Goal: Communication & Community: Participate in discussion

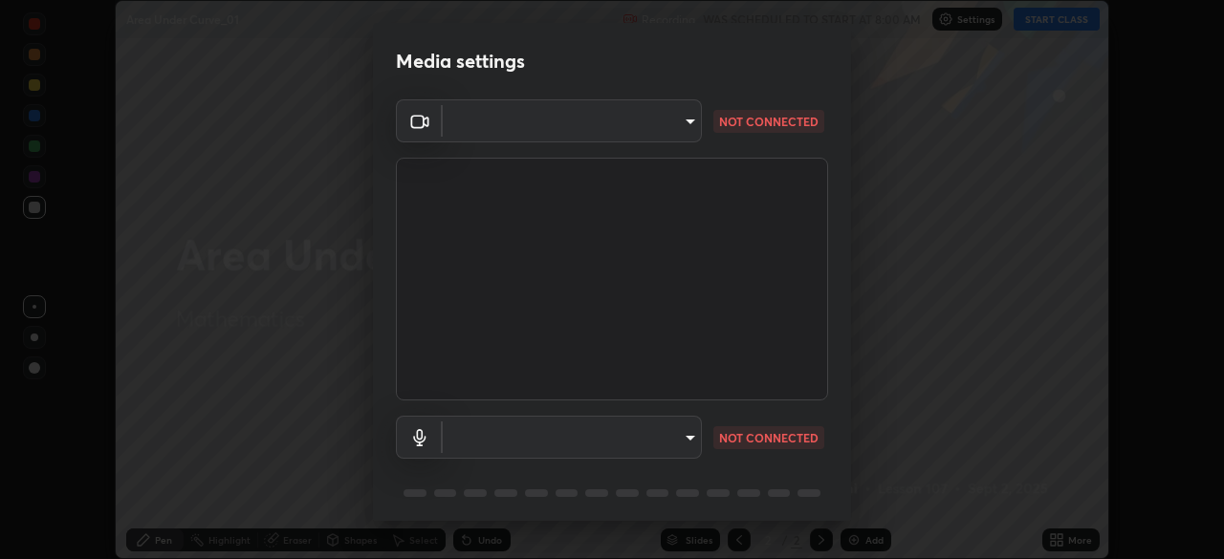
scroll to position [67, 0]
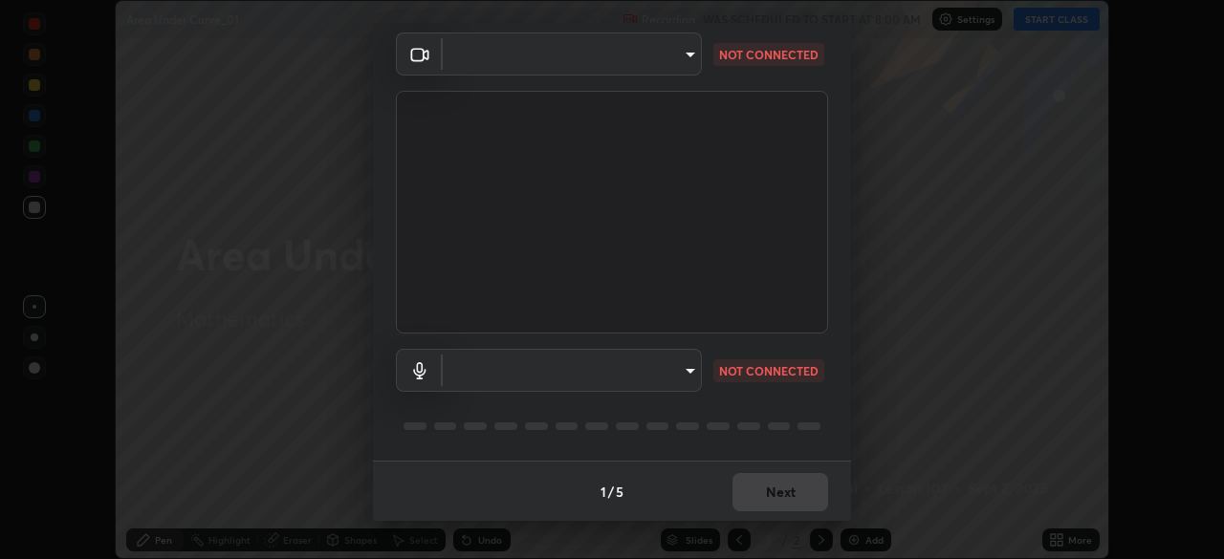
type input "e935e90e6c1ab5daa0dcc92e8481b2929d3357ce8b6dafce0a80e6d5474c7f03"
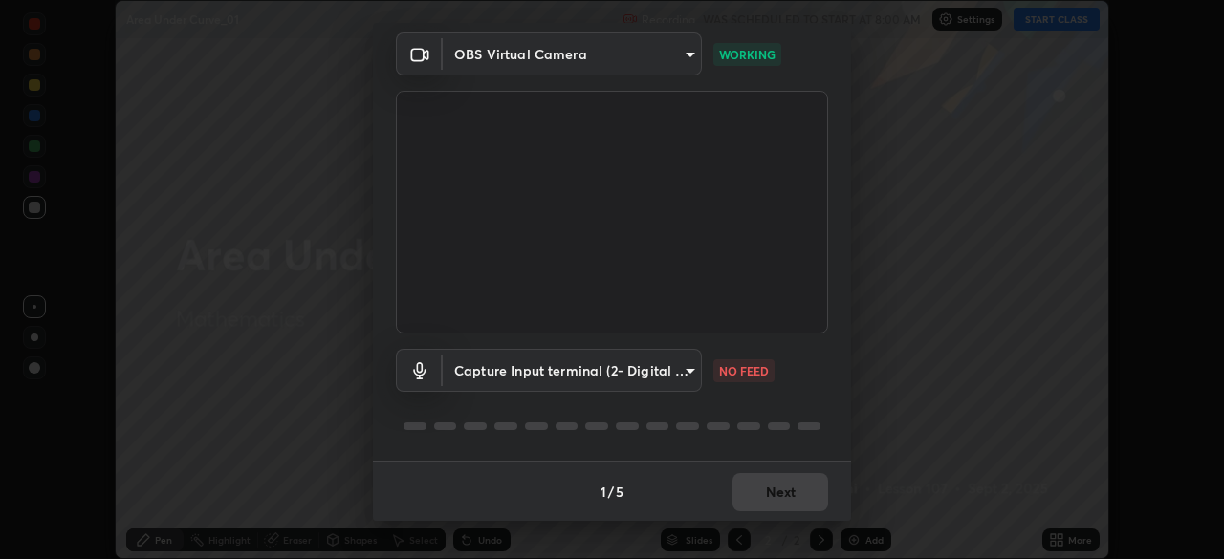
click at [686, 375] on body "Erase all Area Under Curve_01 Recording WAS SCHEDULED TO START AT 8:00 AM Setti…" at bounding box center [612, 279] width 1224 height 559
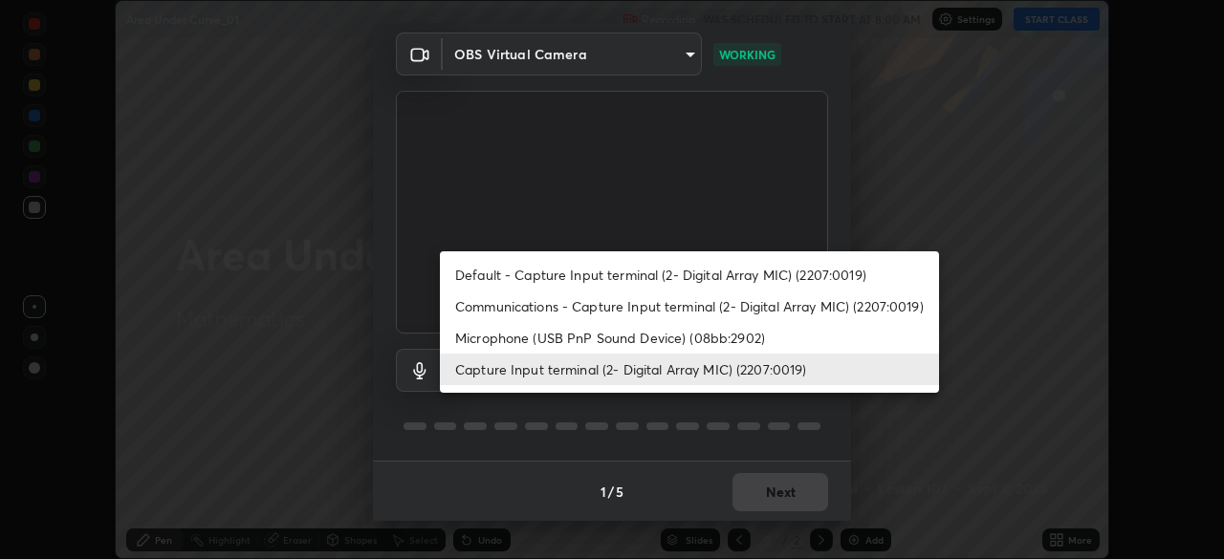
click at [665, 342] on li "Microphone (USB PnP Sound Device) (08bb:2902)" at bounding box center [689, 338] width 499 height 32
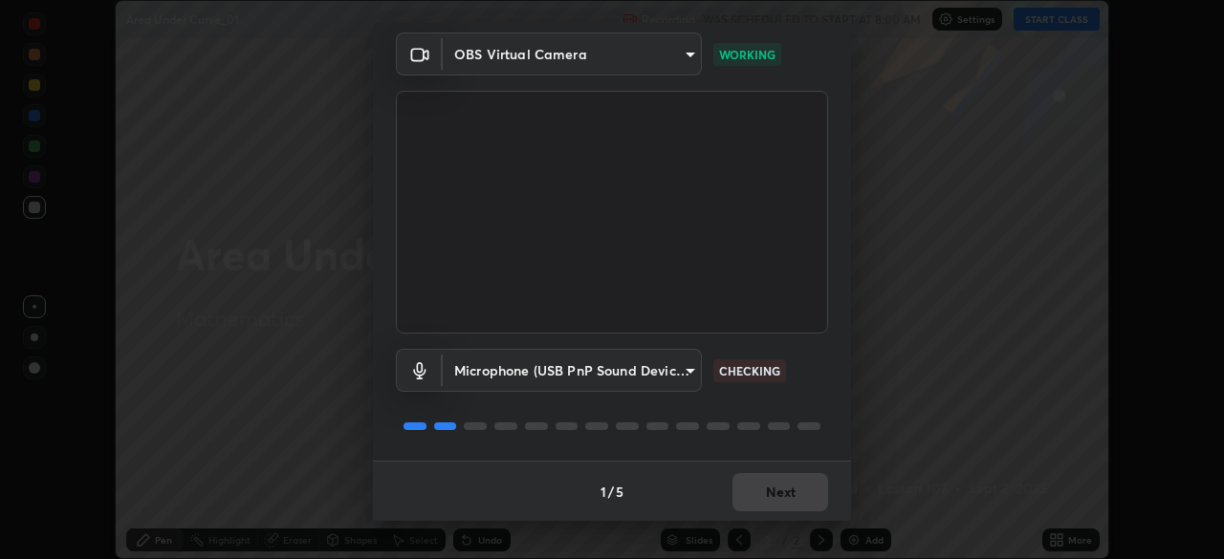
click at [688, 377] on body "Erase all Area Under Curve_01 Recording WAS SCHEDULED TO START AT 8:00 AM Setti…" at bounding box center [612, 279] width 1224 height 559
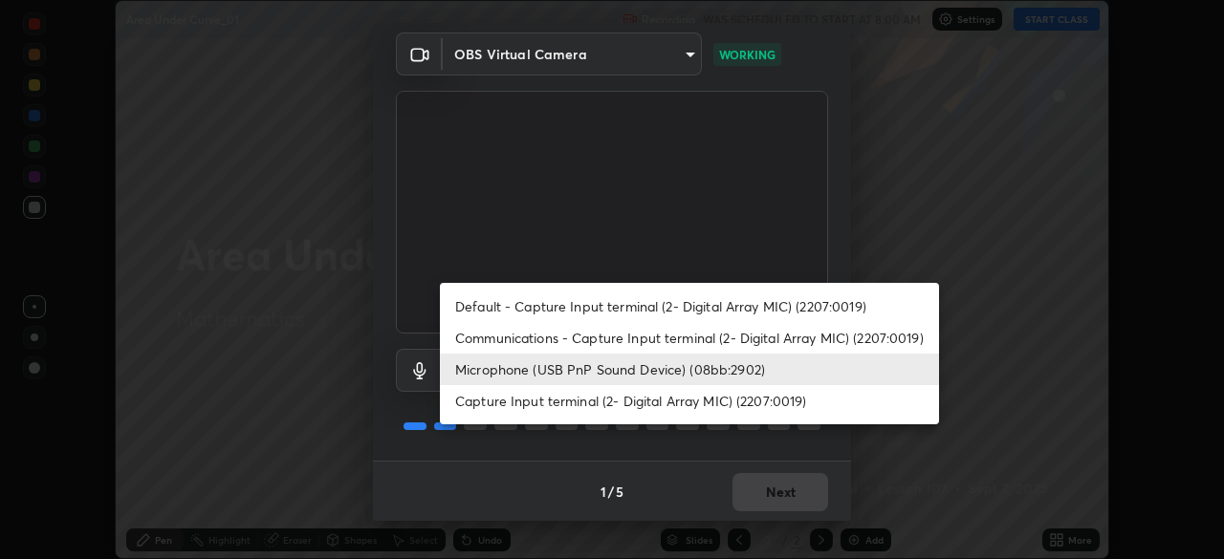
click at [681, 405] on li "Capture Input terminal (2- Digital Array MIC) (2207:0019)" at bounding box center [689, 401] width 499 height 32
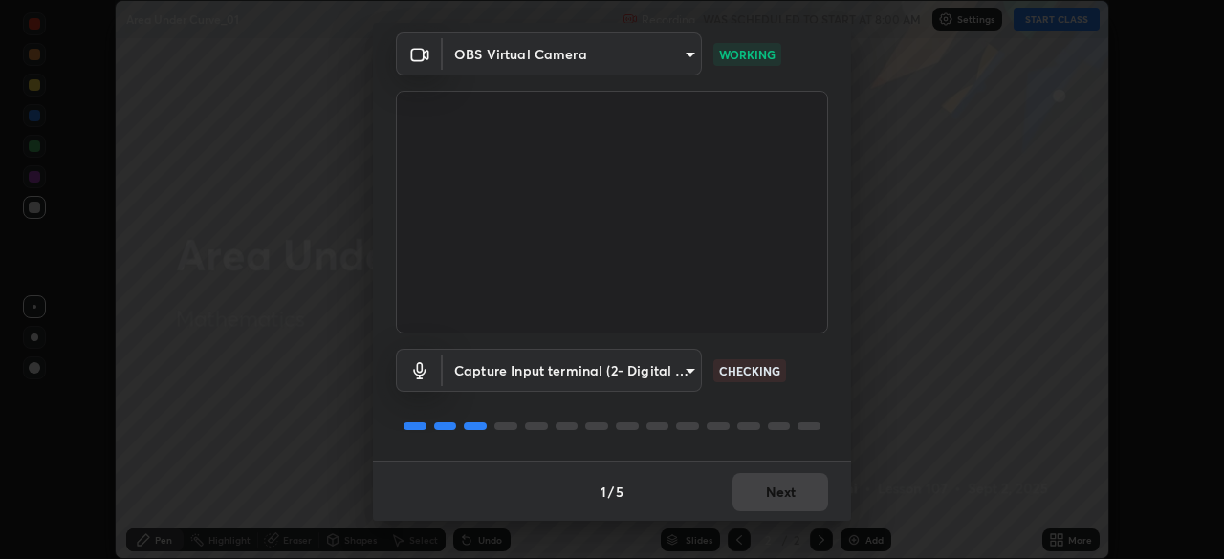
click at [685, 374] on body "Erase all Area Under Curve_01 Recording WAS SCHEDULED TO START AT 8:00 AM Setti…" at bounding box center [612, 279] width 1224 height 559
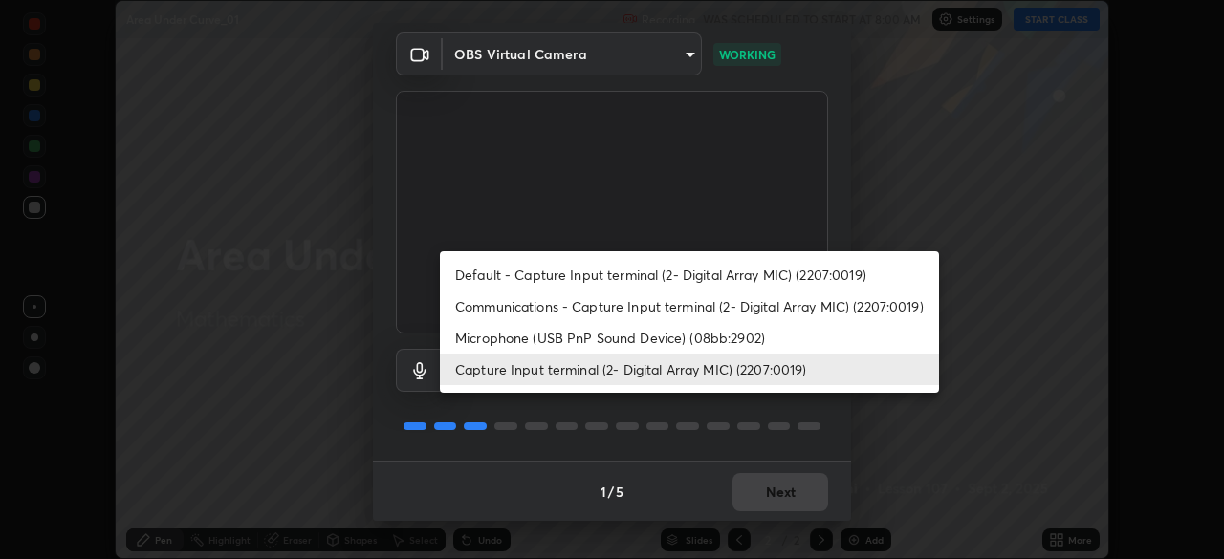
click at [658, 346] on li "Microphone (USB PnP Sound Device) (08bb:2902)" at bounding box center [689, 338] width 499 height 32
type input "c6b3c6d5c3a731f4ec6c3b5194e87e8aea126488fd752eaf3c94a14112842a4e"
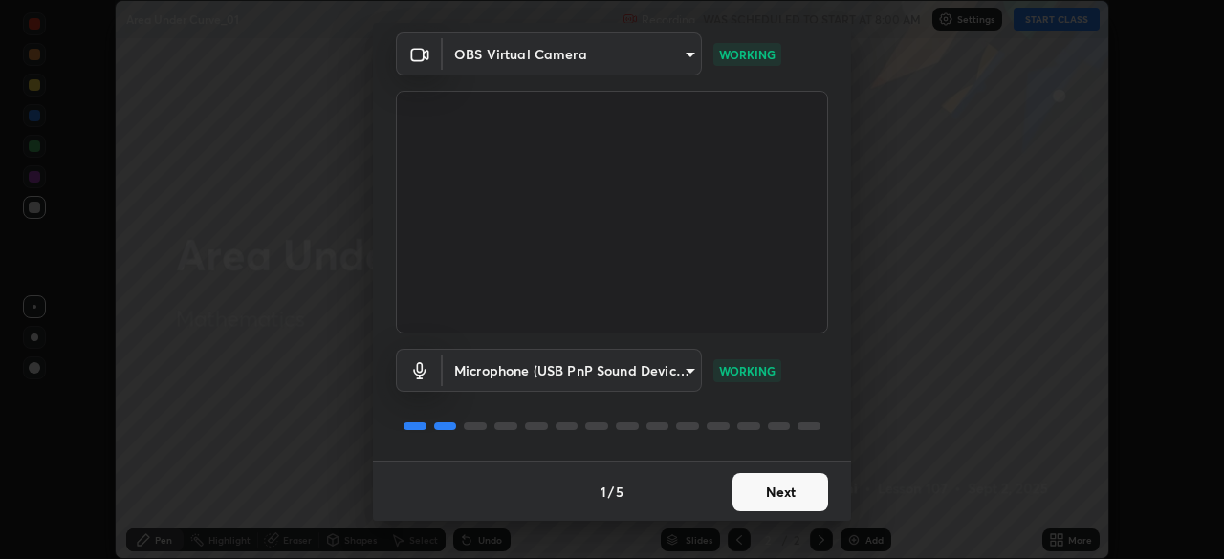
click at [784, 495] on button "Next" at bounding box center [781, 492] width 96 height 38
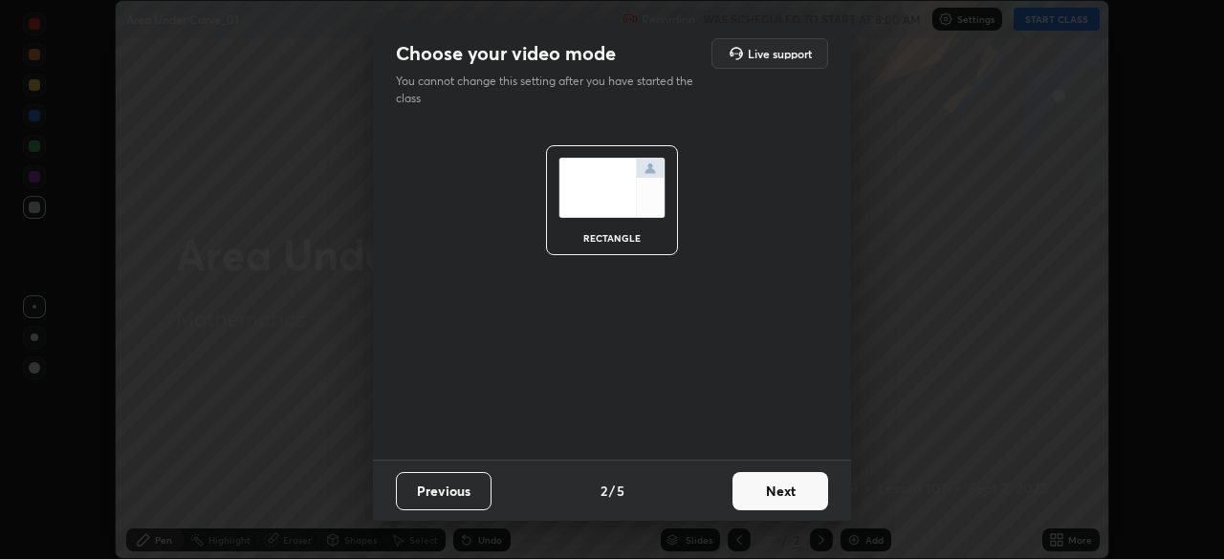
click at [787, 497] on button "Next" at bounding box center [781, 491] width 96 height 38
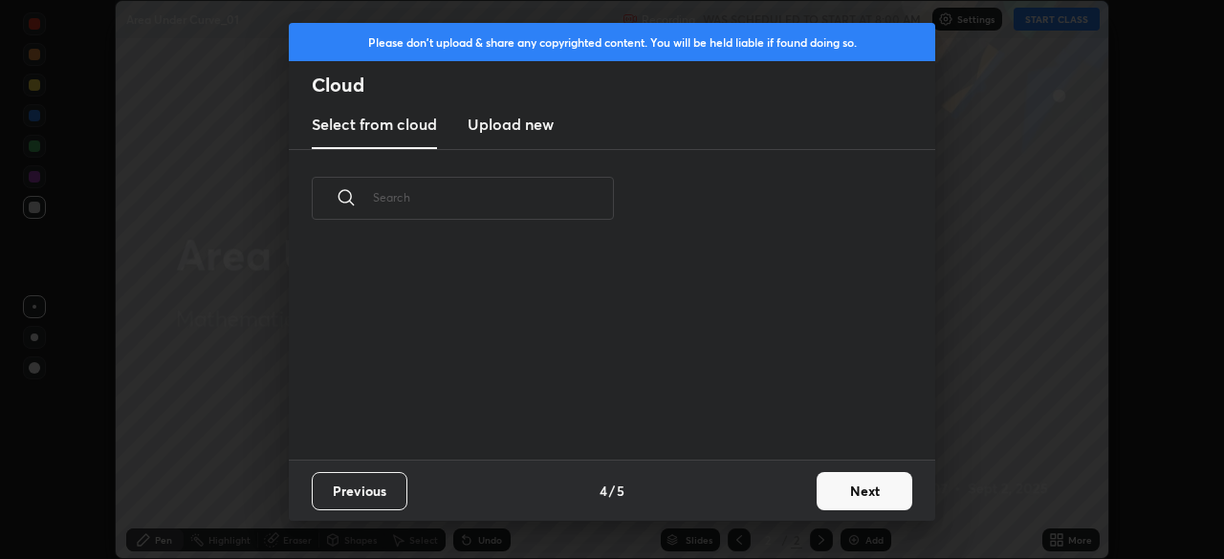
click at [798, 490] on div "Previous 4 / 5 Next" at bounding box center [612, 490] width 646 height 61
click at [853, 486] on button "Next" at bounding box center [865, 491] width 96 height 38
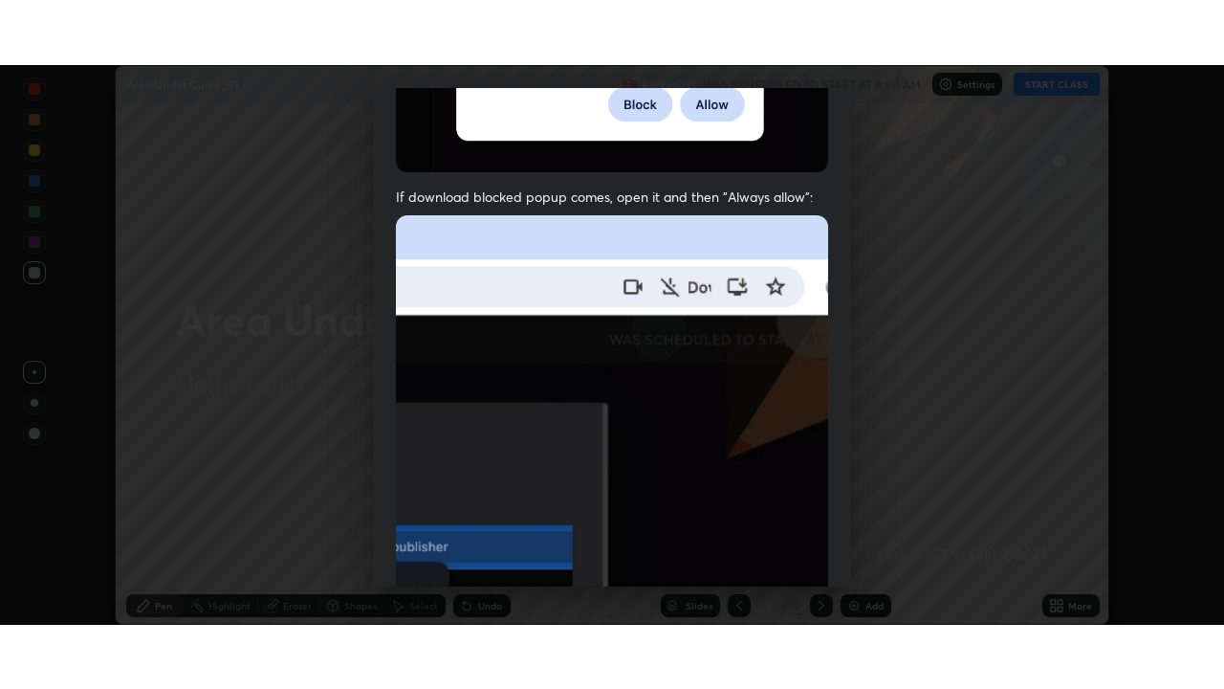
scroll to position [457, 0]
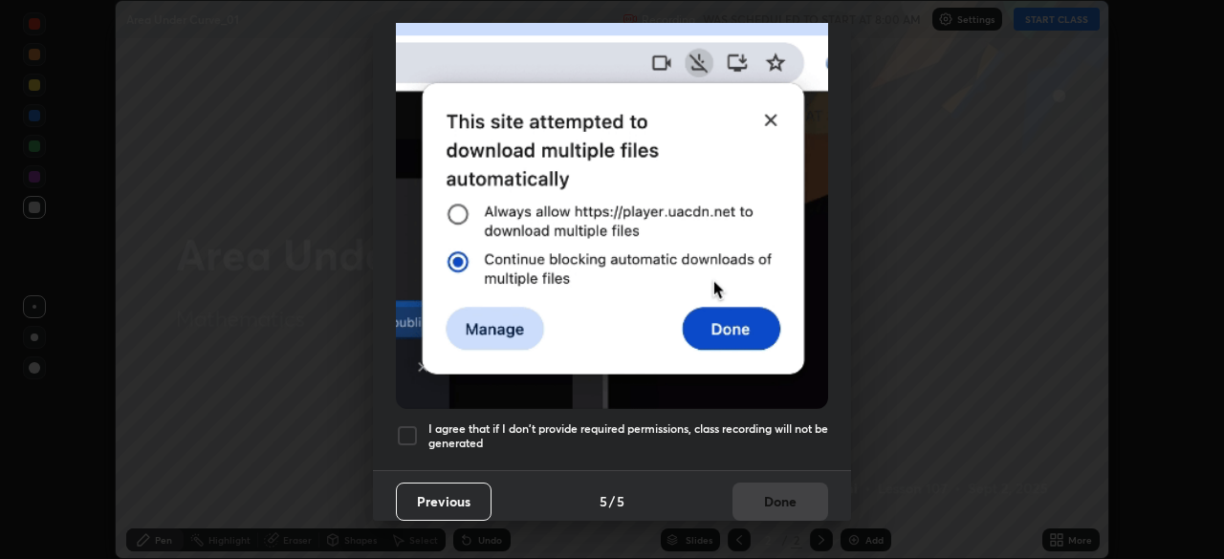
click at [407, 435] on div at bounding box center [407, 436] width 23 height 23
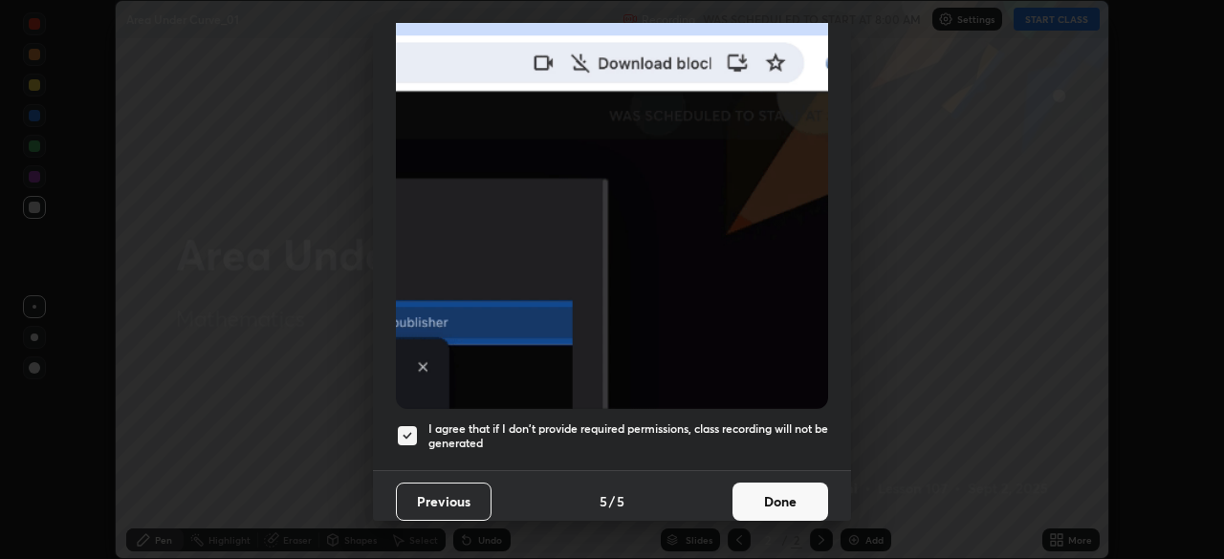
click at [778, 497] on button "Done" at bounding box center [781, 502] width 96 height 38
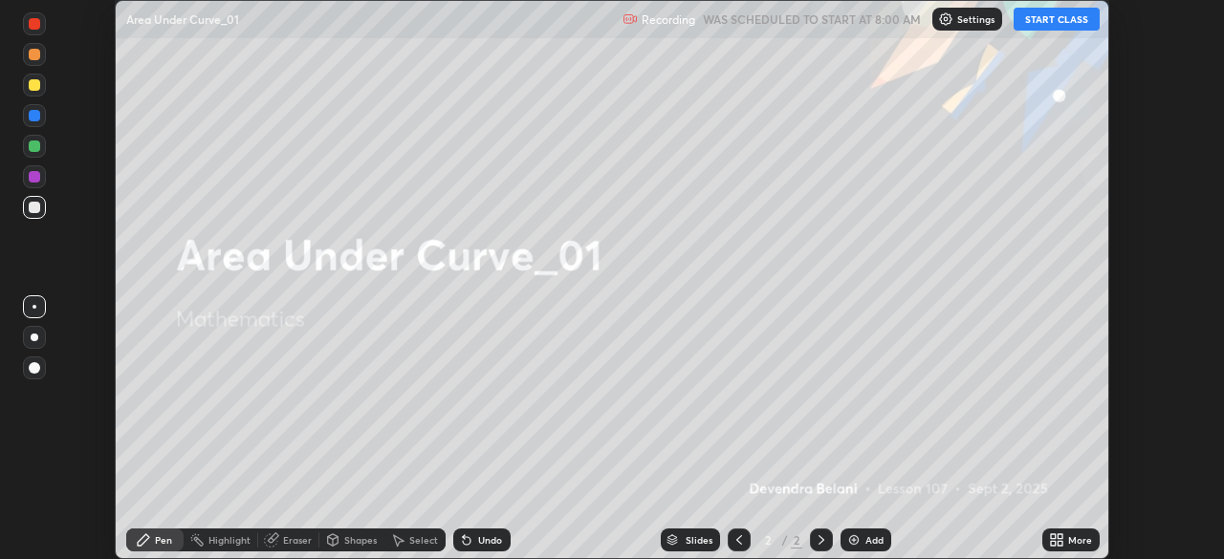
click at [1063, 21] on button "START CLASS" at bounding box center [1057, 19] width 86 height 23
click at [857, 541] on img at bounding box center [853, 540] width 15 height 15
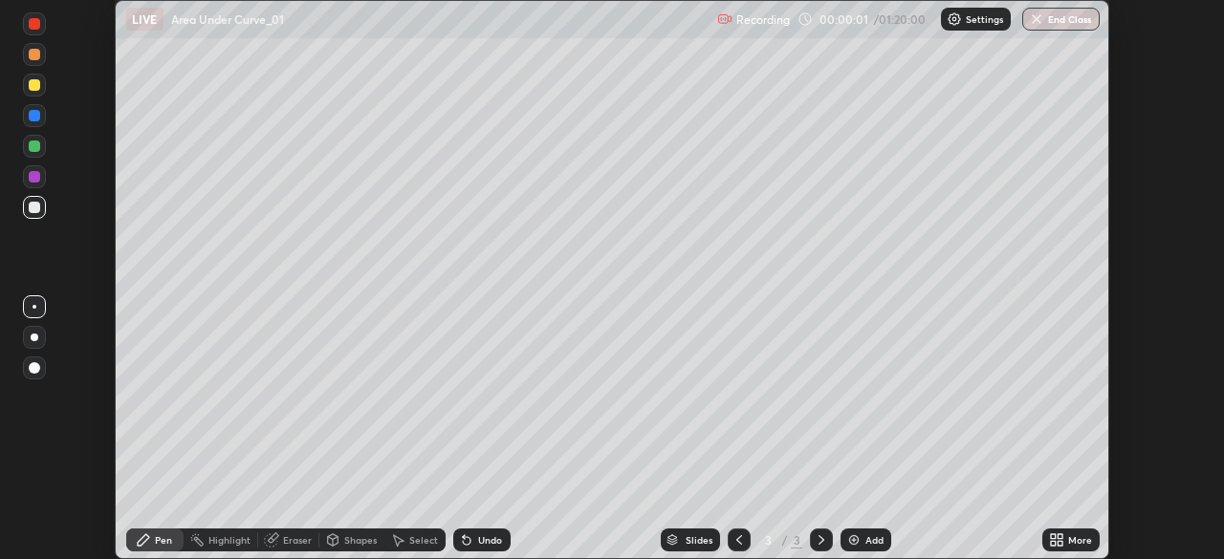
click at [1058, 544] on icon at bounding box center [1060, 543] width 5 height 5
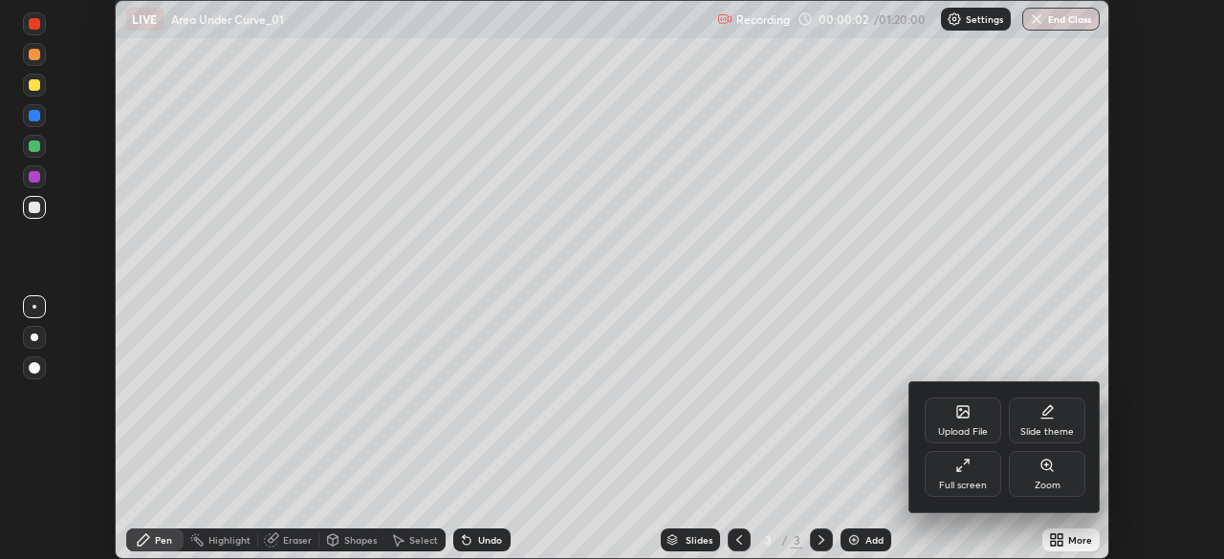
click at [958, 484] on div "Full screen" at bounding box center [963, 486] width 48 height 10
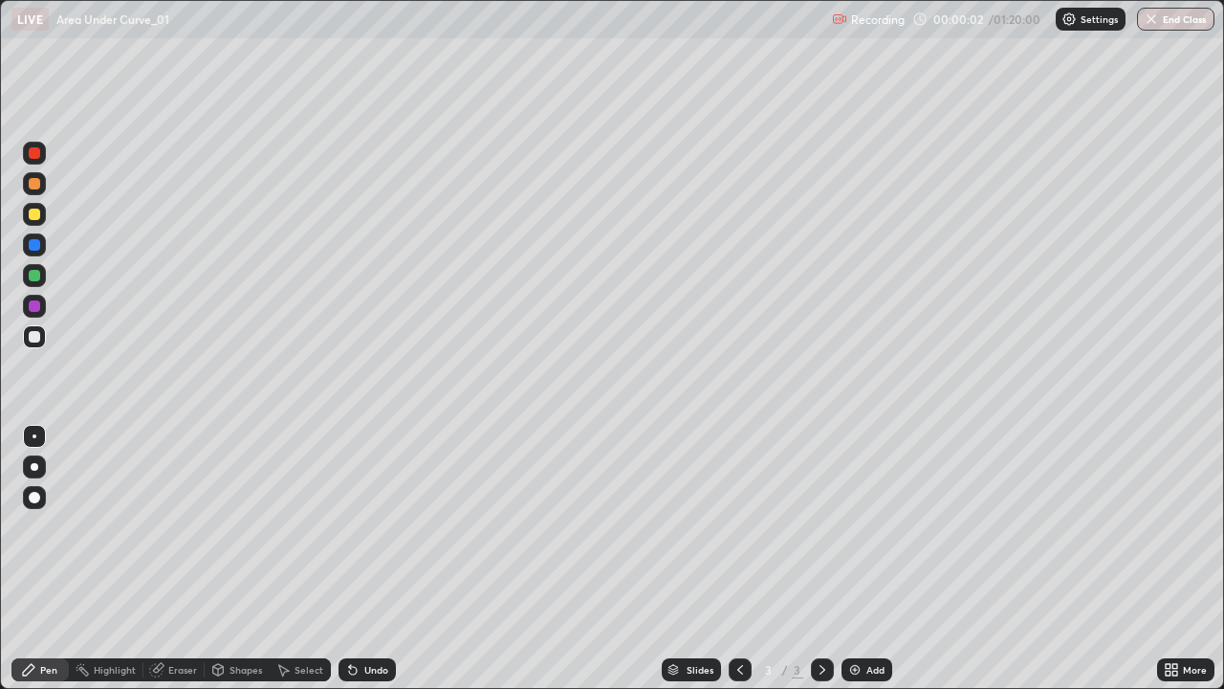
scroll to position [689, 1224]
click at [37, 275] on div at bounding box center [34, 275] width 11 height 11
click at [42, 216] on div at bounding box center [34, 214] width 23 height 23
click at [35, 272] on div at bounding box center [34, 275] width 11 height 11
click at [35, 283] on div at bounding box center [34, 275] width 23 height 23
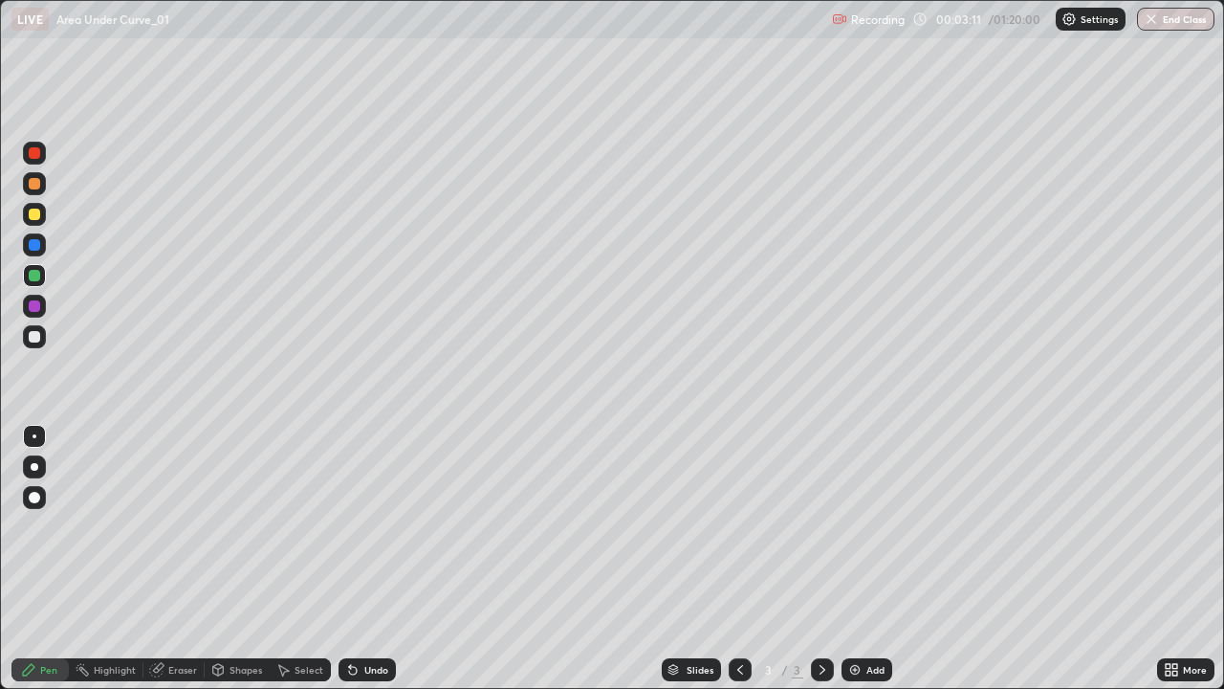
click at [34, 338] on div at bounding box center [34, 336] width 11 height 11
click at [852, 559] on img at bounding box center [854, 669] width 15 height 15
click at [377, 559] on div "Undo" at bounding box center [376, 670] width 24 height 10
click at [371, 559] on div "Undo" at bounding box center [376, 670] width 24 height 10
click at [369, 559] on div "Undo" at bounding box center [376, 670] width 24 height 10
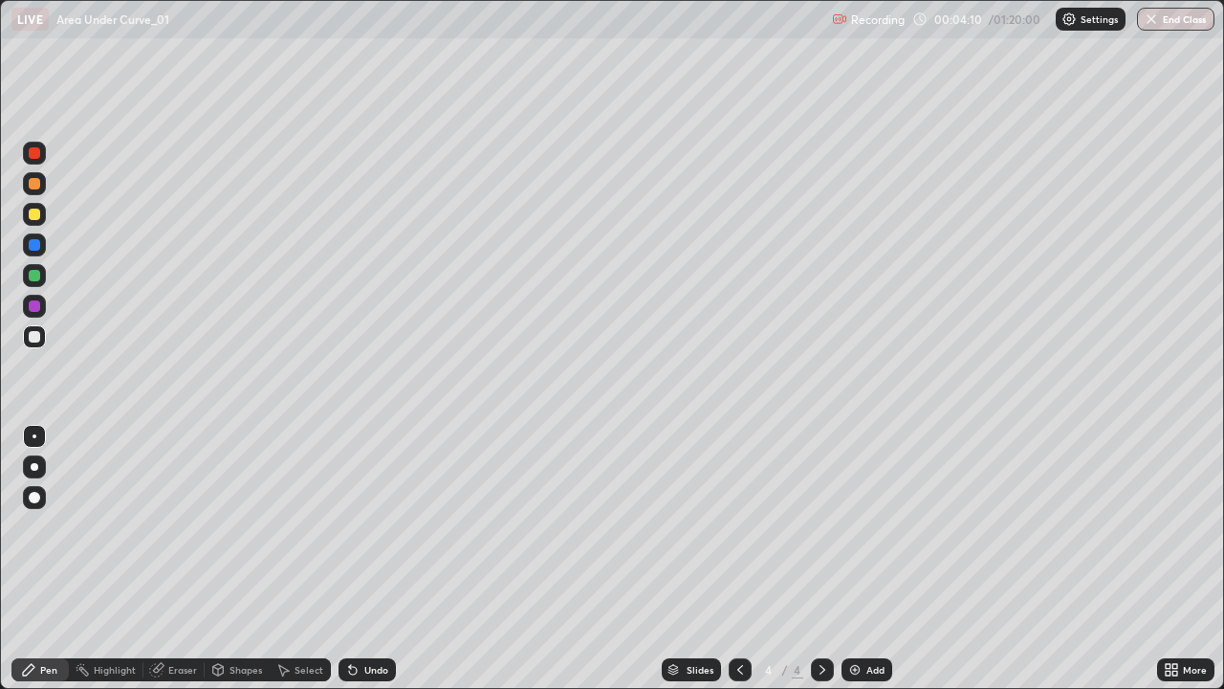
click at [362, 559] on div "Undo" at bounding box center [367, 669] width 57 height 23
click at [359, 559] on div "Undo" at bounding box center [367, 669] width 57 height 23
click at [37, 212] on div at bounding box center [34, 213] width 11 height 11
click at [34, 186] on div at bounding box center [34, 183] width 11 height 11
click at [39, 254] on div at bounding box center [34, 244] width 23 height 23
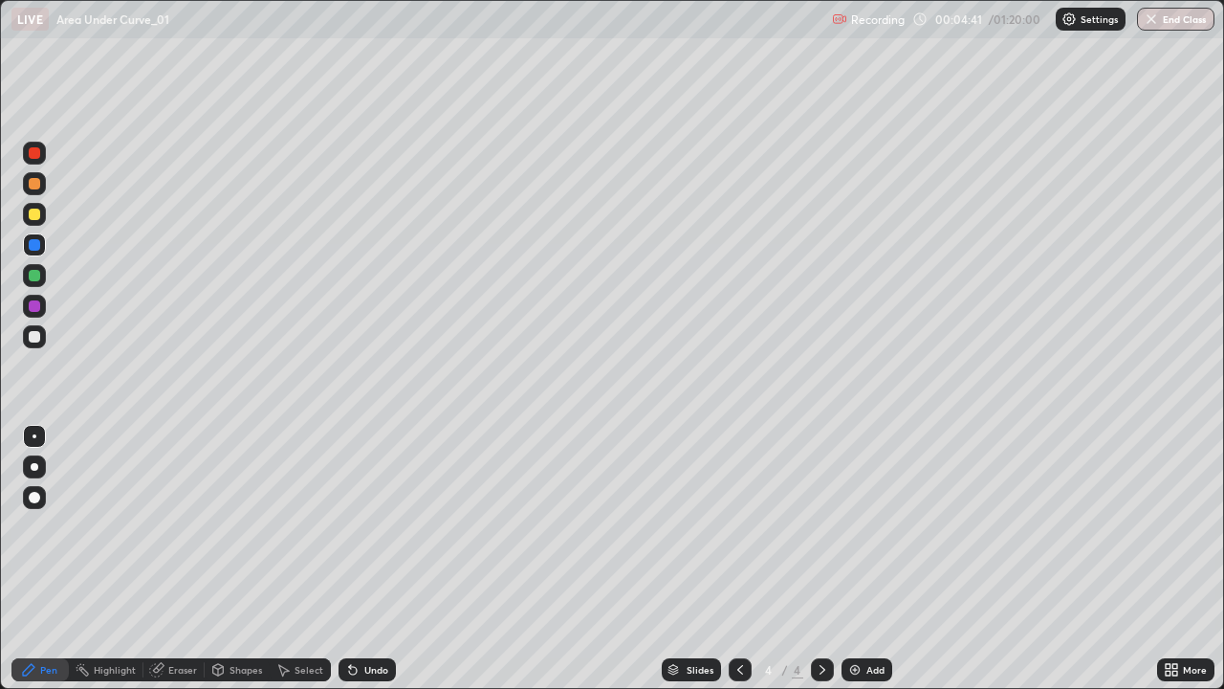
click at [26, 210] on div at bounding box center [34, 214] width 23 height 23
click at [379, 559] on div "Undo" at bounding box center [367, 669] width 57 height 23
click at [366, 559] on div "Undo" at bounding box center [367, 669] width 57 height 23
click at [33, 186] on div at bounding box center [34, 183] width 11 height 11
click at [34, 252] on div at bounding box center [34, 244] width 23 height 23
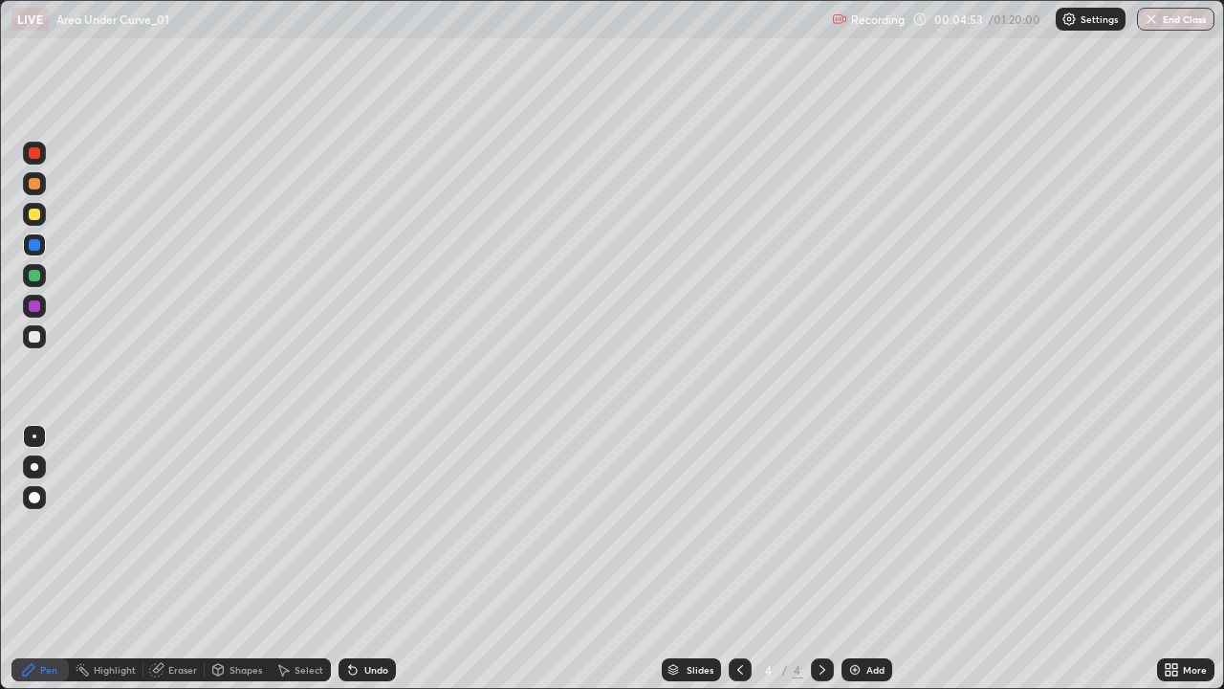
click at [33, 153] on div at bounding box center [34, 152] width 11 height 11
click at [367, 559] on div "Undo" at bounding box center [376, 670] width 24 height 10
click at [361, 559] on div "Undo" at bounding box center [367, 669] width 57 height 23
click at [356, 559] on icon at bounding box center [352, 669] width 15 height 15
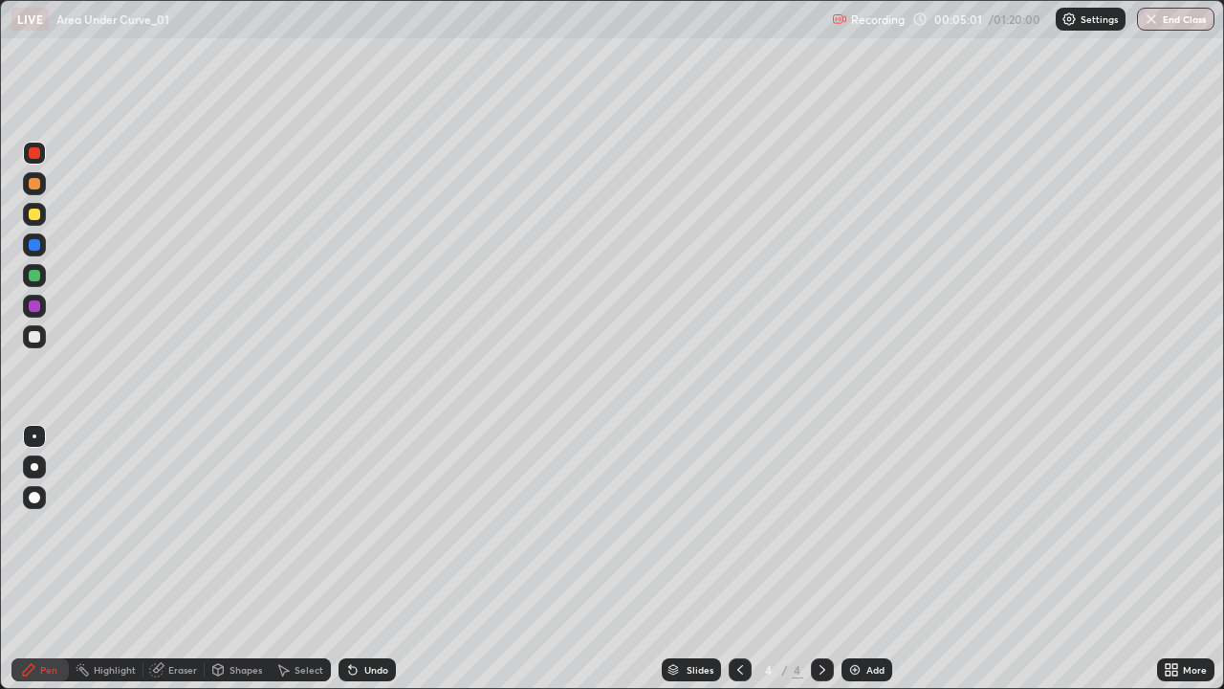
click at [353, 559] on icon at bounding box center [353, 671] width 8 height 8
click at [354, 559] on icon at bounding box center [352, 669] width 15 height 15
click at [350, 559] on icon at bounding box center [353, 671] width 8 height 8
click at [356, 559] on icon at bounding box center [352, 669] width 15 height 15
click at [349, 559] on icon at bounding box center [350, 666] width 2 height 2
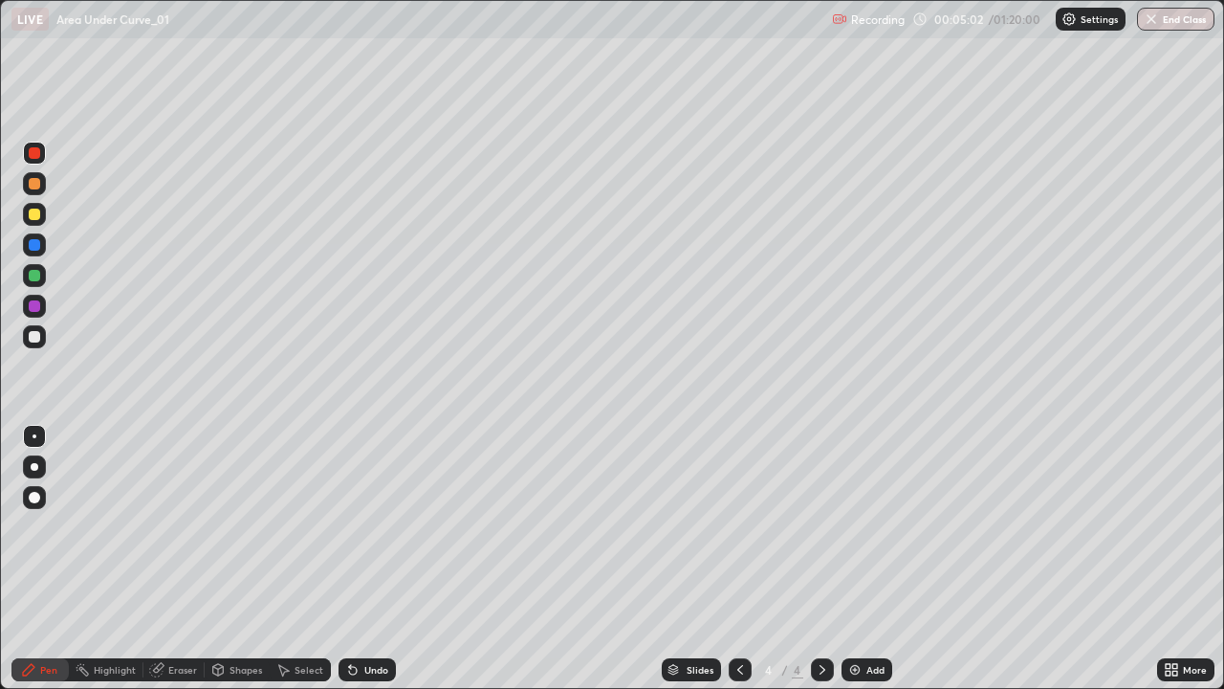
click at [349, 559] on icon at bounding box center [350, 666] width 2 height 2
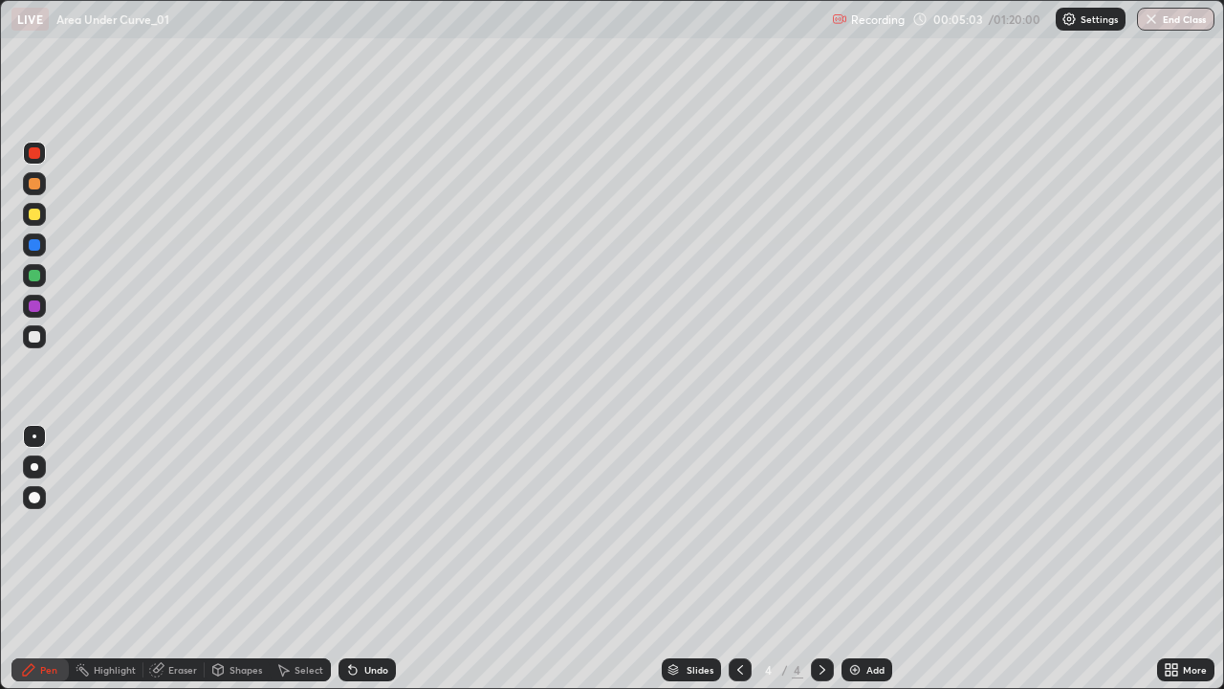
click at [349, 559] on icon at bounding box center [350, 666] width 2 height 2
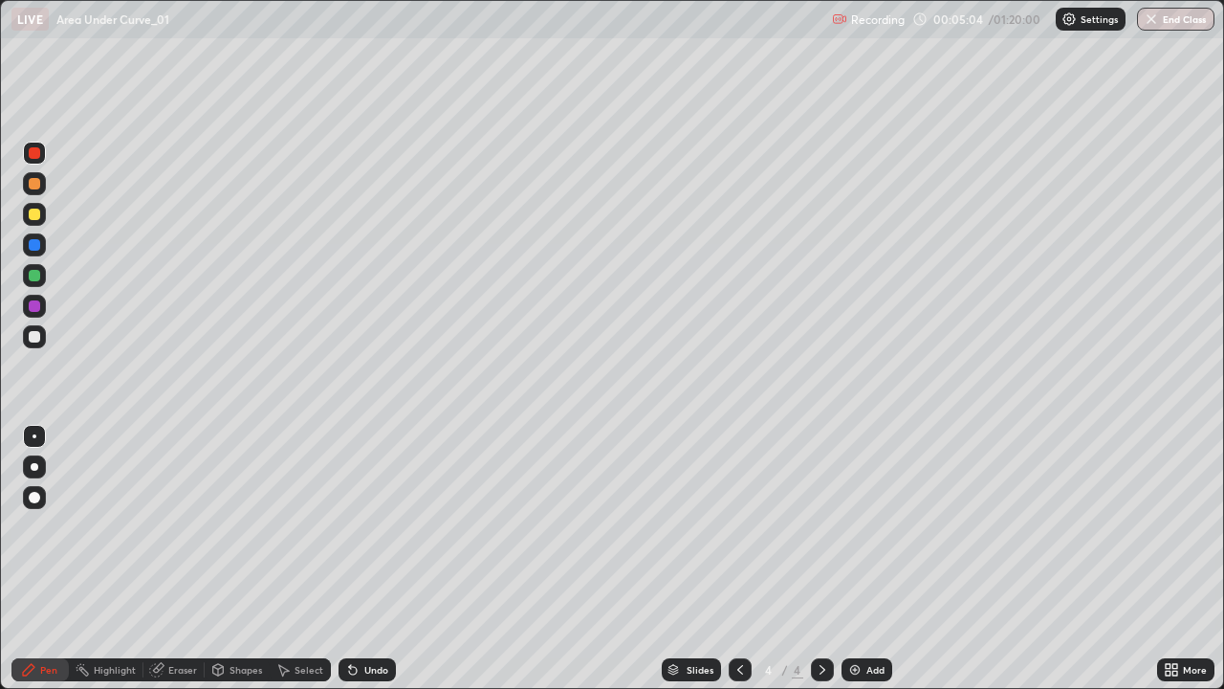
click at [349, 559] on icon at bounding box center [350, 666] width 2 height 2
click at [30, 216] on div at bounding box center [34, 213] width 11 height 11
click at [566, 30] on div "LIVE Area Under Curve_01" at bounding box center [417, 19] width 813 height 38
click at [373, 559] on div "Undo" at bounding box center [376, 670] width 24 height 10
click at [619, 34] on div "LIVE Area Under Curve_01" at bounding box center [417, 19] width 813 height 38
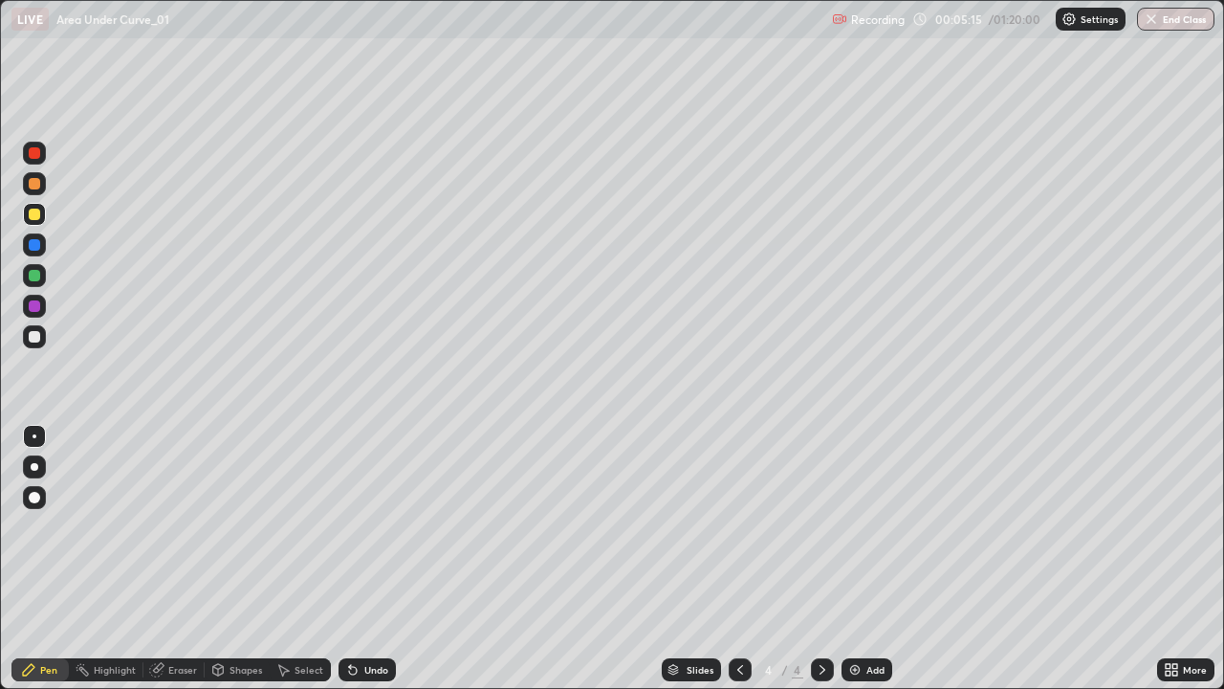
click at [34, 251] on div at bounding box center [34, 244] width 23 height 23
click at [362, 559] on div "Undo" at bounding box center [367, 669] width 57 height 23
click at [351, 559] on icon at bounding box center [353, 671] width 8 height 8
click at [364, 559] on div "Undo" at bounding box center [376, 670] width 24 height 10
click at [176, 559] on div "Eraser" at bounding box center [182, 670] width 29 height 10
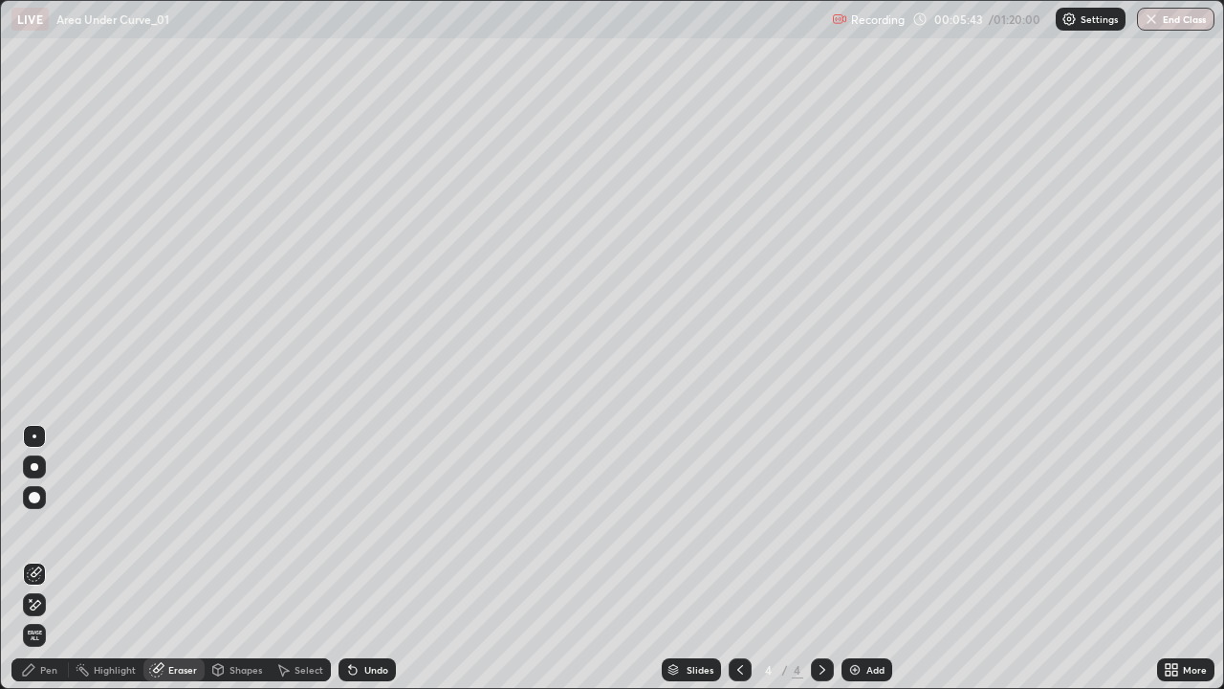
click at [61, 559] on div "Pen" at bounding box center [39, 669] width 57 height 23
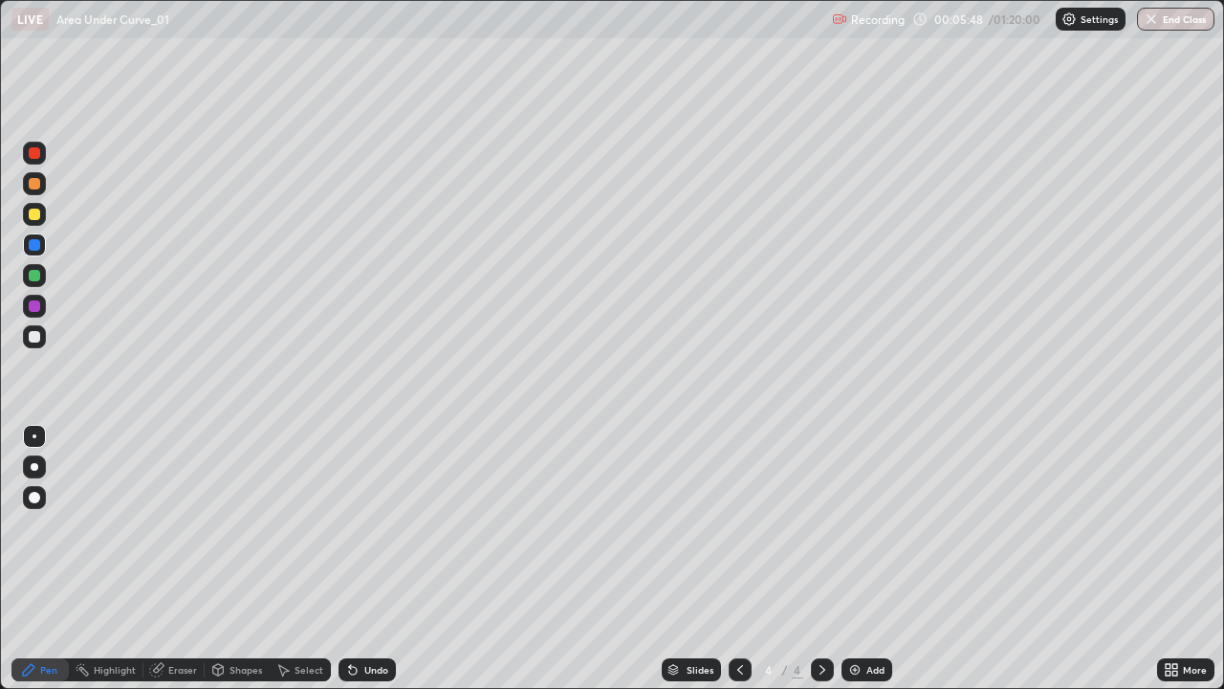
click at [34, 154] on div at bounding box center [34, 152] width 11 height 11
click at [39, 283] on div at bounding box center [34, 275] width 23 height 23
click at [33, 156] on div at bounding box center [34, 152] width 11 height 11
click at [36, 345] on div at bounding box center [34, 336] width 23 height 23
click at [33, 307] on div at bounding box center [34, 305] width 11 height 11
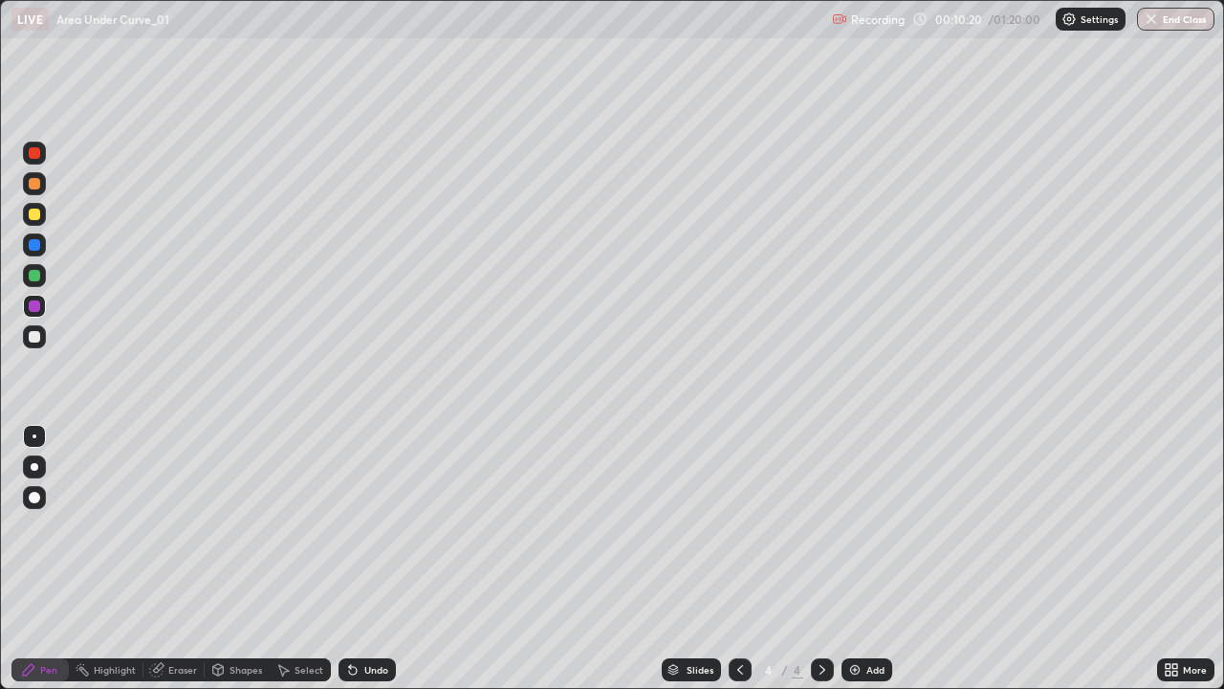
click at [737, 559] on icon at bounding box center [740, 670] width 6 height 10
click at [818, 559] on icon at bounding box center [822, 669] width 15 height 15
click at [36, 217] on div at bounding box center [34, 213] width 11 height 11
click at [858, 559] on img at bounding box center [854, 669] width 15 height 15
click at [37, 157] on div at bounding box center [34, 152] width 11 height 11
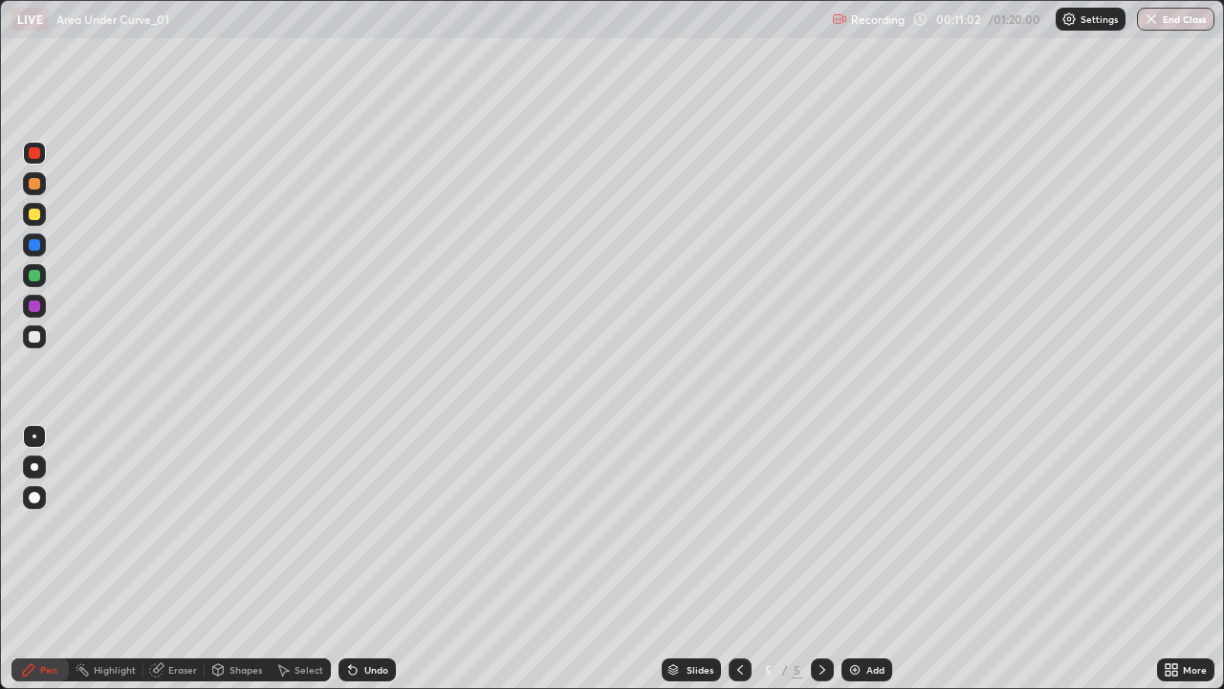
click at [34, 212] on div at bounding box center [34, 213] width 11 height 11
click at [35, 340] on div at bounding box center [34, 336] width 11 height 11
click at [35, 186] on div at bounding box center [34, 183] width 11 height 11
click at [360, 559] on div "Undo" at bounding box center [367, 669] width 57 height 23
click at [361, 559] on div "Undo" at bounding box center [367, 669] width 57 height 23
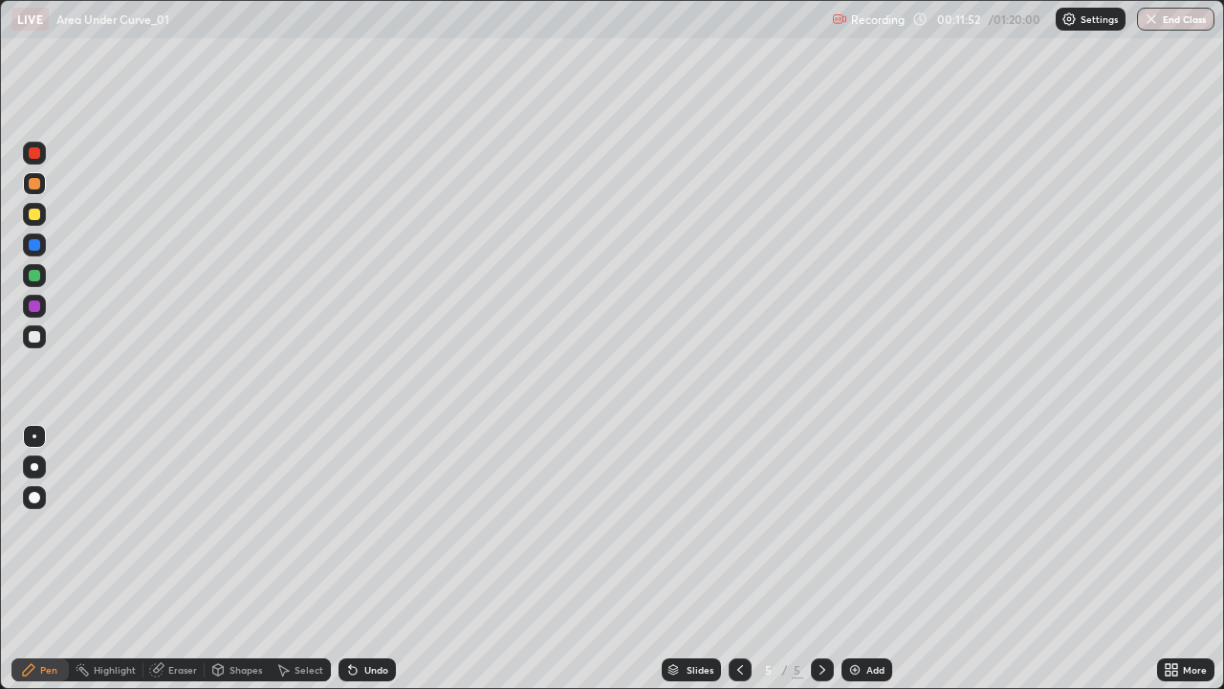
click at [360, 559] on div "Undo" at bounding box center [367, 669] width 57 height 23
click at [357, 559] on icon at bounding box center [352, 669] width 15 height 15
click at [356, 559] on icon at bounding box center [352, 669] width 15 height 15
click at [364, 559] on div "Undo" at bounding box center [376, 670] width 24 height 10
click at [360, 559] on div "Undo" at bounding box center [367, 669] width 57 height 23
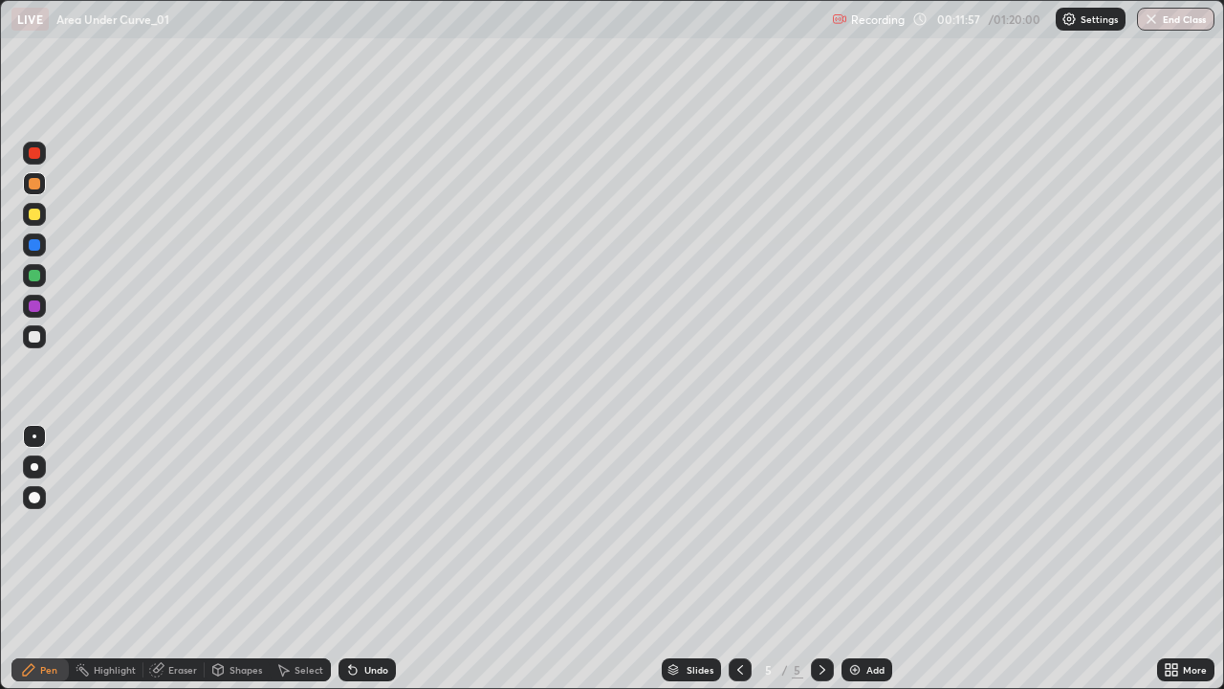
click at [359, 559] on div "Undo" at bounding box center [367, 669] width 57 height 23
click at [350, 559] on icon at bounding box center [353, 671] width 8 height 8
click at [37, 346] on div at bounding box center [34, 336] width 23 height 23
click at [368, 559] on div "Undo" at bounding box center [367, 669] width 57 height 23
click at [369, 559] on div "Undo" at bounding box center [376, 670] width 24 height 10
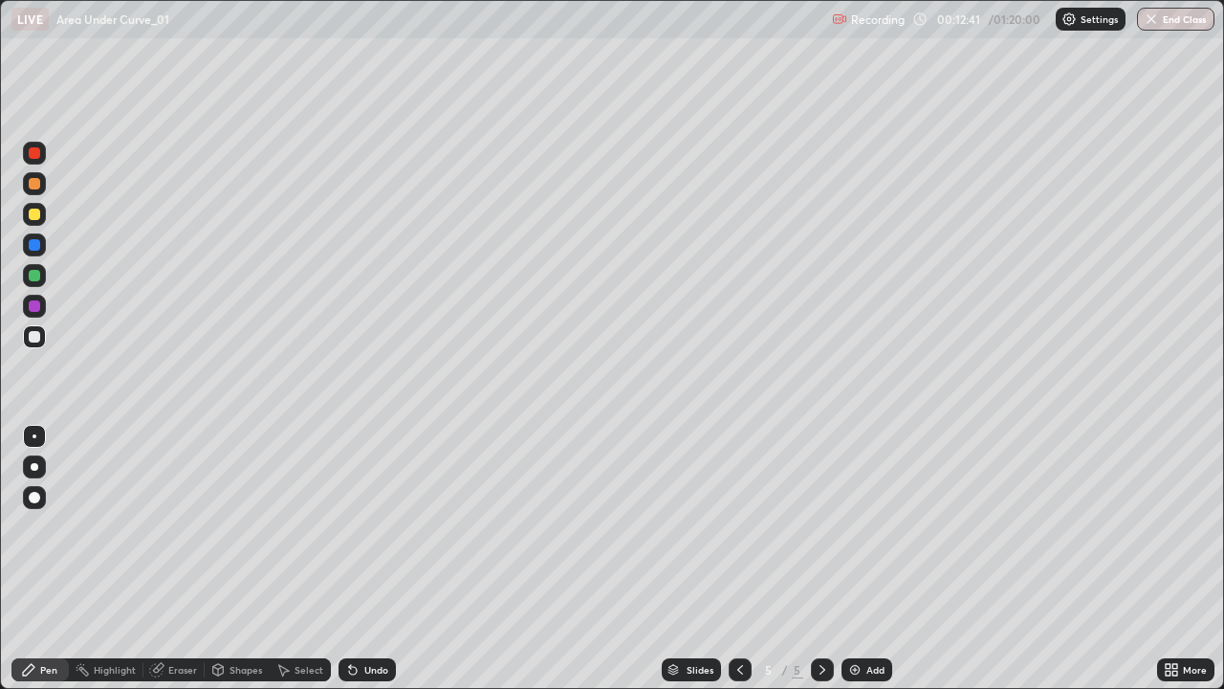
click at [369, 559] on div "Undo" at bounding box center [376, 670] width 24 height 10
click at [372, 559] on div "Undo" at bounding box center [376, 670] width 24 height 10
click at [371, 559] on div "Undo" at bounding box center [376, 670] width 24 height 10
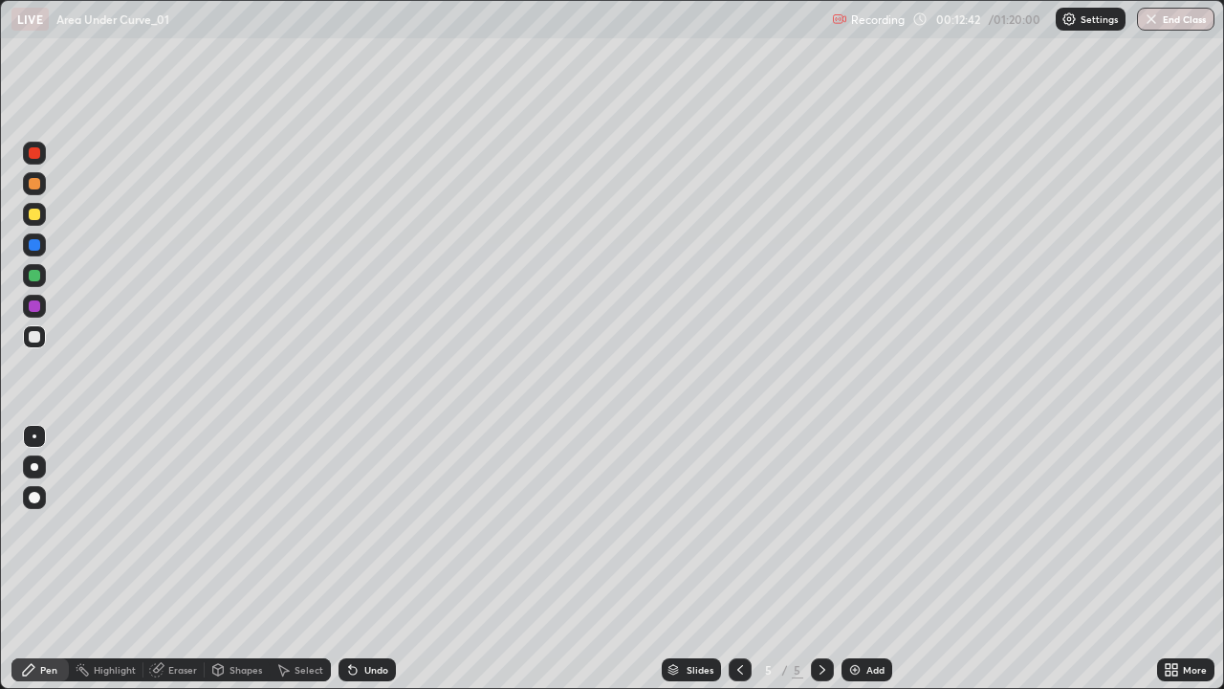
click at [373, 559] on div "Undo" at bounding box center [376, 670] width 24 height 10
click at [372, 559] on div "Undo" at bounding box center [376, 670] width 24 height 10
click at [374, 559] on div "Undo" at bounding box center [367, 669] width 57 height 23
click at [372, 559] on div "Undo" at bounding box center [367, 669] width 57 height 23
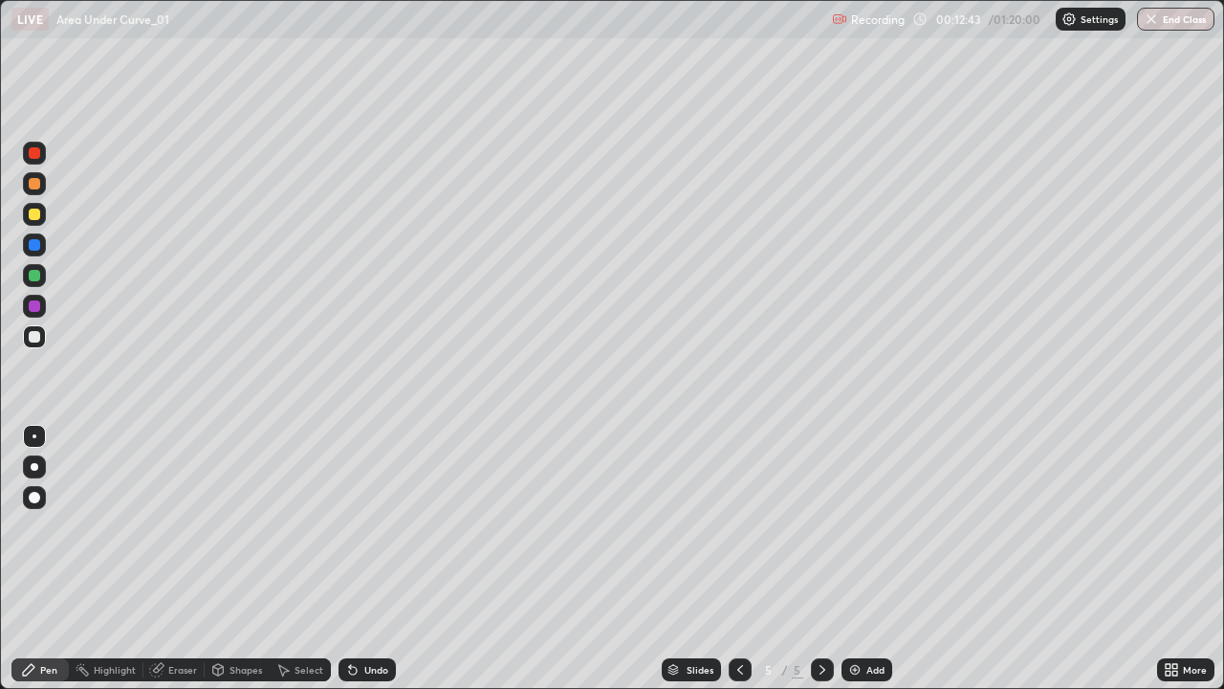
click at [371, 559] on div "Undo" at bounding box center [376, 670] width 24 height 10
click at [371, 559] on div "Undo" at bounding box center [367, 669] width 57 height 23
click at [371, 559] on div "Undo" at bounding box center [376, 670] width 24 height 10
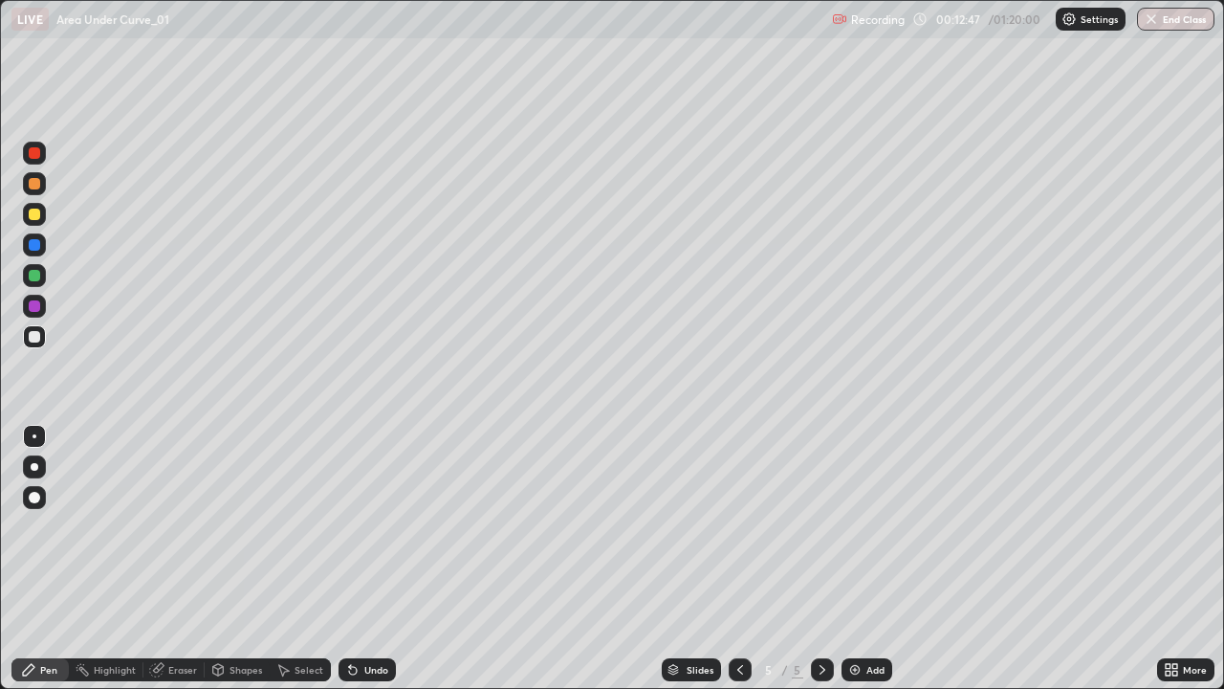
click at [361, 559] on div "Undo" at bounding box center [367, 669] width 57 height 23
click at [36, 183] on div at bounding box center [34, 183] width 11 height 11
click at [34, 283] on div at bounding box center [34, 275] width 23 height 23
click at [36, 216] on div at bounding box center [34, 213] width 11 height 11
click at [38, 247] on div at bounding box center [34, 244] width 11 height 11
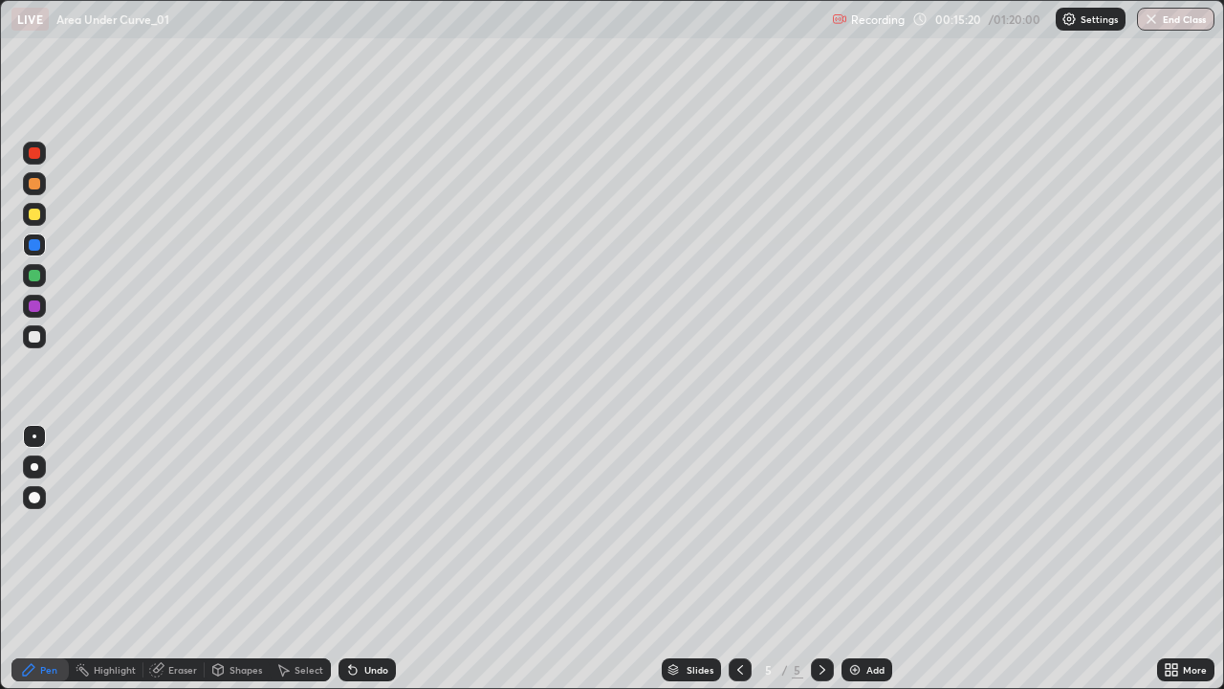
click at [31, 342] on div at bounding box center [34, 336] width 23 height 23
click at [364, 559] on div "Undo" at bounding box center [376, 670] width 24 height 10
click at [34, 310] on div at bounding box center [34, 305] width 11 height 11
click at [374, 559] on div "Undo" at bounding box center [363, 669] width 65 height 38
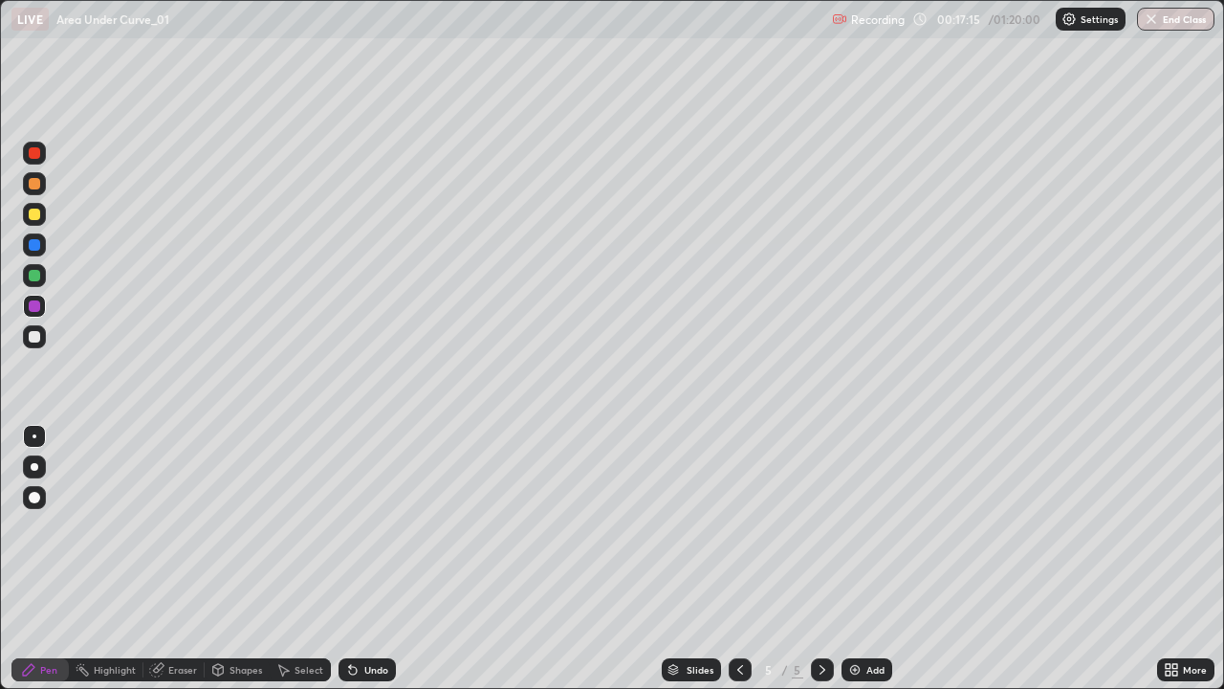
click at [30, 183] on div at bounding box center [34, 183] width 11 height 11
click at [192, 559] on div "Eraser" at bounding box center [173, 669] width 61 height 23
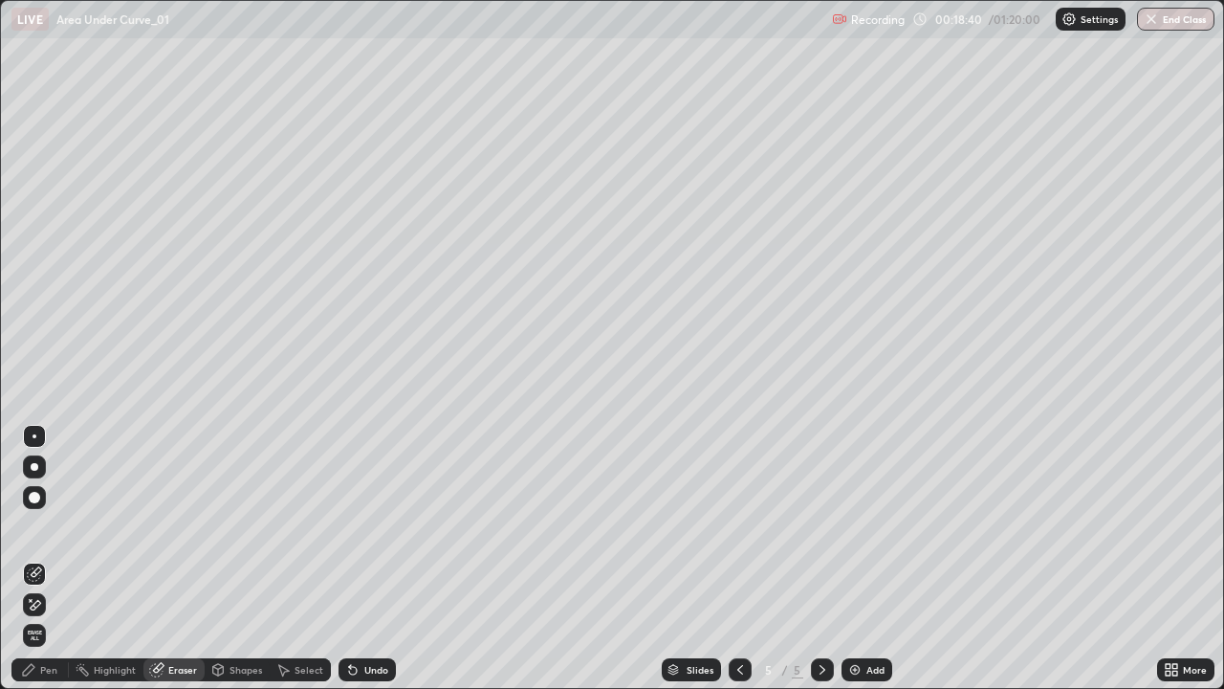
click at [55, 559] on div "Pen" at bounding box center [48, 670] width 17 height 10
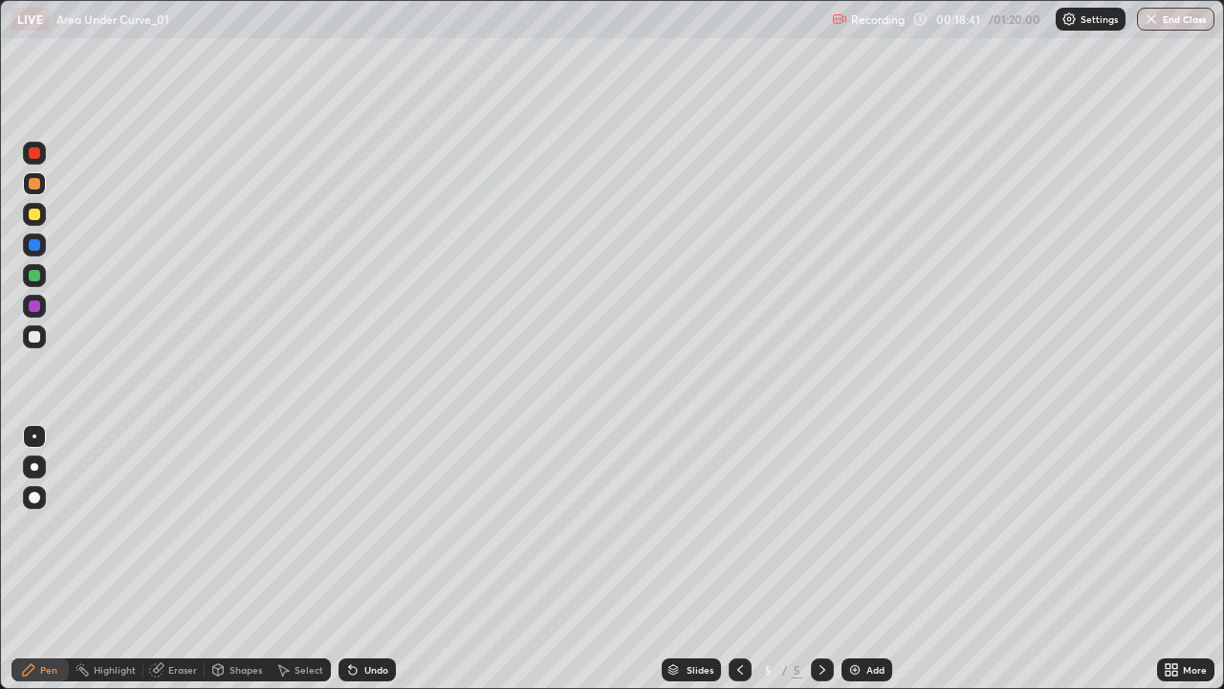
click at [35, 184] on div at bounding box center [34, 183] width 11 height 11
click at [370, 559] on div "Undo" at bounding box center [367, 669] width 57 height 23
click at [161, 559] on icon at bounding box center [158, 668] width 11 height 10
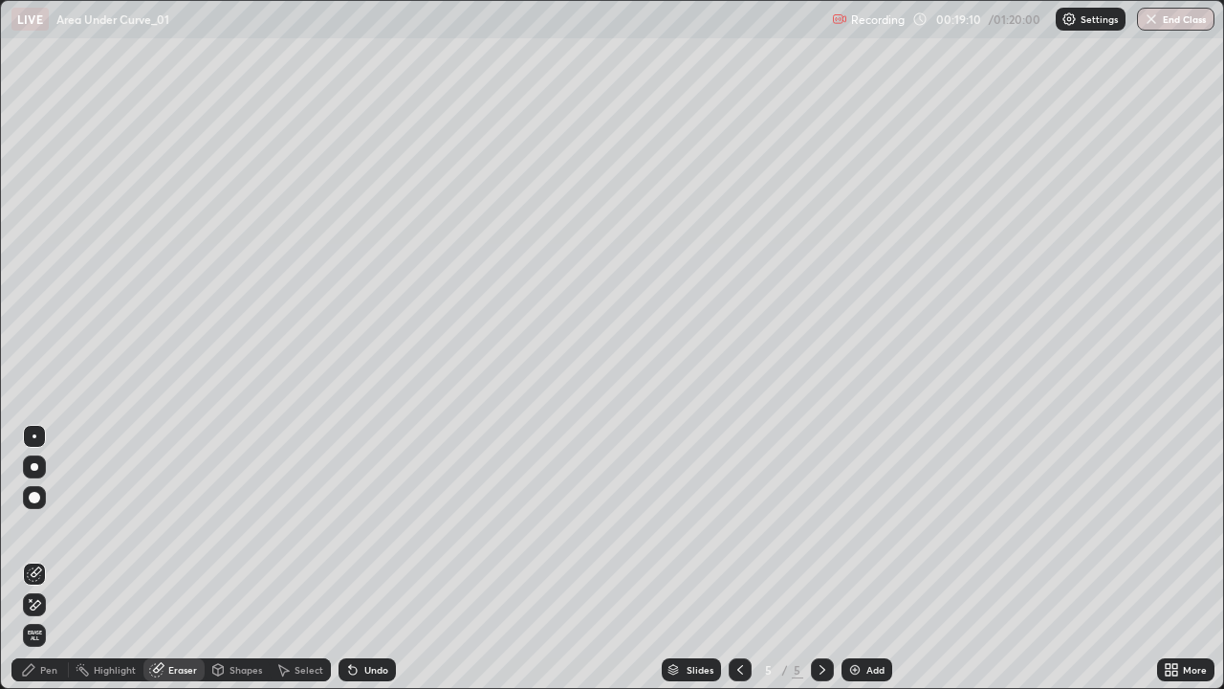
click at [39, 559] on div "Pen" at bounding box center [39, 669] width 57 height 23
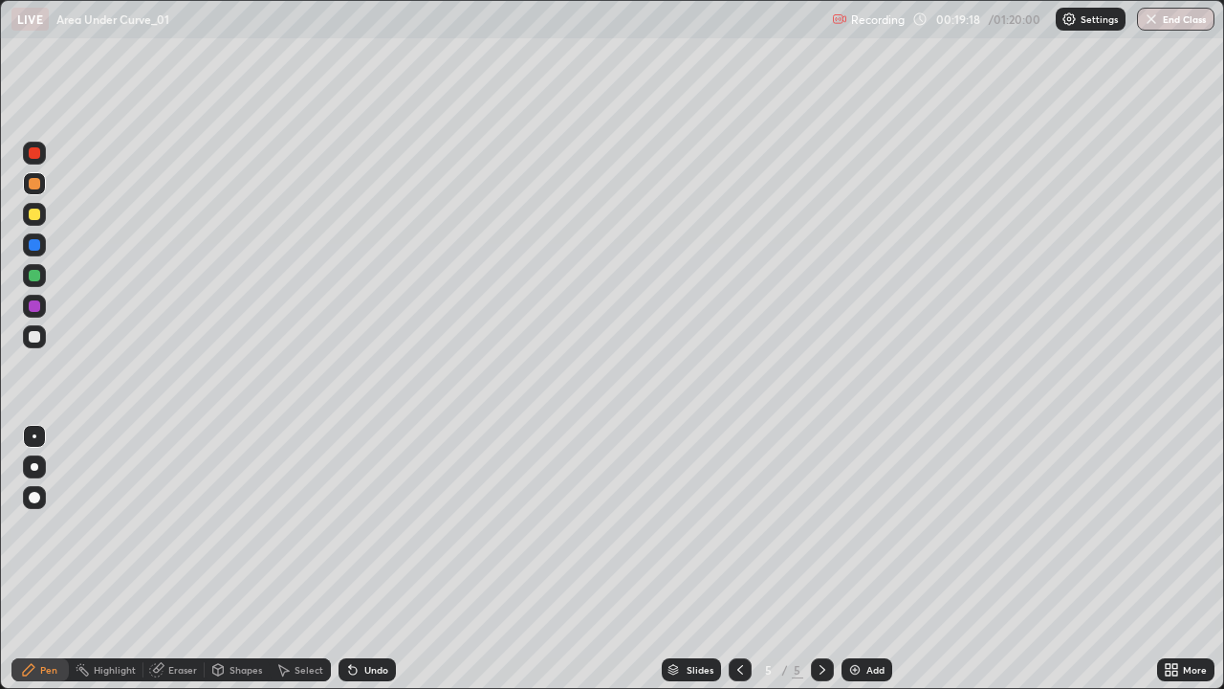
click at [302, 559] on div "Select" at bounding box center [309, 670] width 29 height 10
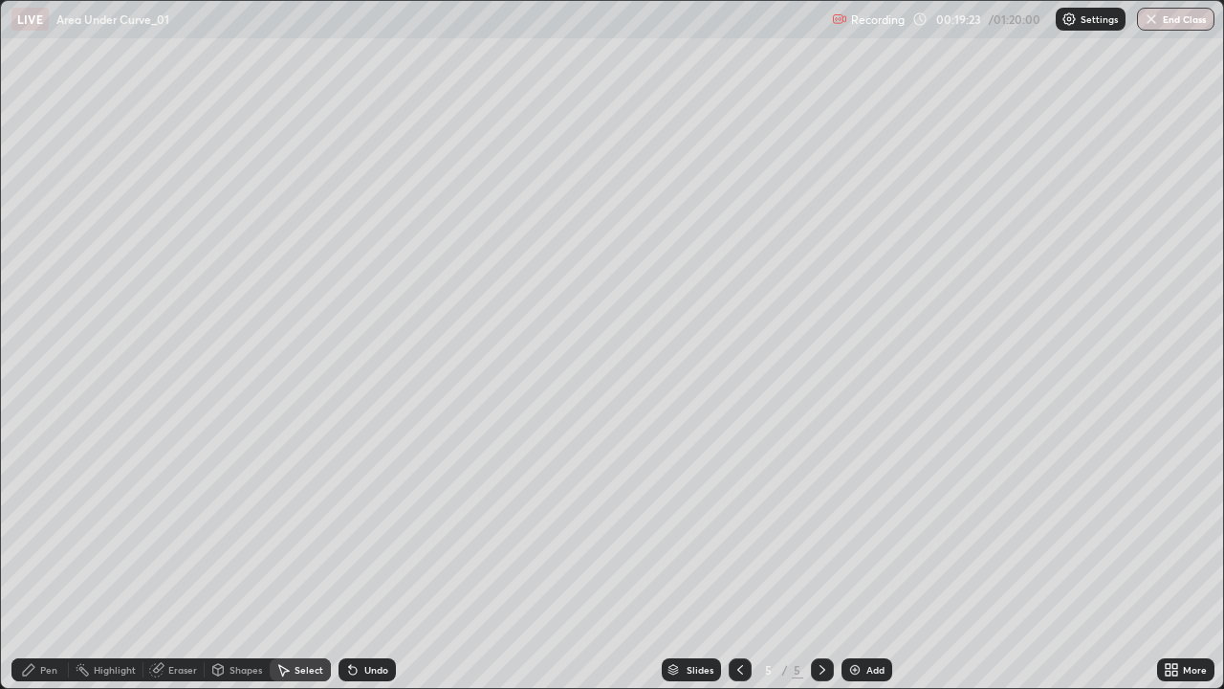
click at [430, 306] on div "0 ° Undo Copy Duplicate Duplicate to new slide Delete" at bounding box center [612, 345] width 1223 height 688
click at [448, 400] on div "0 ° Undo Copy Duplicate Duplicate to new slide Delete" at bounding box center [612, 345] width 1223 height 688
click at [300, 559] on div "Select" at bounding box center [300, 669] width 61 height 23
click at [186, 559] on div "Eraser" at bounding box center [182, 670] width 29 height 10
click at [292, 559] on div "Select" at bounding box center [300, 669] width 61 height 23
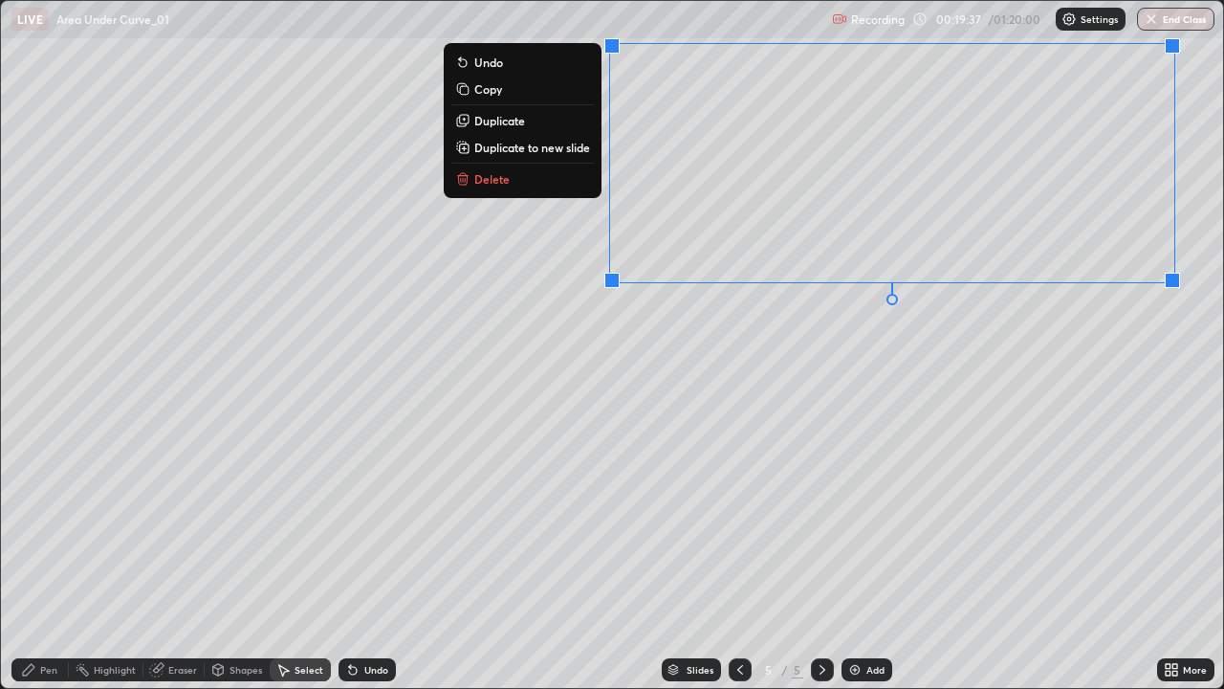
click at [545, 189] on button "Delete" at bounding box center [522, 178] width 142 height 23
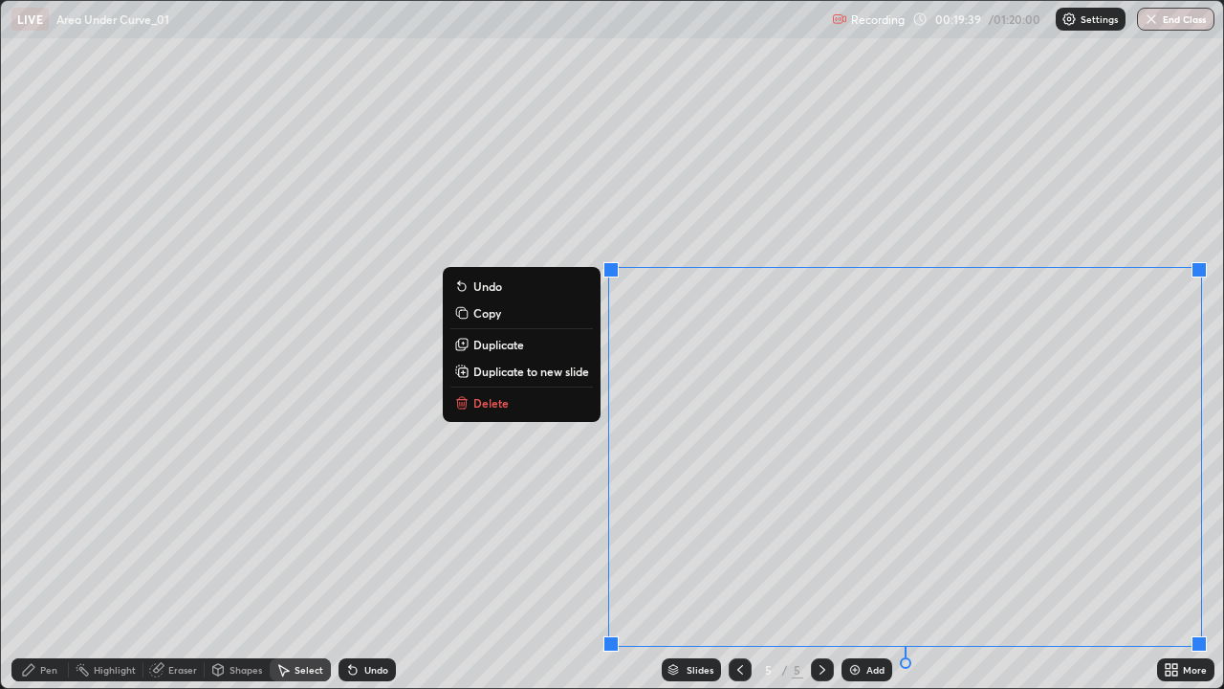
click at [555, 406] on button "Delete" at bounding box center [521, 402] width 142 height 23
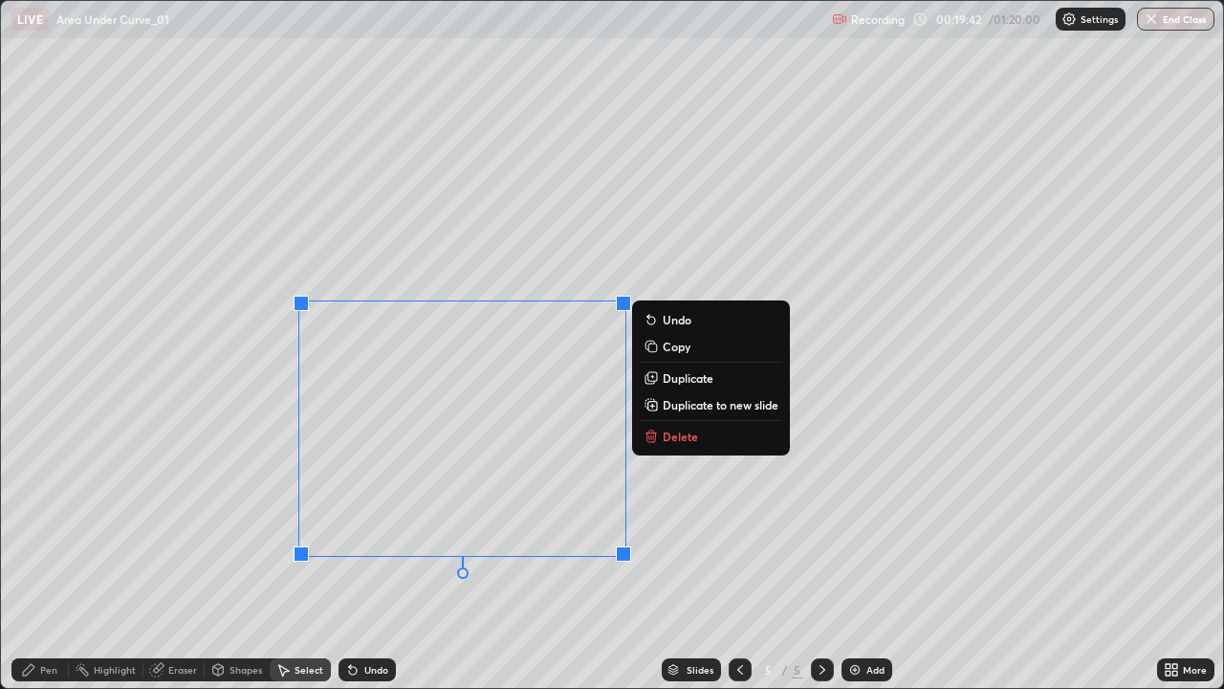
click at [673, 440] on p "Delete" at bounding box center [680, 435] width 35 height 15
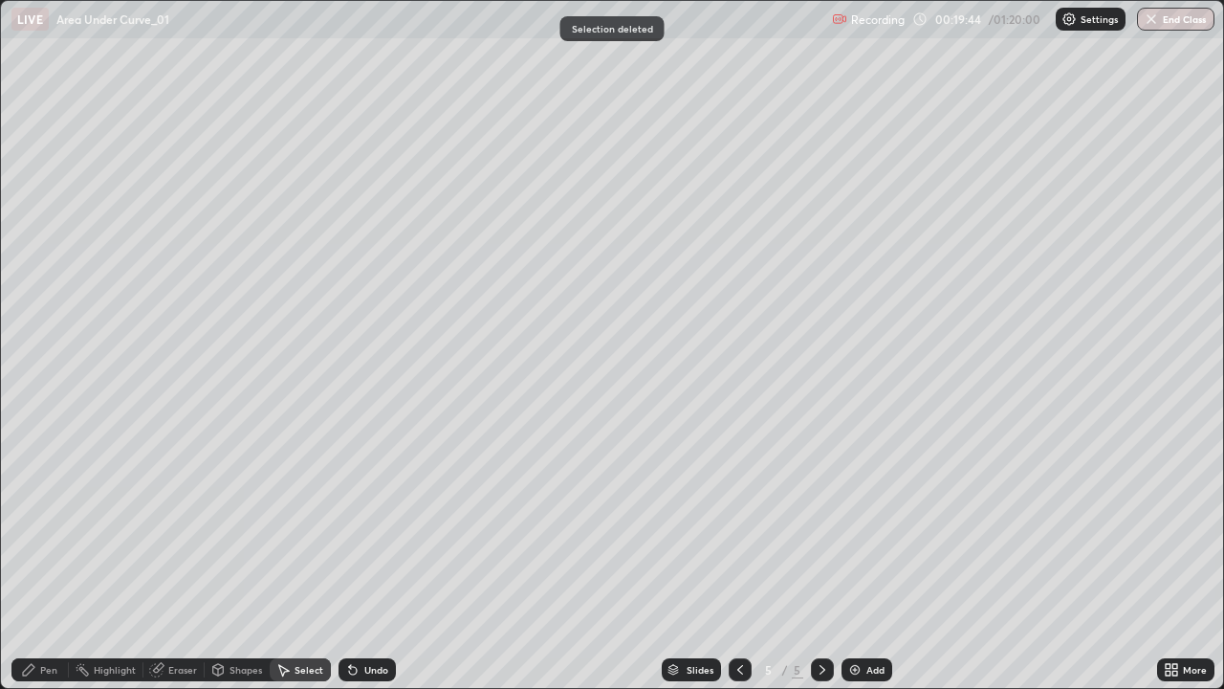
click at [370, 559] on div "Undo" at bounding box center [376, 670] width 24 height 10
click at [185, 559] on div "Eraser" at bounding box center [173, 669] width 61 height 23
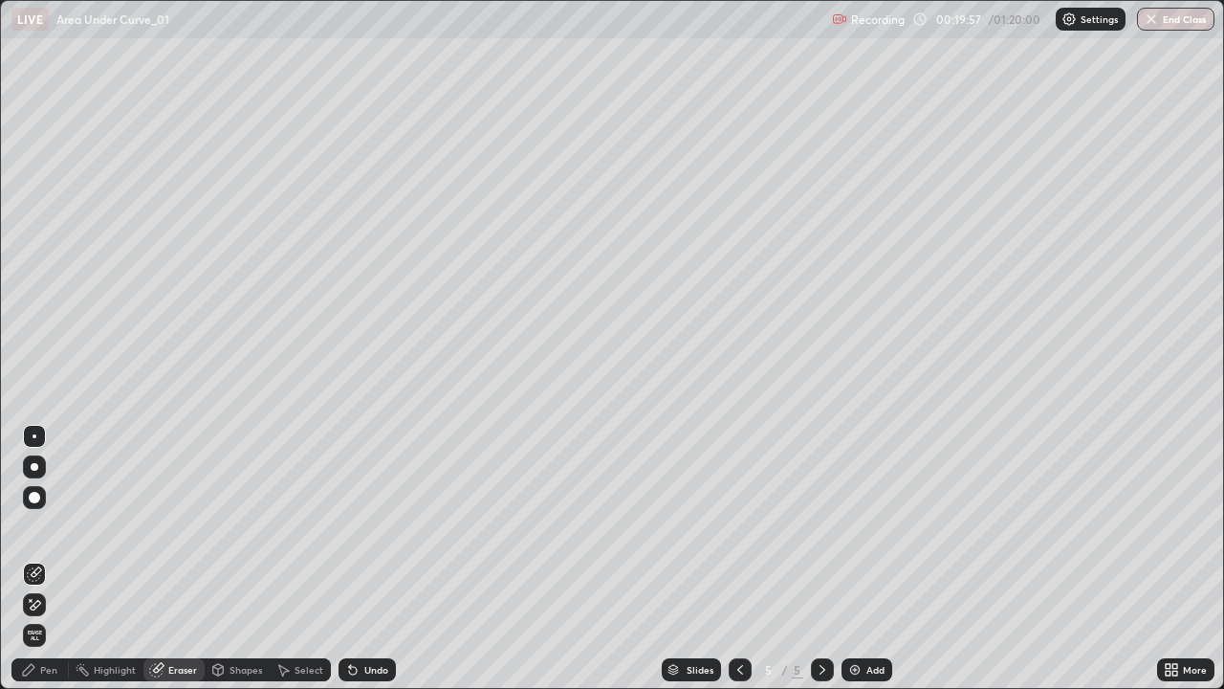
click at [52, 559] on div "Pen" at bounding box center [39, 669] width 57 height 23
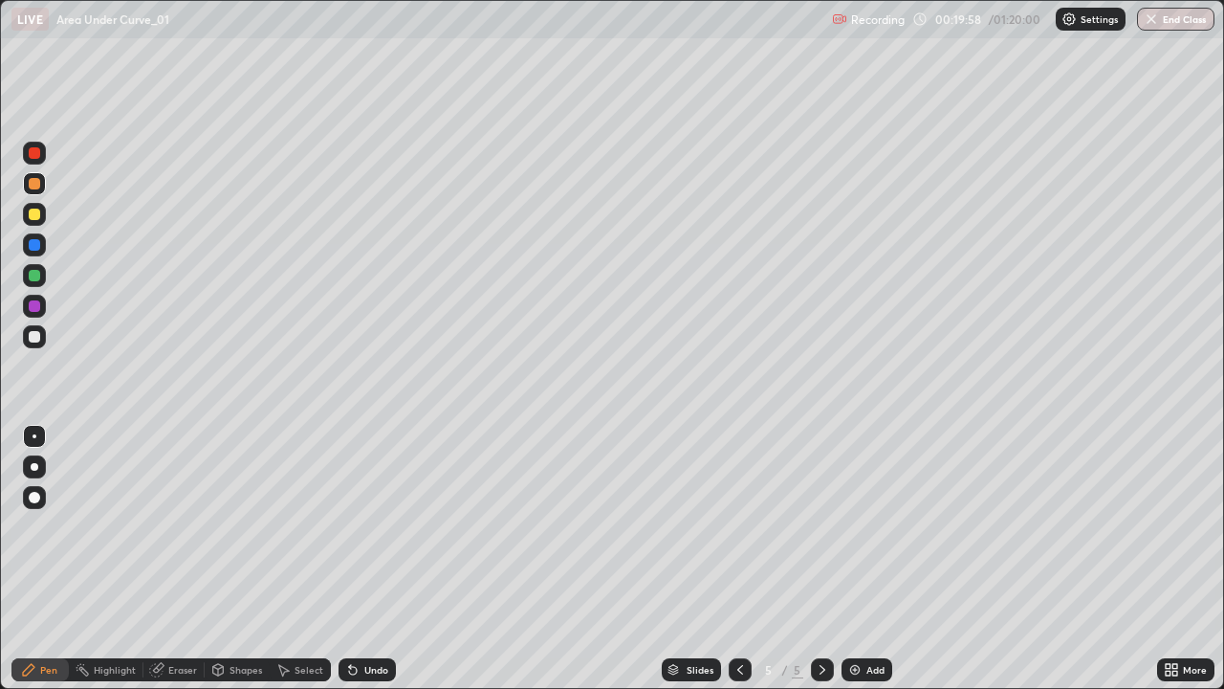
click at [33, 217] on div at bounding box center [34, 213] width 11 height 11
click at [33, 180] on div at bounding box center [34, 183] width 11 height 11
click at [305, 559] on div "Select" at bounding box center [300, 669] width 61 height 23
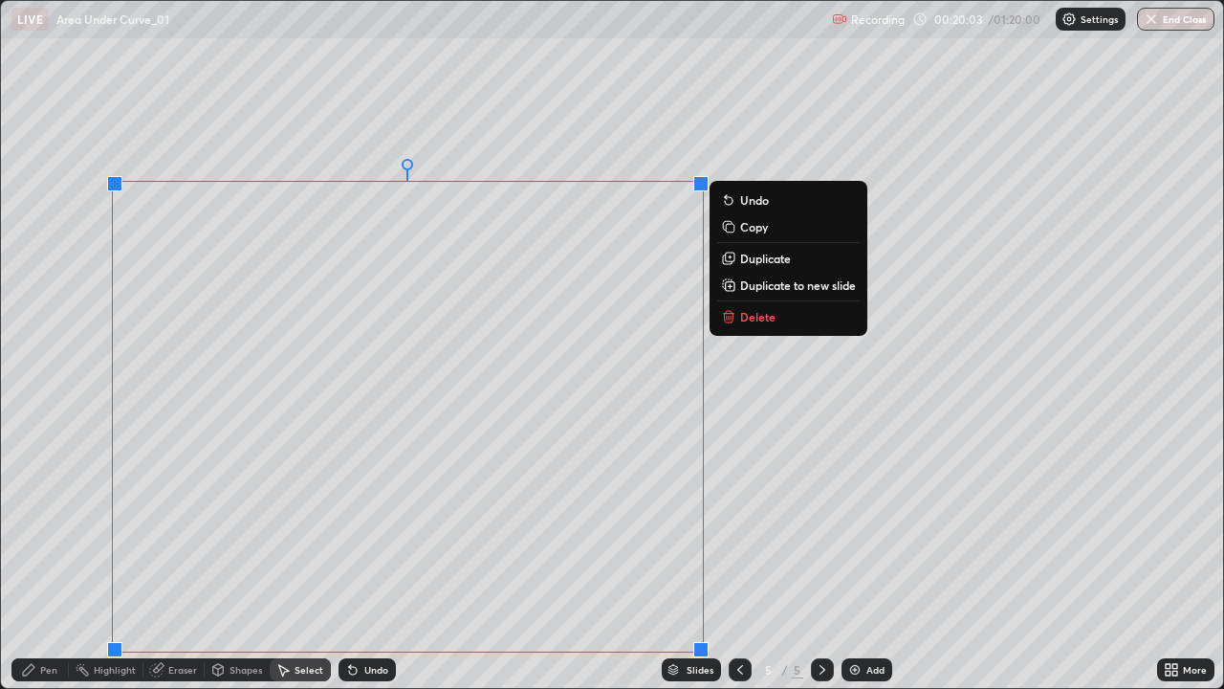
click at [778, 320] on button "Delete" at bounding box center [788, 316] width 142 height 23
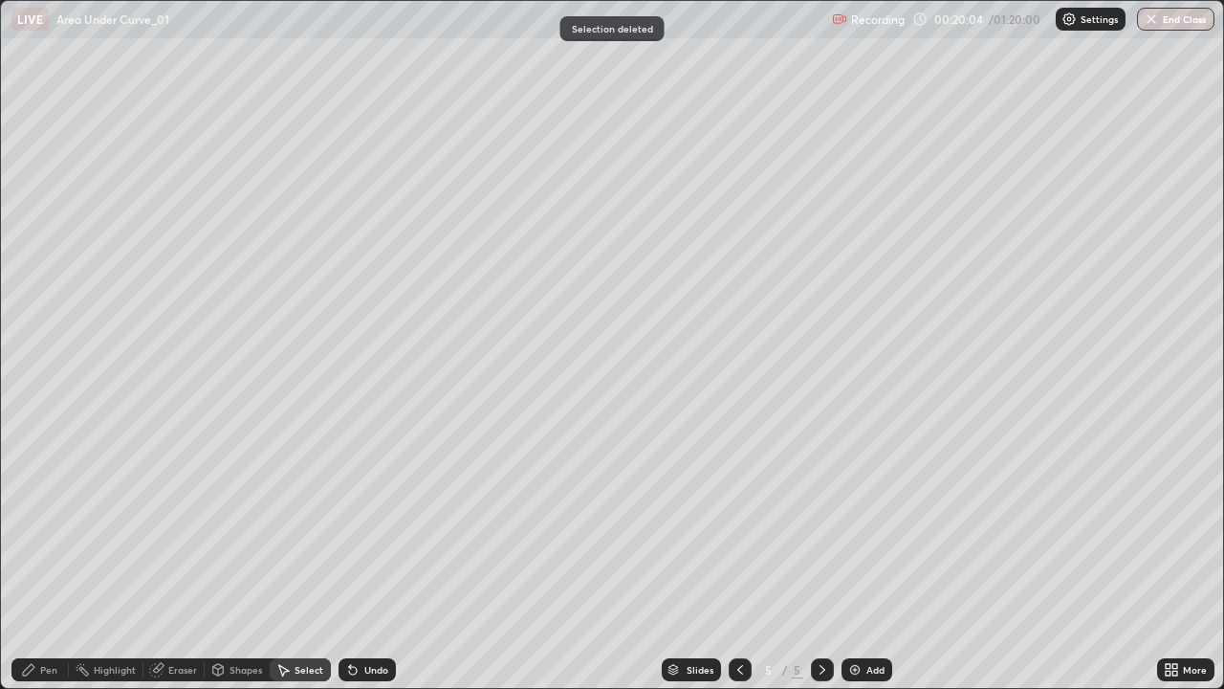
click at [50, 559] on div "Pen" at bounding box center [39, 669] width 57 height 23
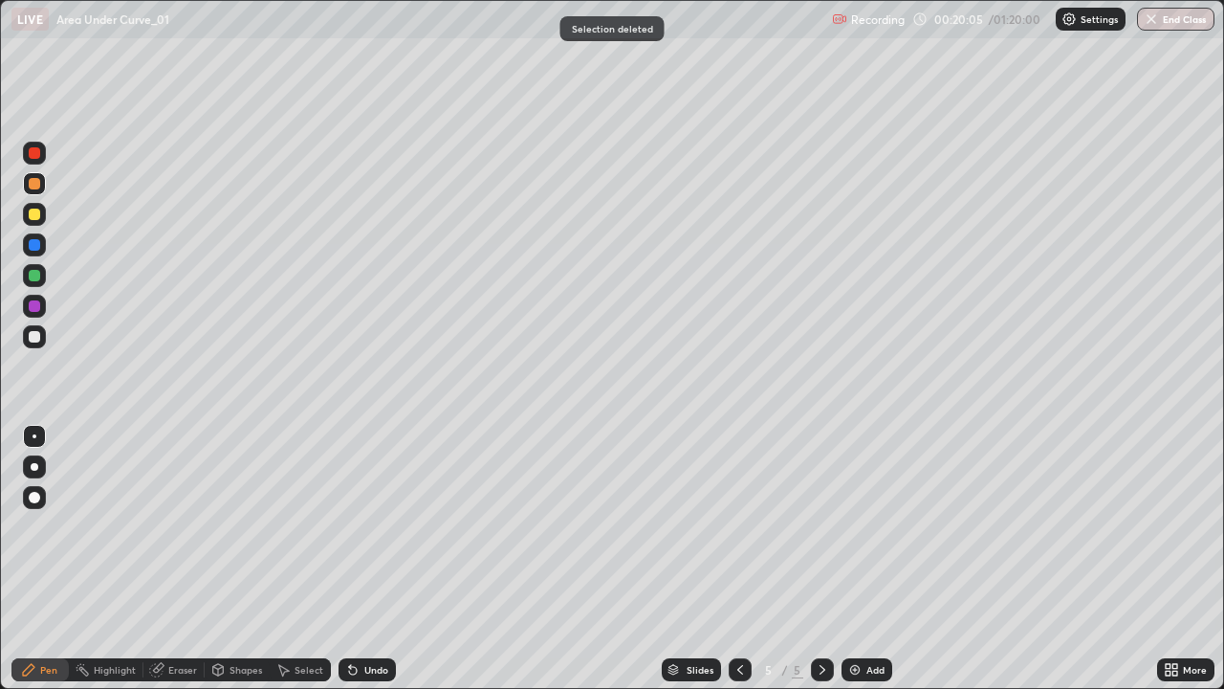
click at [37, 237] on div at bounding box center [34, 244] width 23 height 23
click at [37, 347] on div at bounding box center [34, 336] width 23 height 23
click at [36, 188] on div at bounding box center [34, 183] width 11 height 11
click at [359, 559] on div "Undo" at bounding box center [367, 669] width 57 height 23
click at [365, 559] on div "Undo" at bounding box center [376, 670] width 24 height 10
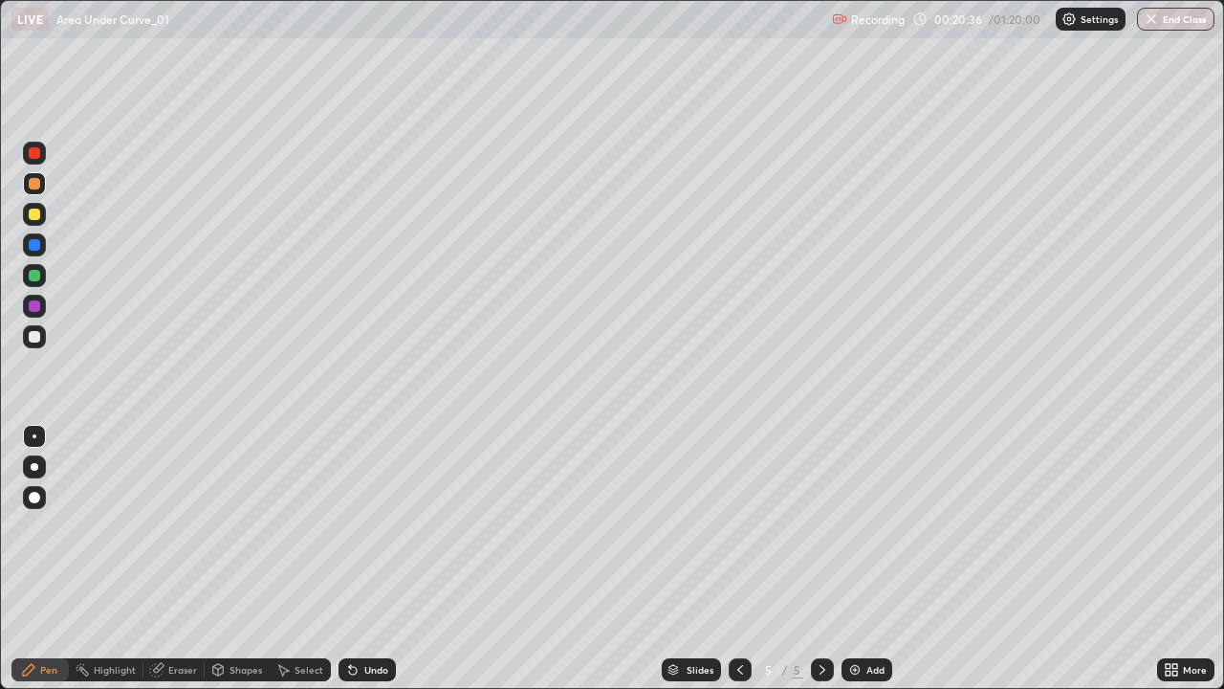
click at [368, 559] on div "Undo" at bounding box center [376, 670] width 24 height 10
click at [364, 559] on div "Undo" at bounding box center [376, 670] width 24 height 10
click at [33, 218] on div at bounding box center [34, 213] width 11 height 11
click at [27, 298] on div at bounding box center [34, 306] width 23 height 23
click at [358, 559] on icon at bounding box center [352, 669] width 15 height 15
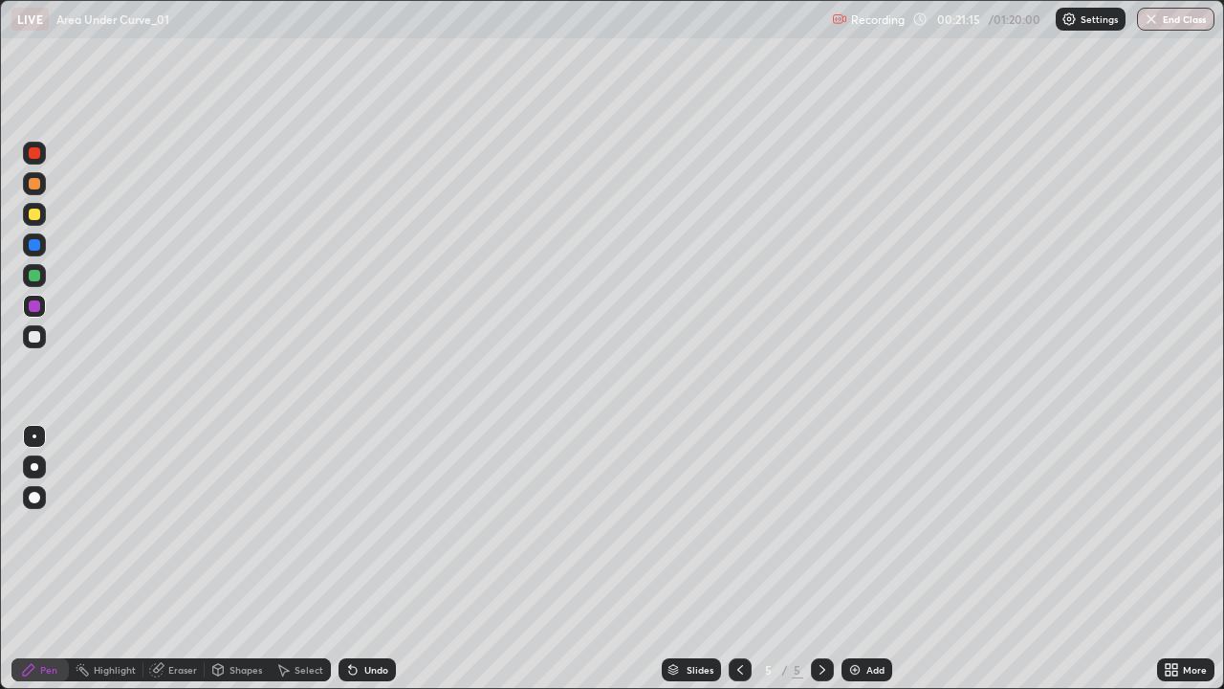
click at [354, 559] on icon at bounding box center [352, 669] width 15 height 15
click at [350, 559] on icon at bounding box center [353, 671] width 8 height 8
click at [349, 559] on icon at bounding box center [350, 666] width 2 height 2
click at [356, 559] on div "Undo" at bounding box center [367, 669] width 57 height 23
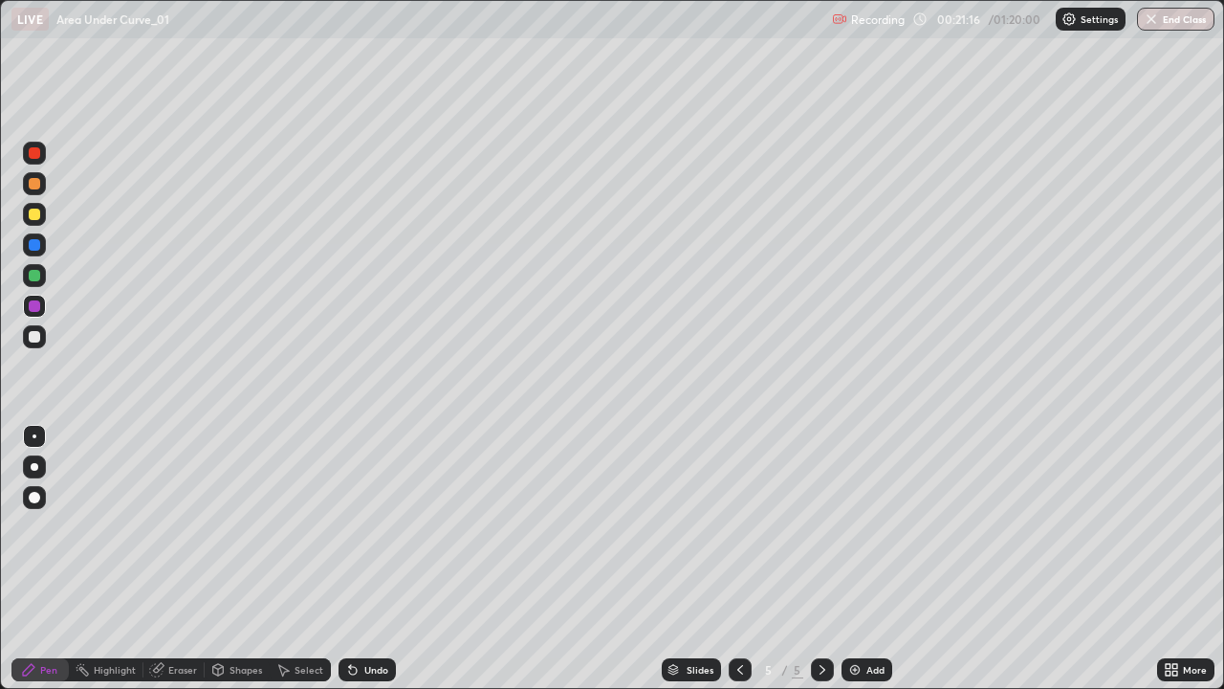
click at [356, 559] on icon at bounding box center [352, 669] width 15 height 15
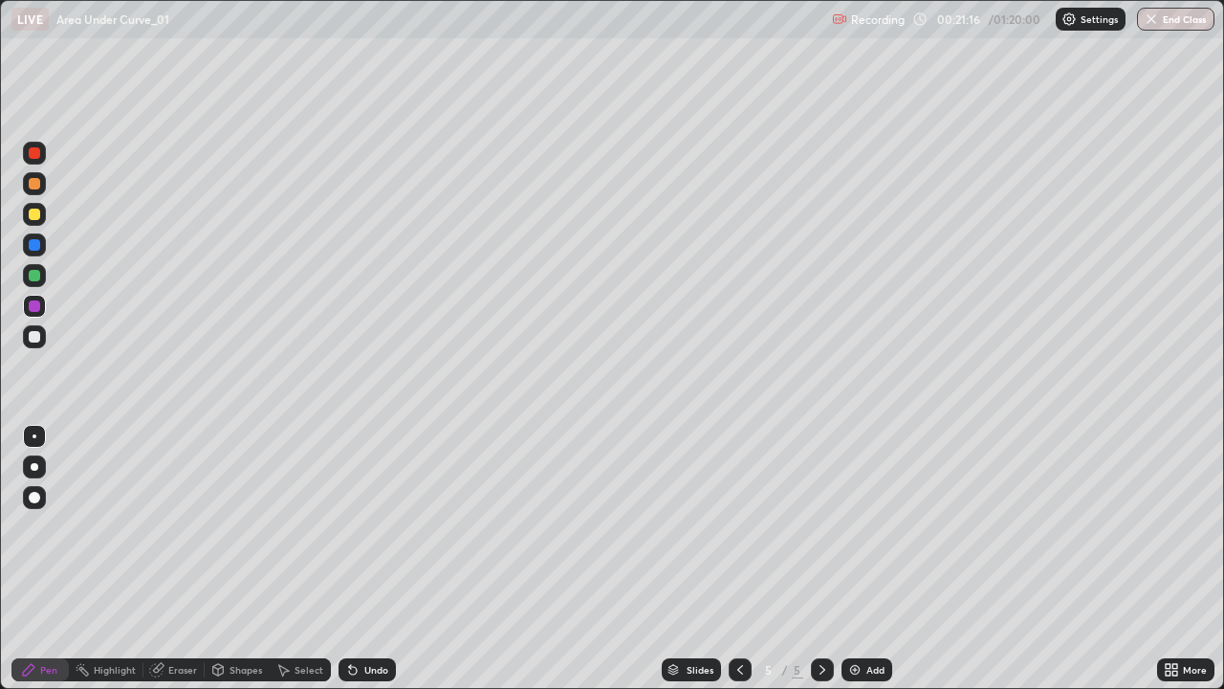
click at [356, 559] on div "Undo" at bounding box center [367, 669] width 57 height 23
click at [349, 559] on icon at bounding box center [350, 666] width 2 height 2
click at [33, 252] on div at bounding box center [34, 244] width 23 height 23
click at [36, 278] on div at bounding box center [34, 275] width 11 height 11
click at [377, 559] on div "Undo" at bounding box center [376, 670] width 24 height 10
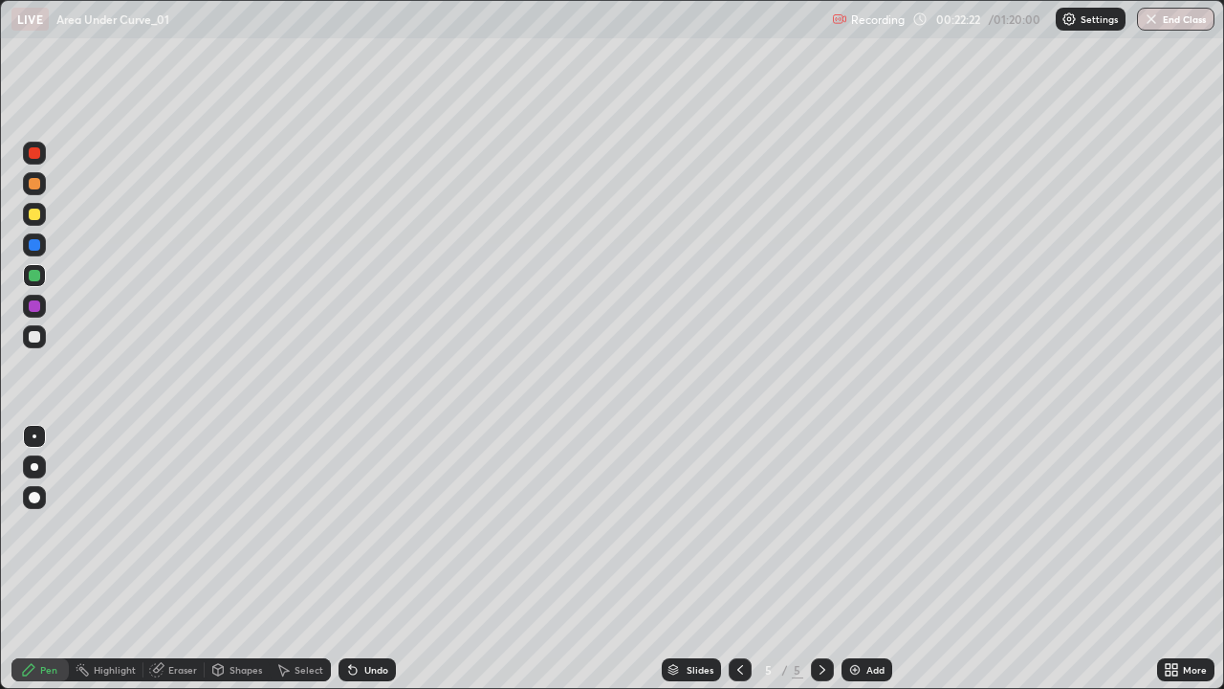
click at [36, 334] on div at bounding box center [34, 336] width 11 height 11
click at [197, 559] on div "Eraser" at bounding box center [173, 669] width 61 height 23
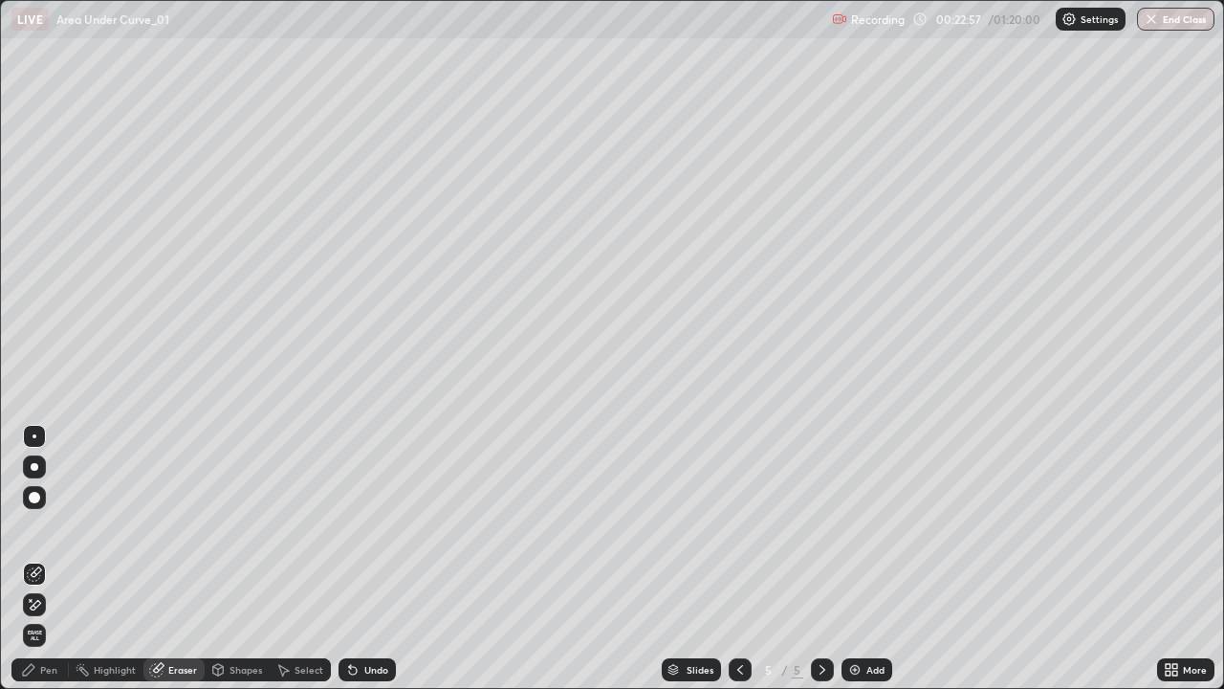
click at [53, 559] on div "Pen" at bounding box center [39, 669] width 57 height 23
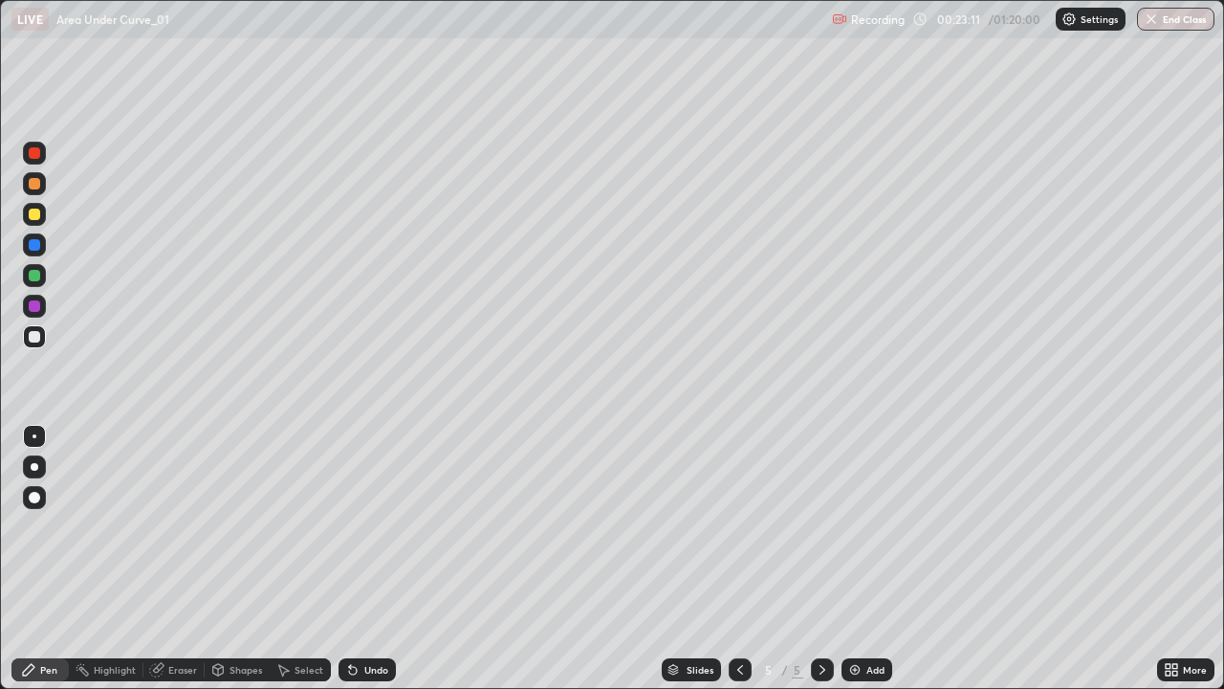
click at [363, 559] on div "Undo" at bounding box center [367, 669] width 57 height 23
click at [353, 559] on div "Undo" at bounding box center [367, 669] width 57 height 23
click at [375, 559] on div "Undo" at bounding box center [367, 669] width 57 height 23
click at [33, 300] on div at bounding box center [34, 305] width 11 height 11
click at [854, 559] on img at bounding box center [854, 669] width 15 height 15
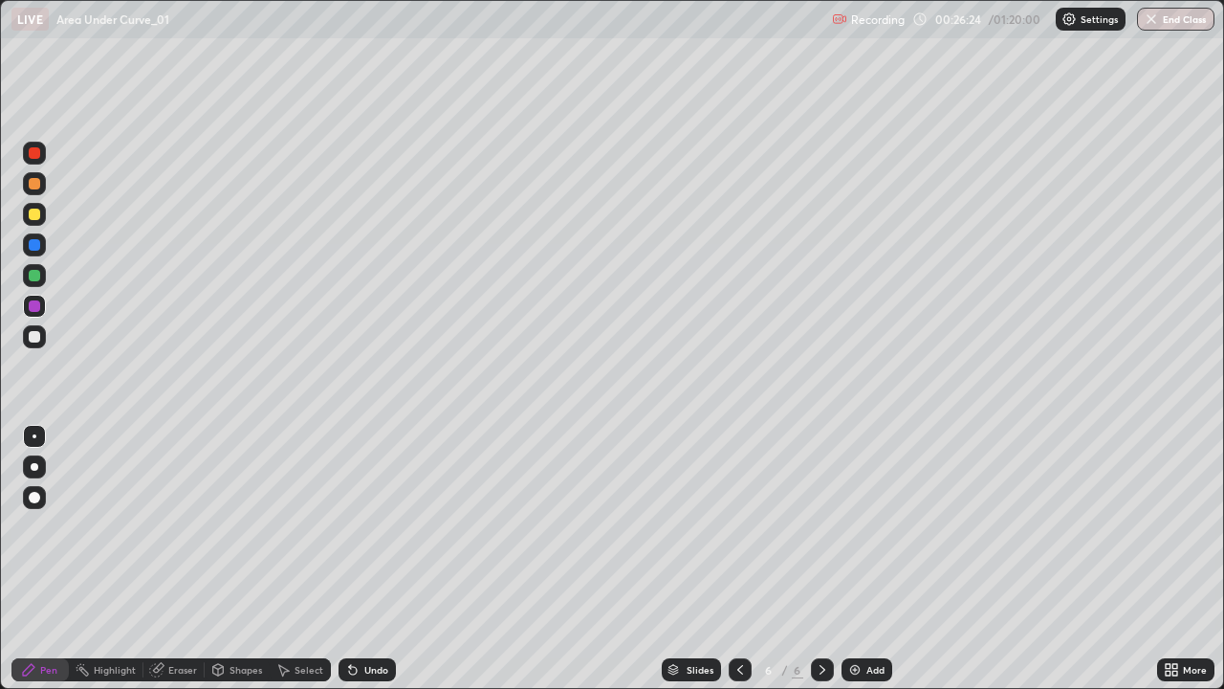
click at [34, 185] on div at bounding box center [34, 183] width 11 height 11
click at [376, 559] on div "Undo" at bounding box center [367, 669] width 57 height 23
click at [352, 559] on icon at bounding box center [353, 671] width 8 height 8
click at [349, 559] on icon at bounding box center [350, 666] width 2 height 2
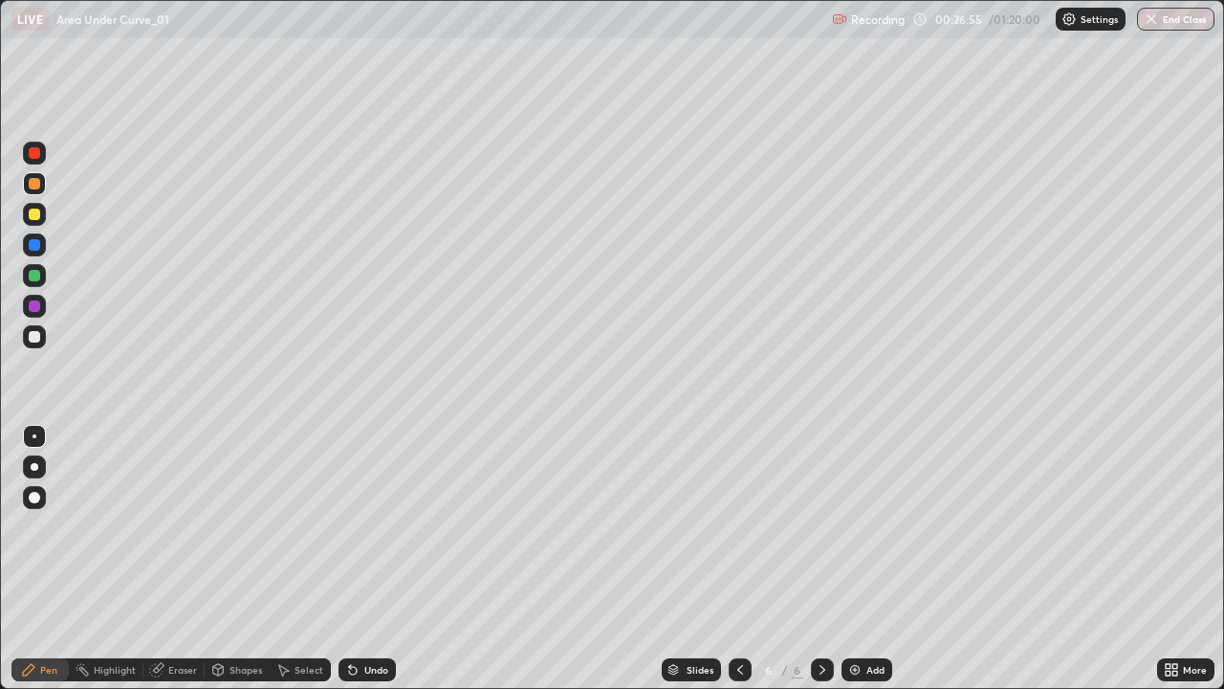
click at [356, 559] on div "Undo" at bounding box center [367, 669] width 57 height 23
click at [354, 559] on icon at bounding box center [352, 669] width 15 height 15
click at [354, 559] on div "Undo" at bounding box center [367, 669] width 57 height 23
click at [353, 559] on icon at bounding box center [352, 669] width 15 height 15
click at [350, 559] on icon at bounding box center [352, 669] width 15 height 15
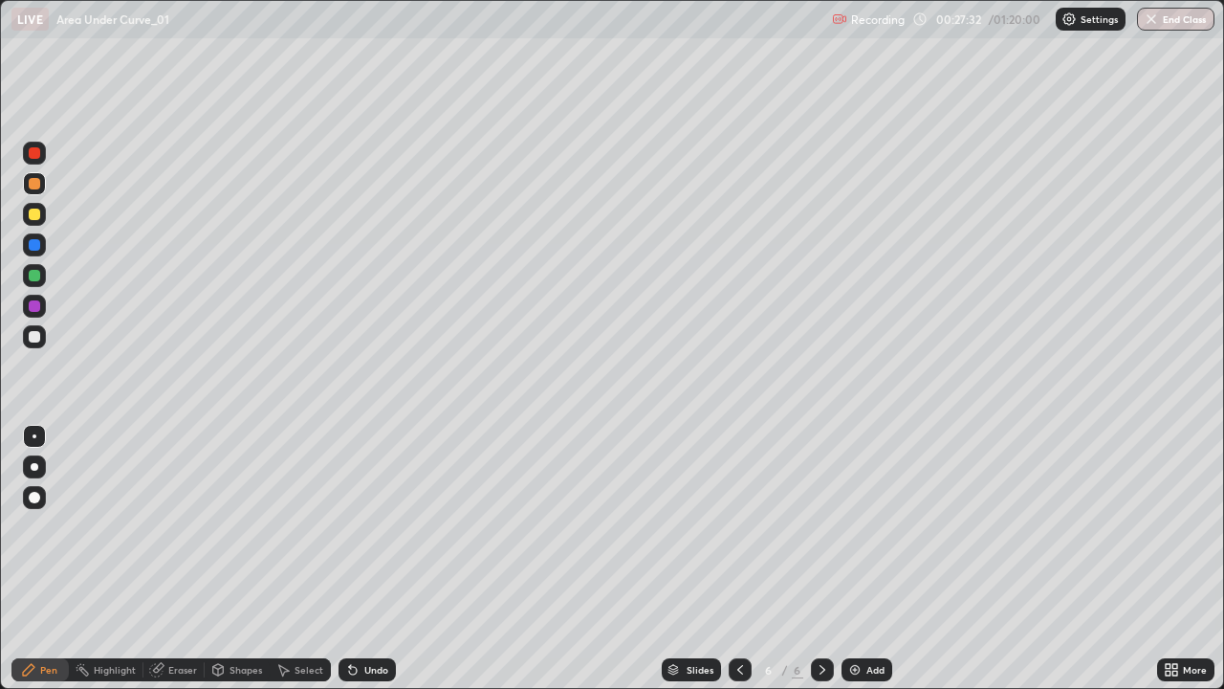
click at [176, 559] on div "Eraser" at bounding box center [182, 670] width 29 height 10
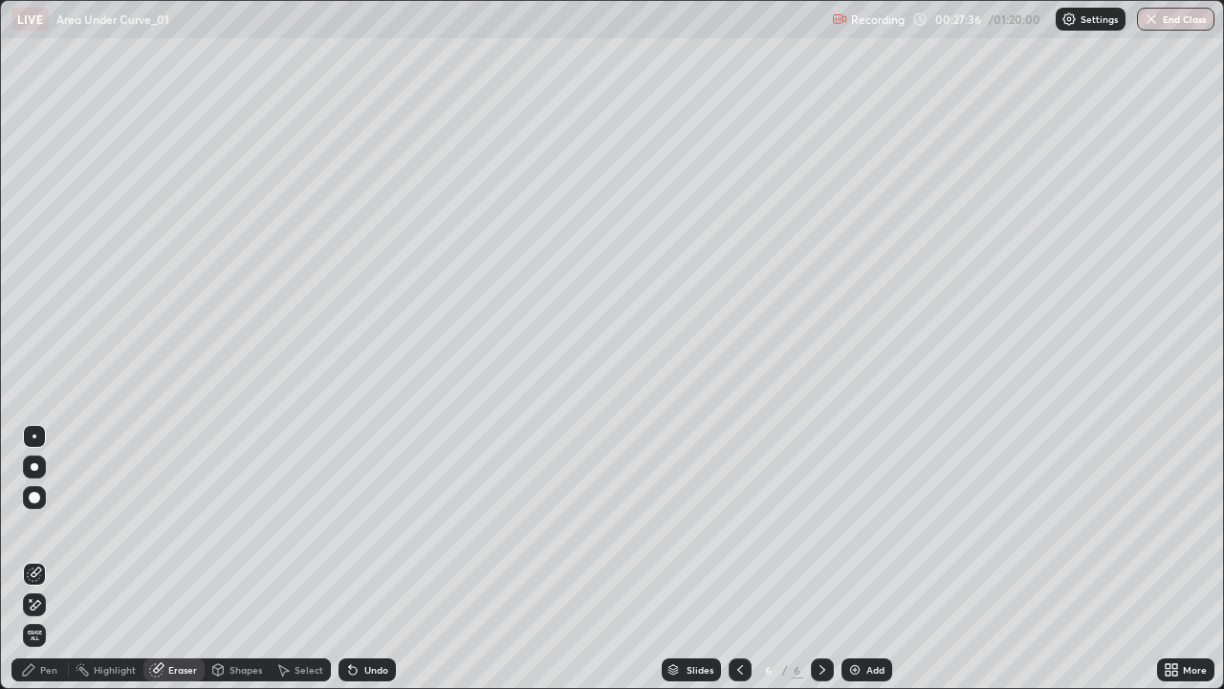
click at [56, 559] on div "Pen" at bounding box center [39, 669] width 57 height 23
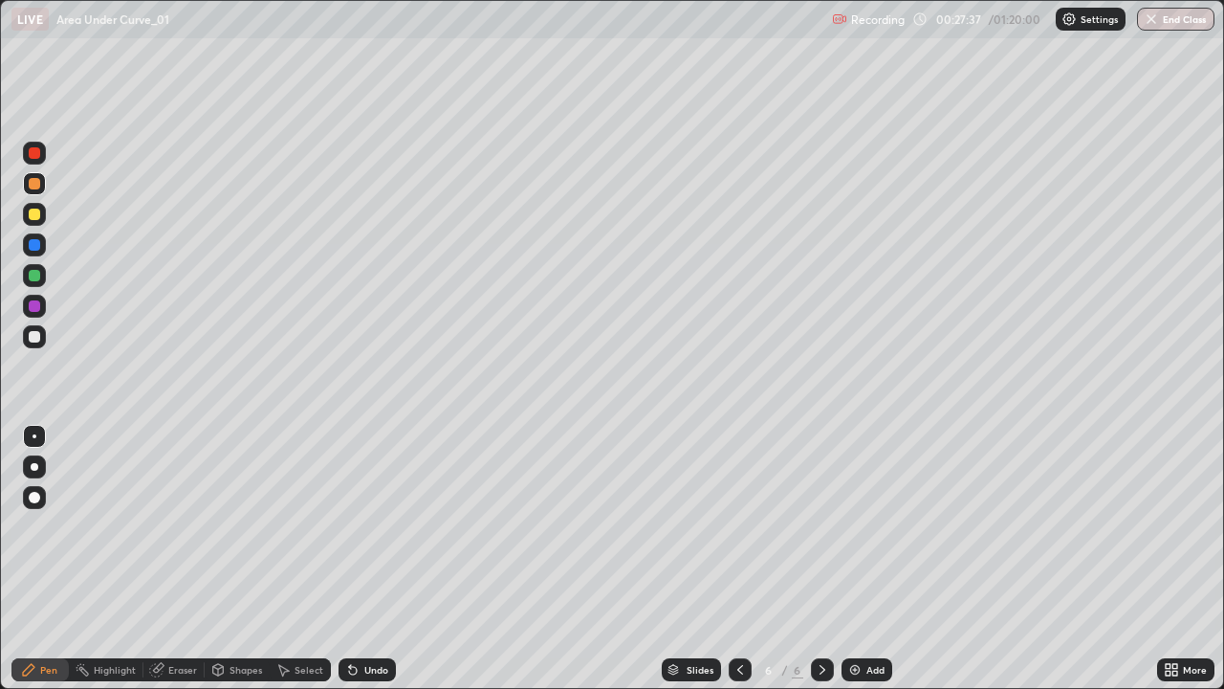
click at [36, 279] on div at bounding box center [34, 275] width 11 height 11
click at [376, 559] on div "Undo" at bounding box center [376, 670] width 24 height 10
click at [365, 559] on div "Undo" at bounding box center [376, 670] width 24 height 10
click at [374, 559] on div "Undo" at bounding box center [367, 669] width 57 height 23
click at [34, 225] on div at bounding box center [34, 214] width 23 height 23
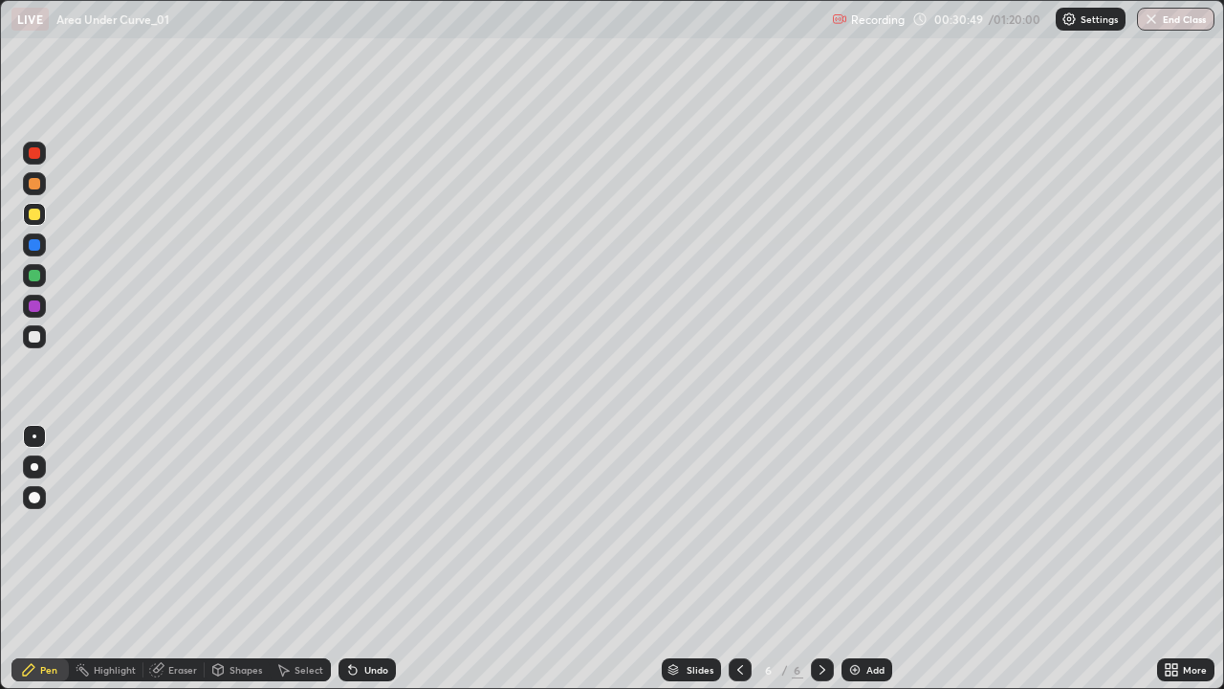
click at [33, 277] on div at bounding box center [34, 275] width 11 height 11
click at [33, 280] on div at bounding box center [34, 275] width 11 height 11
click at [861, 559] on div "Add" at bounding box center [867, 669] width 51 height 23
click at [34, 153] on div at bounding box center [34, 152] width 11 height 11
click at [369, 559] on div "Undo" at bounding box center [367, 669] width 57 height 23
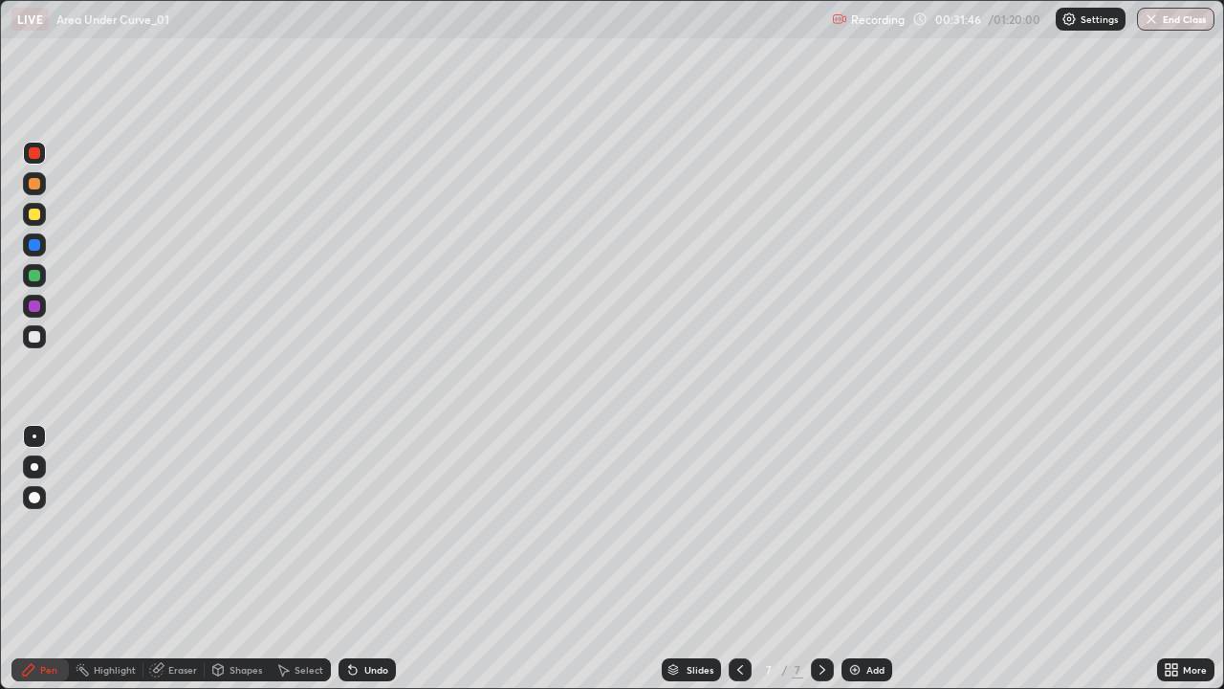
click at [358, 559] on div "Undo" at bounding box center [367, 669] width 57 height 23
click at [31, 218] on div at bounding box center [34, 213] width 11 height 11
click at [848, 559] on img at bounding box center [854, 669] width 15 height 15
click at [33, 186] on div at bounding box center [34, 183] width 11 height 11
click at [35, 278] on div at bounding box center [34, 275] width 11 height 11
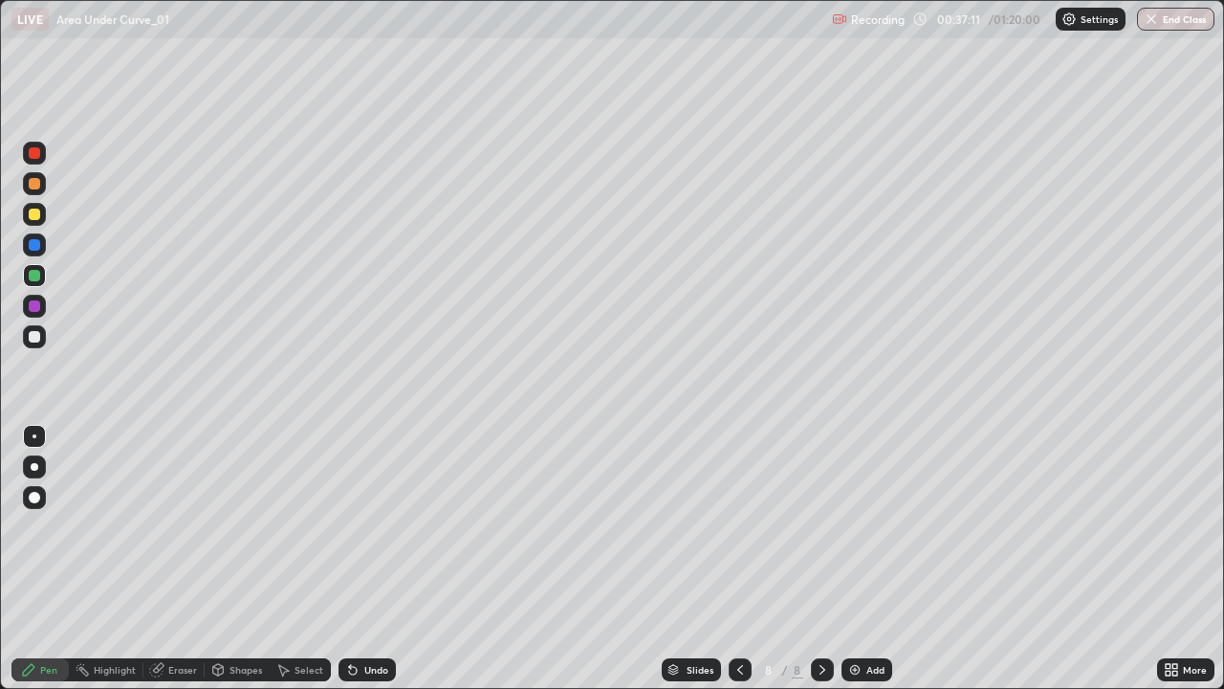
click at [180, 559] on div "Eraser" at bounding box center [182, 670] width 29 height 10
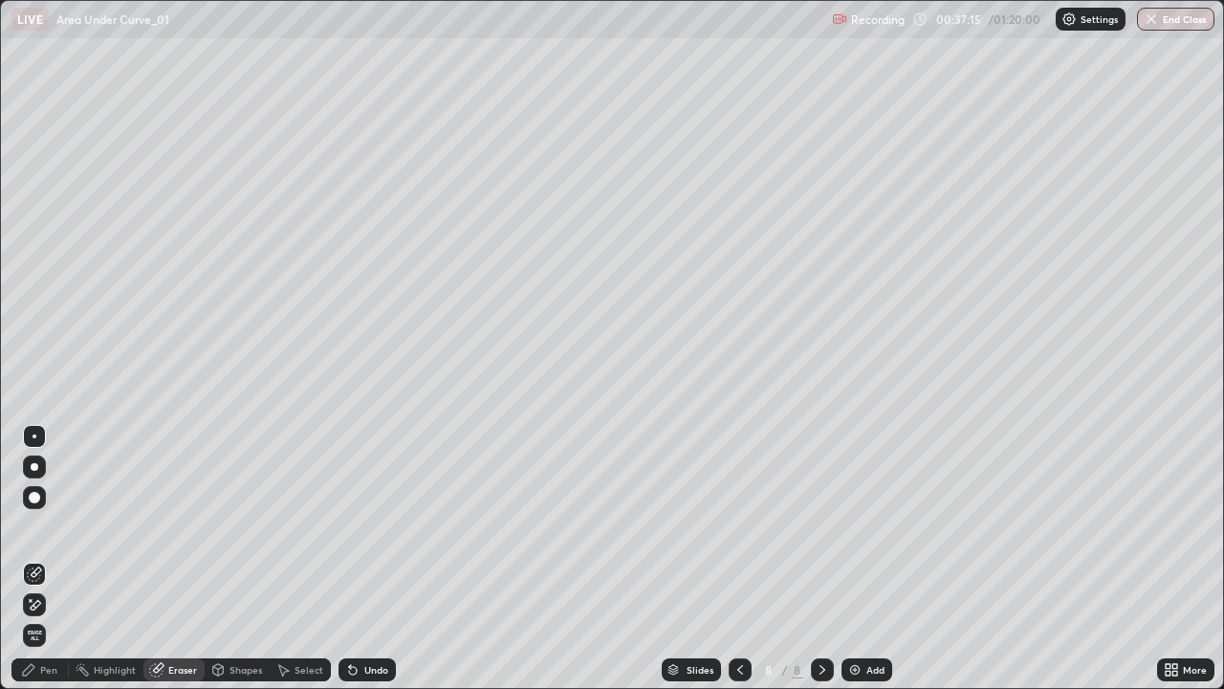
click at [56, 559] on div "Pen" at bounding box center [48, 670] width 17 height 10
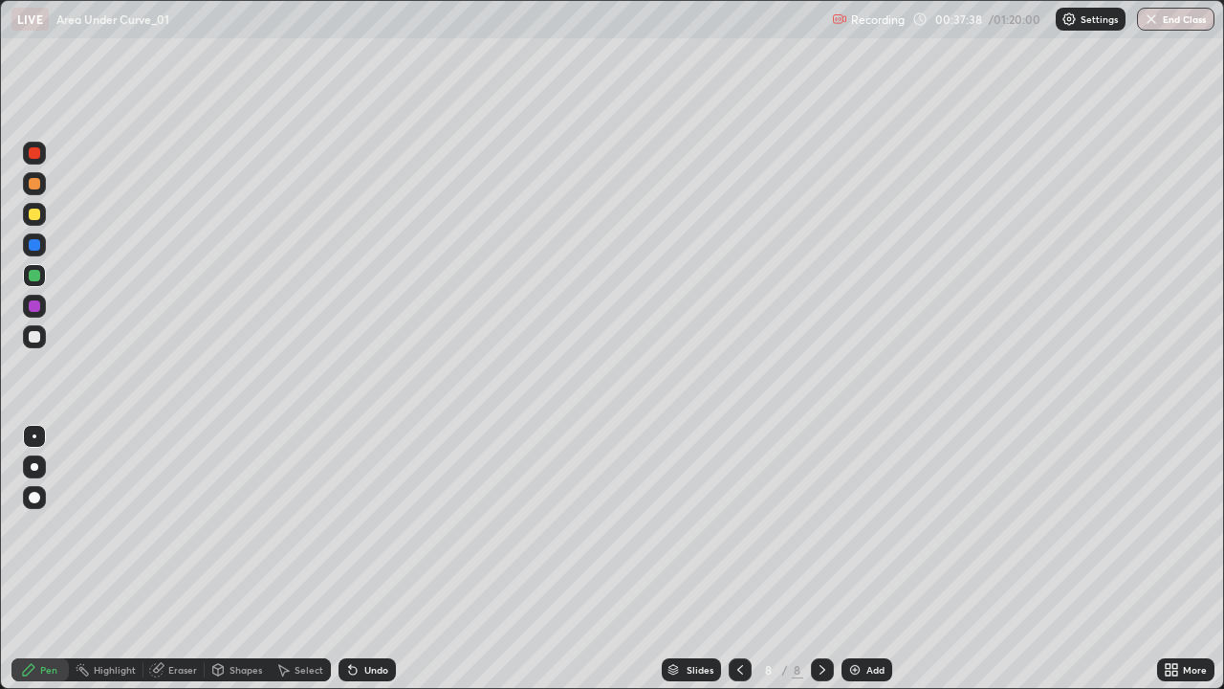
click at [33, 218] on div at bounding box center [34, 213] width 11 height 11
click at [356, 559] on icon at bounding box center [352, 669] width 15 height 15
click at [33, 191] on div at bounding box center [34, 183] width 23 height 23
click at [182, 559] on div "Eraser" at bounding box center [173, 669] width 61 height 23
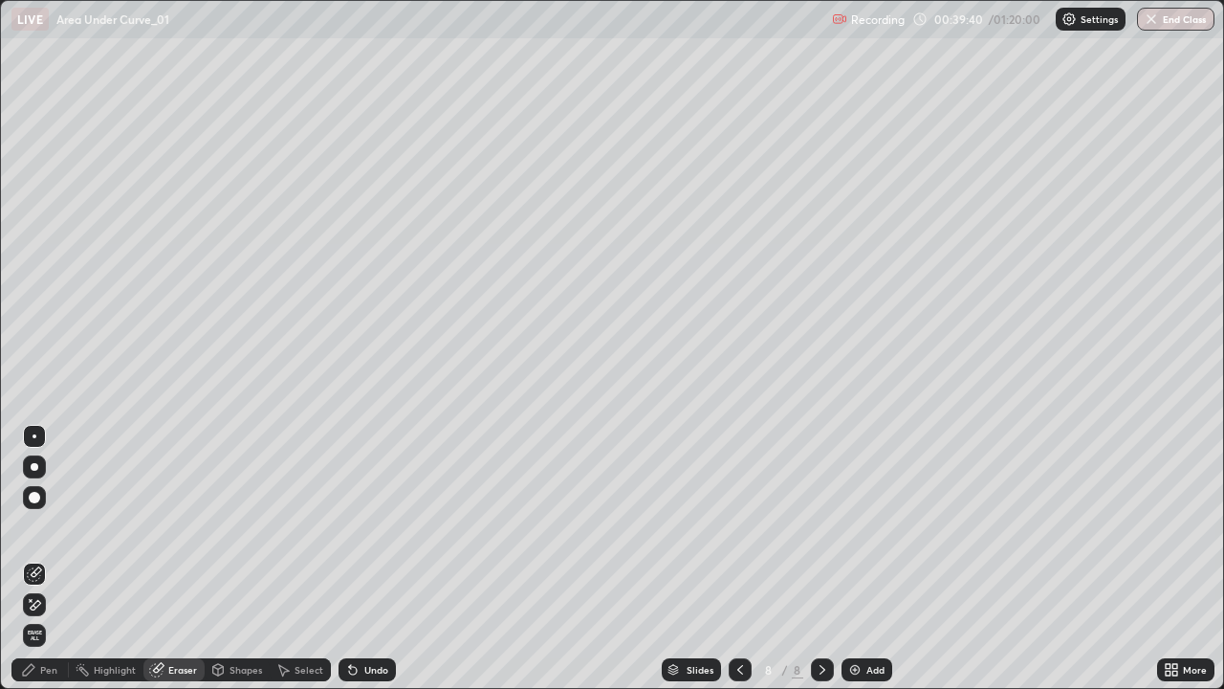
click at [58, 559] on div "Pen" at bounding box center [39, 669] width 57 height 23
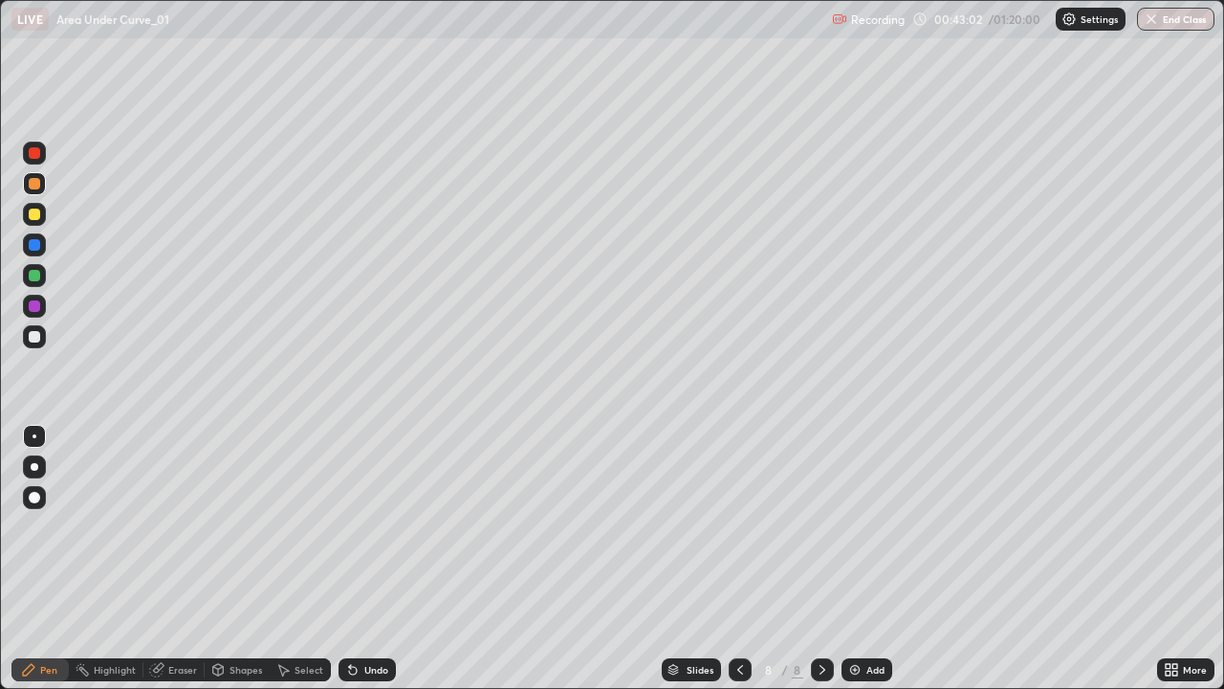
click at [33, 205] on div at bounding box center [34, 214] width 23 height 23
click at [821, 559] on icon at bounding box center [822, 669] width 15 height 15
click at [821, 559] on icon at bounding box center [823, 670] width 6 height 10
click at [858, 559] on img at bounding box center [854, 669] width 15 height 15
click at [383, 559] on div "Undo" at bounding box center [367, 669] width 57 height 23
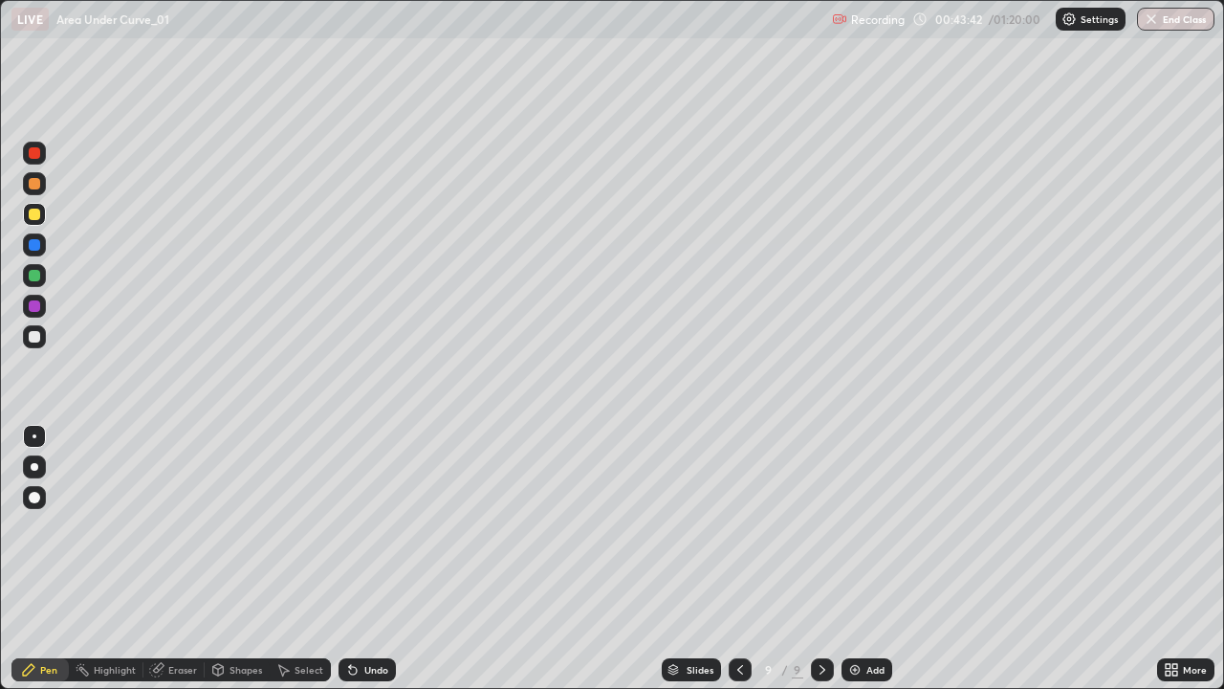
click at [371, 559] on div "Undo" at bounding box center [367, 669] width 57 height 23
click at [379, 559] on div "Undo" at bounding box center [376, 670] width 24 height 10
click at [382, 559] on div "Undo" at bounding box center [376, 670] width 24 height 10
click at [384, 559] on div "Undo" at bounding box center [367, 669] width 57 height 23
click at [184, 559] on div "Eraser" at bounding box center [182, 670] width 29 height 10
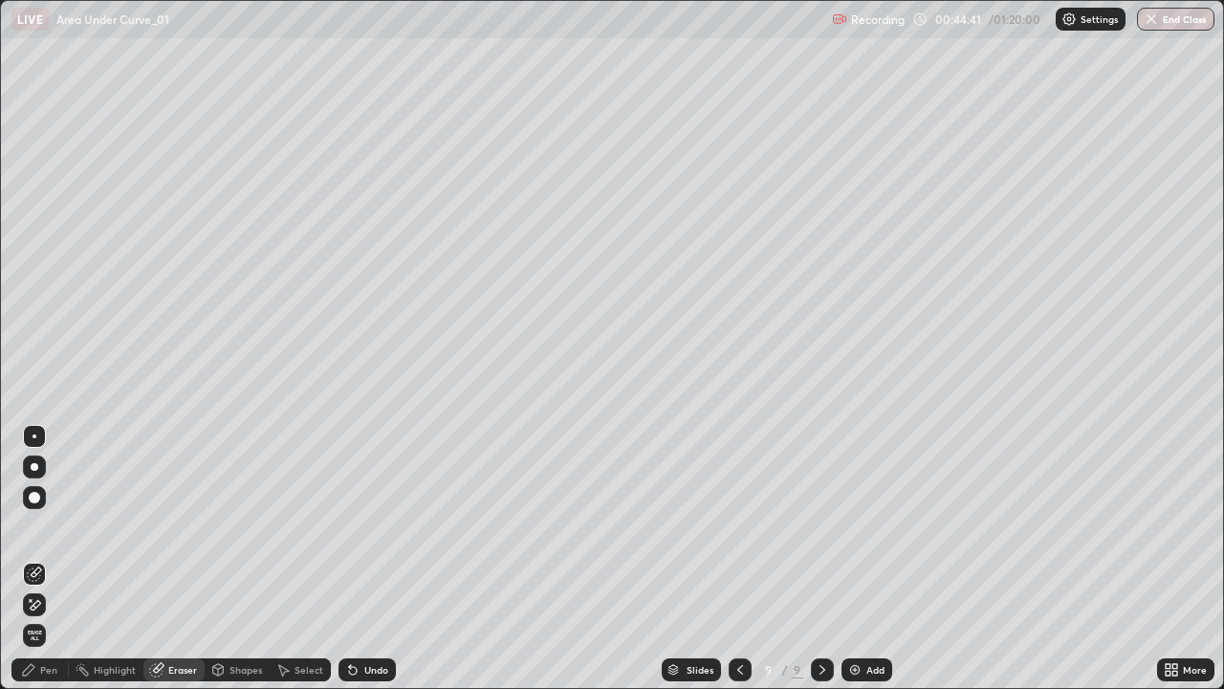
click at [58, 559] on div "Pen" at bounding box center [39, 669] width 57 height 23
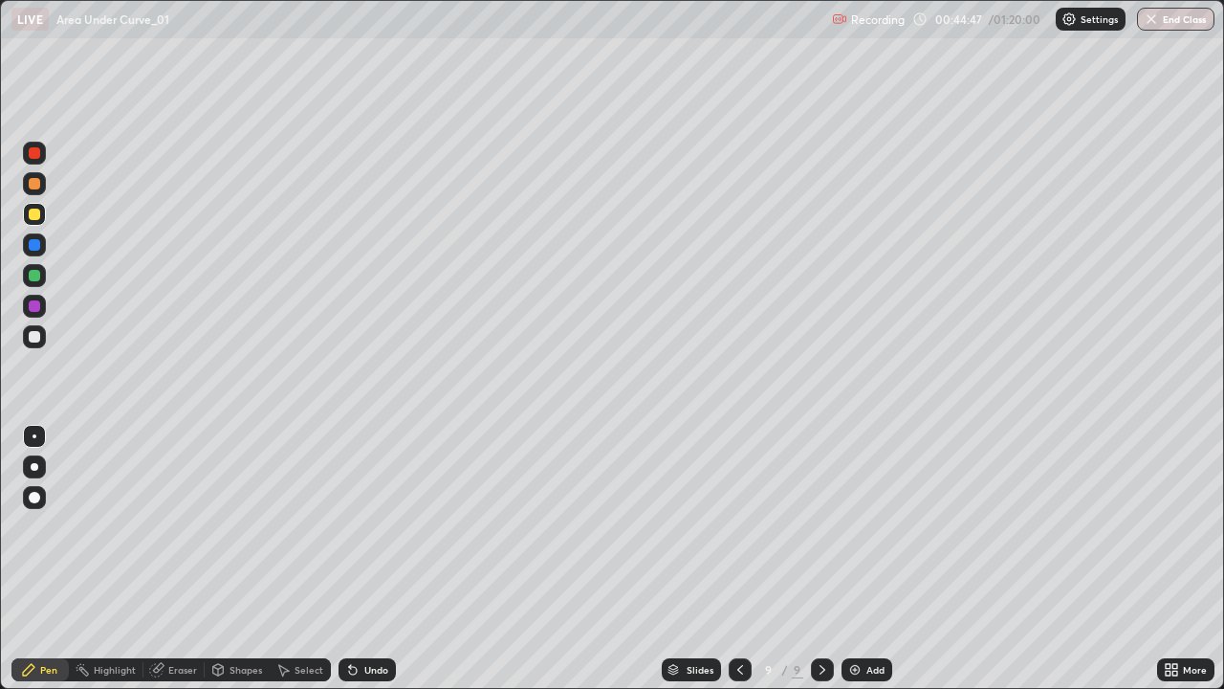
click at [373, 559] on div "Undo" at bounding box center [376, 670] width 24 height 10
click at [369, 559] on div "Undo" at bounding box center [376, 670] width 24 height 10
click at [367, 559] on div "Undo" at bounding box center [376, 670] width 24 height 10
click at [364, 559] on div "Undo" at bounding box center [376, 670] width 24 height 10
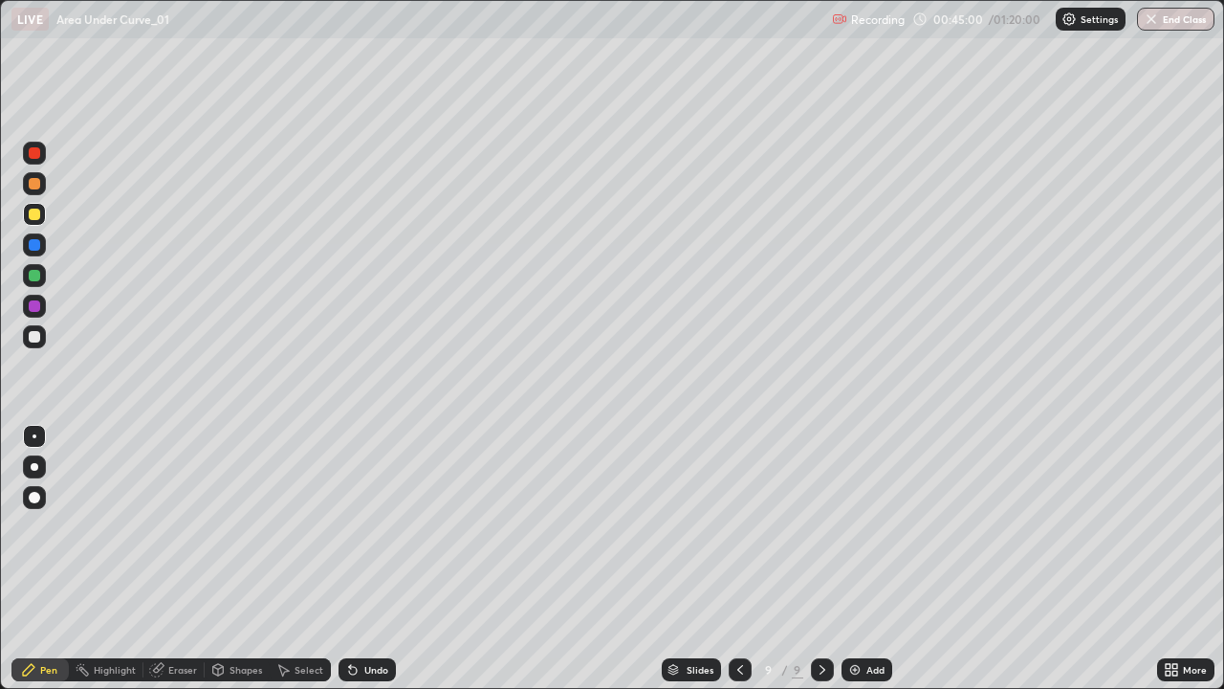
click at [361, 559] on div "Undo" at bounding box center [367, 669] width 57 height 23
click at [358, 559] on div "Undo" at bounding box center [367, 669] width 57 height 23
click at [358, 559] on icon at bounding box center [352, 669] width 15 height 15
click at [358, 559] on div "Undo" at bounding box center [367, 669] width 57 height 23
click at [358, 559] on icon at bounding box center [352, 669] width 15 height 15
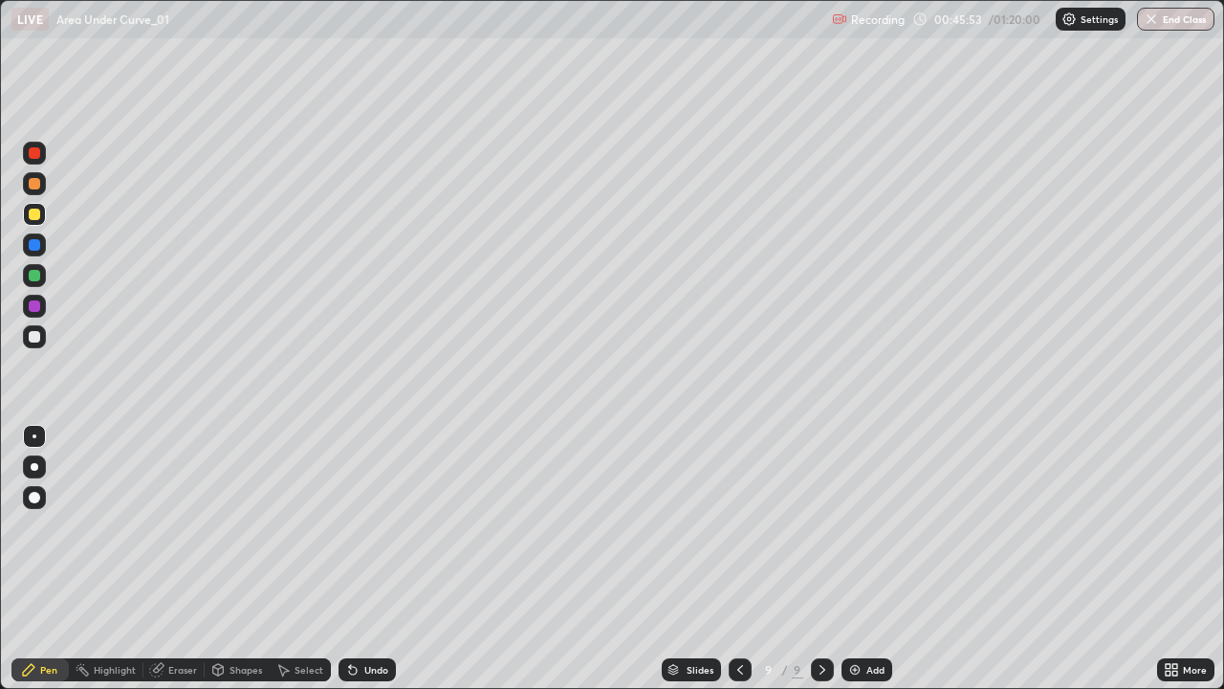
click at [171, 559] on div "Eraser" at bounding box center [173, 669] width 61 height 23
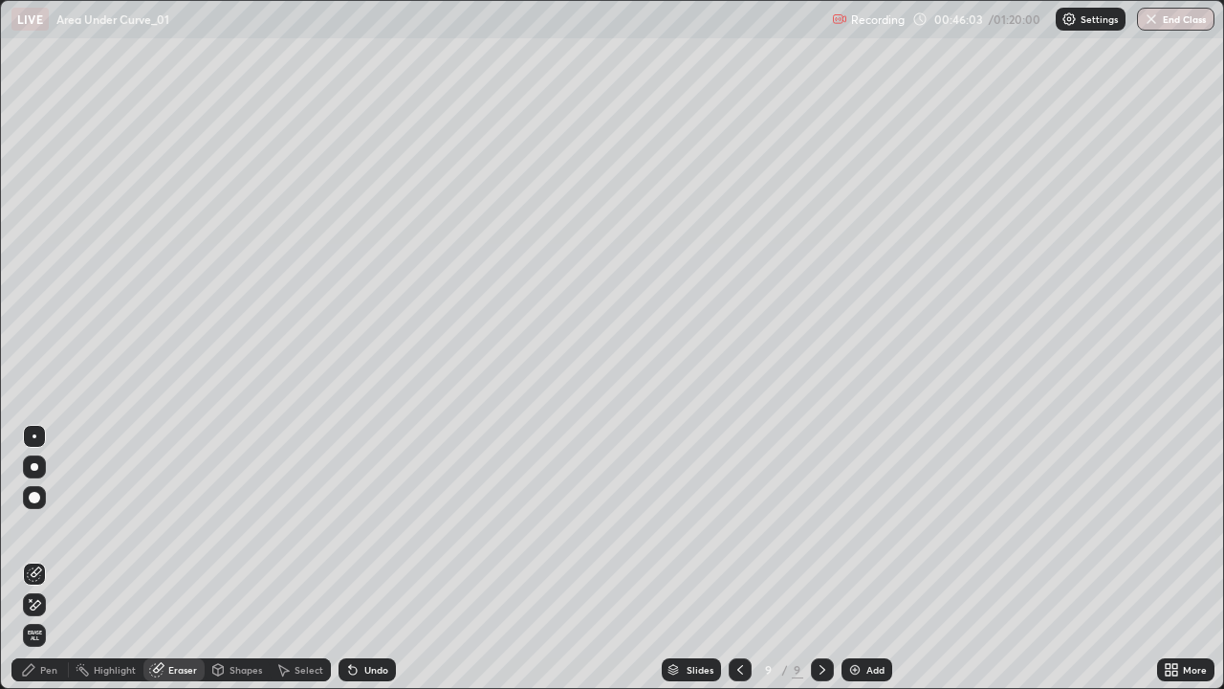
click at [52, 559] on div "Pen" at bounding box center [39, 669] width 57 height 23
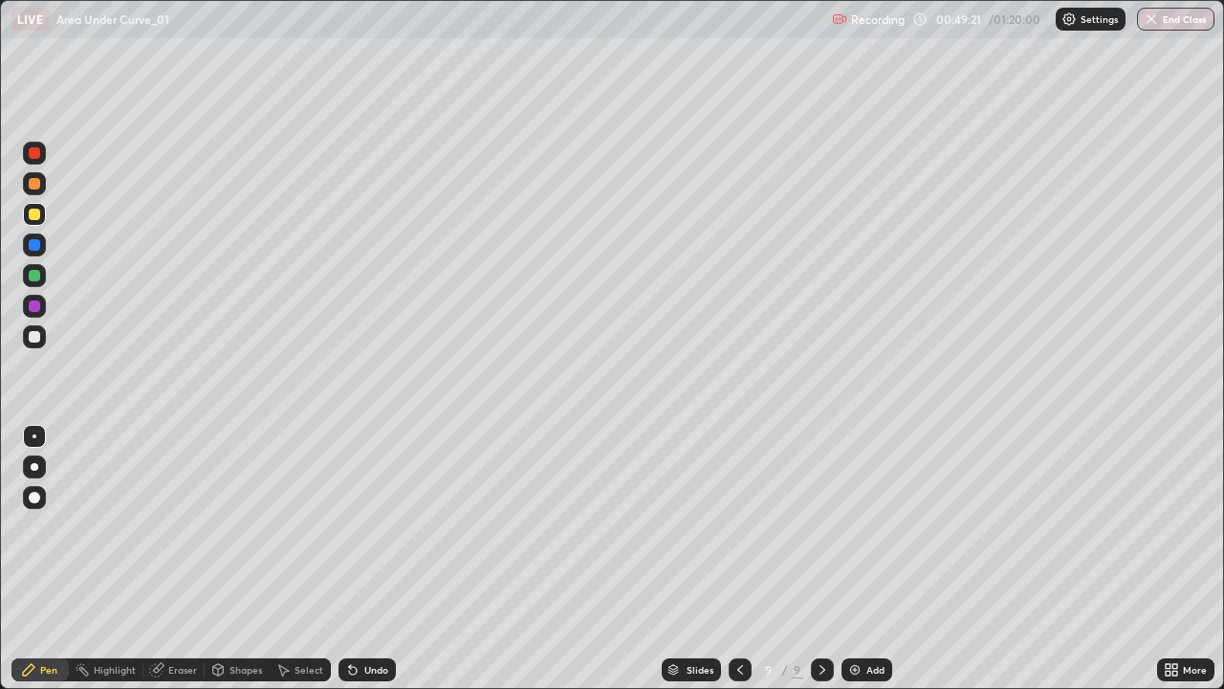
click at [863, 559] on div "Add" at bounding box center [867, 669] width 51 height 23
click at [729, 559] on div at bounding box center [739, 669] width 23 height 23
click at [736, 559] on icon at bounding box center [739, 669] width 15 height 15
click at [821, 559] on icon at bounding box center [822, 669] width 15 height 15
click at [819, 559] on icon at bounding box center [822, 669] width 15 height 15
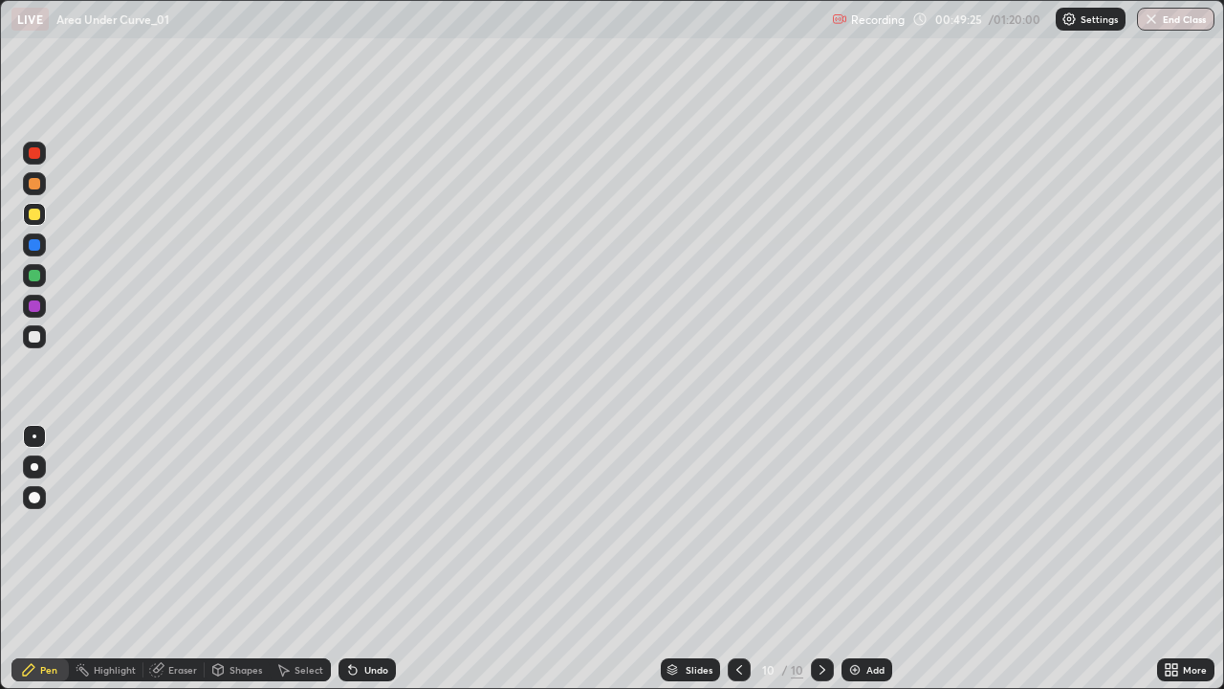
click at [821, 559] on icon at bounding box center [822, 669] width 15 height 15
click at [39, 279] on div at bounding box center [34, 275] width 11 height 11
click at [296, 559] on div "Select" at bounding box center [300, 669] width 61 height 23
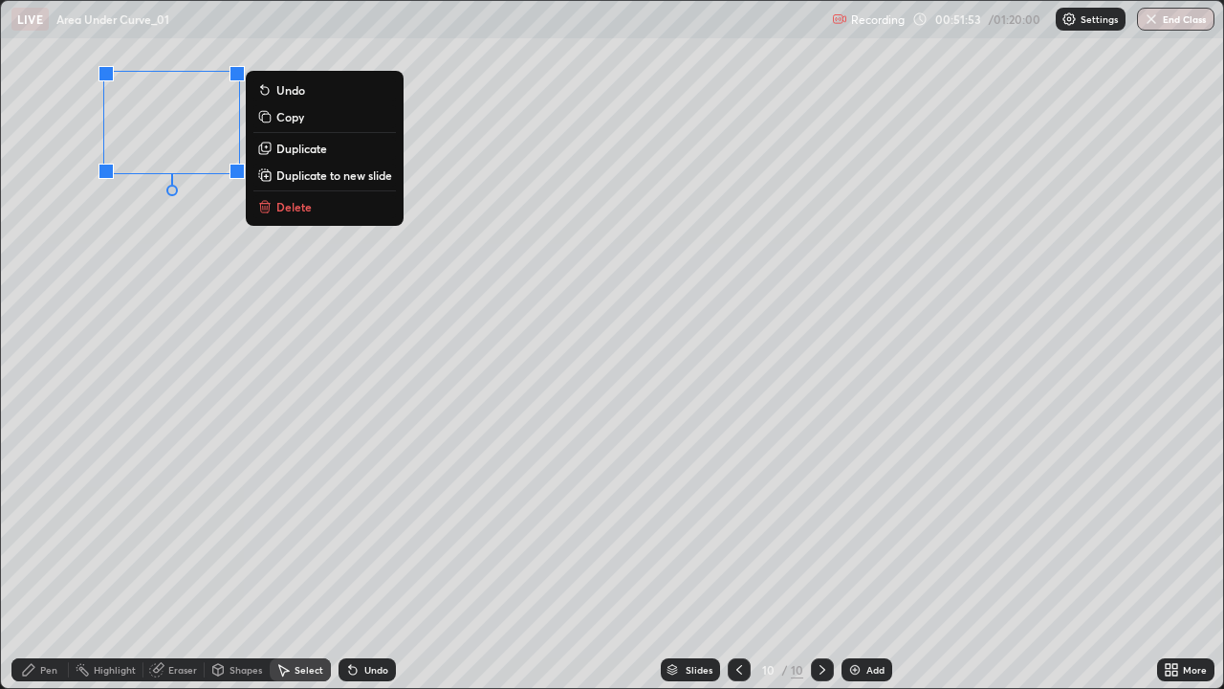
click at [337, 214] on button "Delete" at bounding box center [324, 206] width 142 height 23
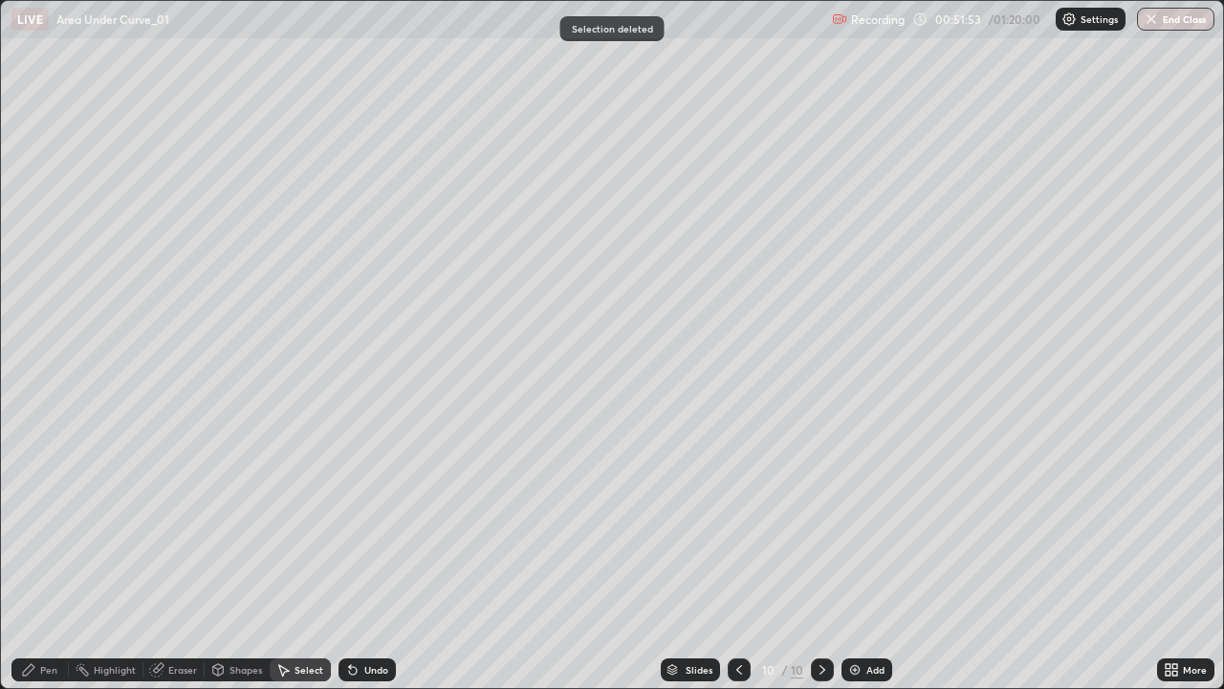
click at [52, 559] on div "Pen" at bounding box center [48, 670] width 17 height 10
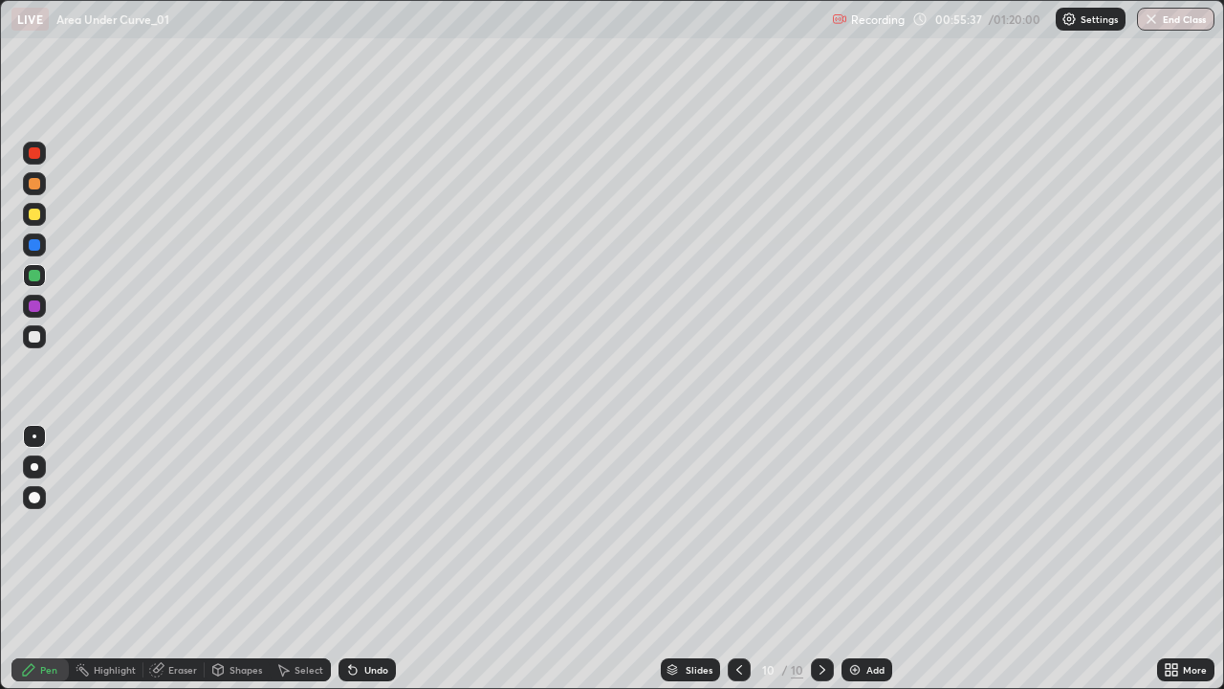
click at [37, 217] on div at bounding box center [34, 213] width 11 height 11
click at [34, 153] on div at bounding box center [34, 152] width 11 height 11
click at [43, 275] on div at bounding box center [34, 275] width 23 height 23
click at [34, 215] on div at bounding box center [34, 213] width 11 height 11
click at [34, 154] on div at bounding box center [34, 152] width 11 height 11
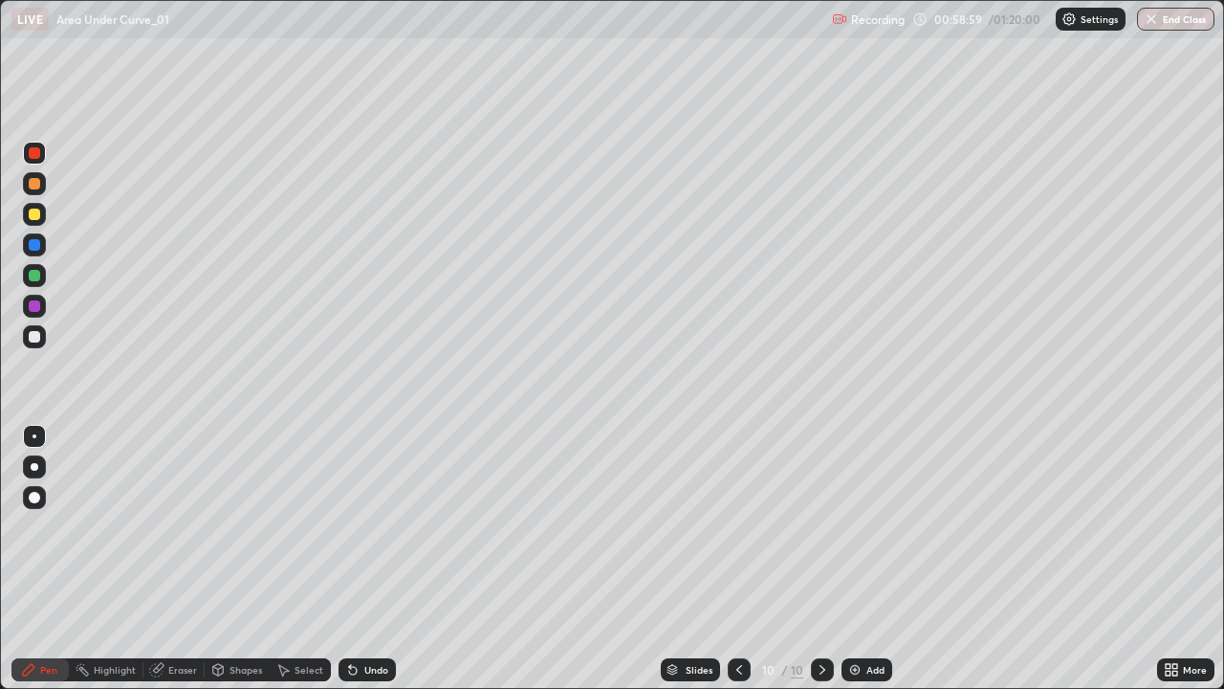
click at [33, 188] on div at bounding box center [34, 183] width 11 height 11
click at [36, 248] on div at bounding box center [34, 244] width 11 height 11
click at [851, 559] on img at bounding box center [854, 669] width 15 height 15
click at [364, 559] on div "Undo" at bounding box center [376, 670] width 24 height 10
click at [34, 214] on div at bounding box center [34, 213] width 11 height 11
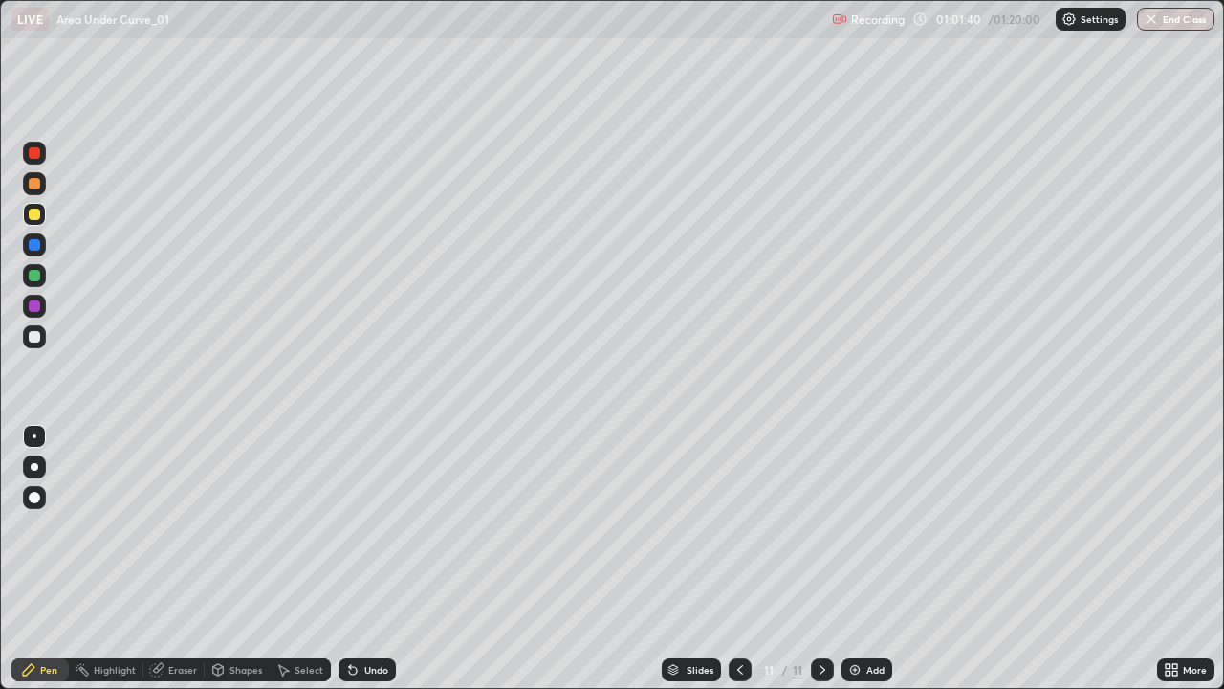
click at [34, 191] on div at bounding box center [34, 183] width 23 height 23
click at [29, 221] on div at bounding box center [34, 214] width 23 height 23
click at [736, 559] on icon at bounding box center [740, 669] width 15 height 15
click at [821, 559] on icon at bounding box center [822, 669] width 15 height 15
click at [40, 254] on div at bounding box center [34, 244] width 23 height 23
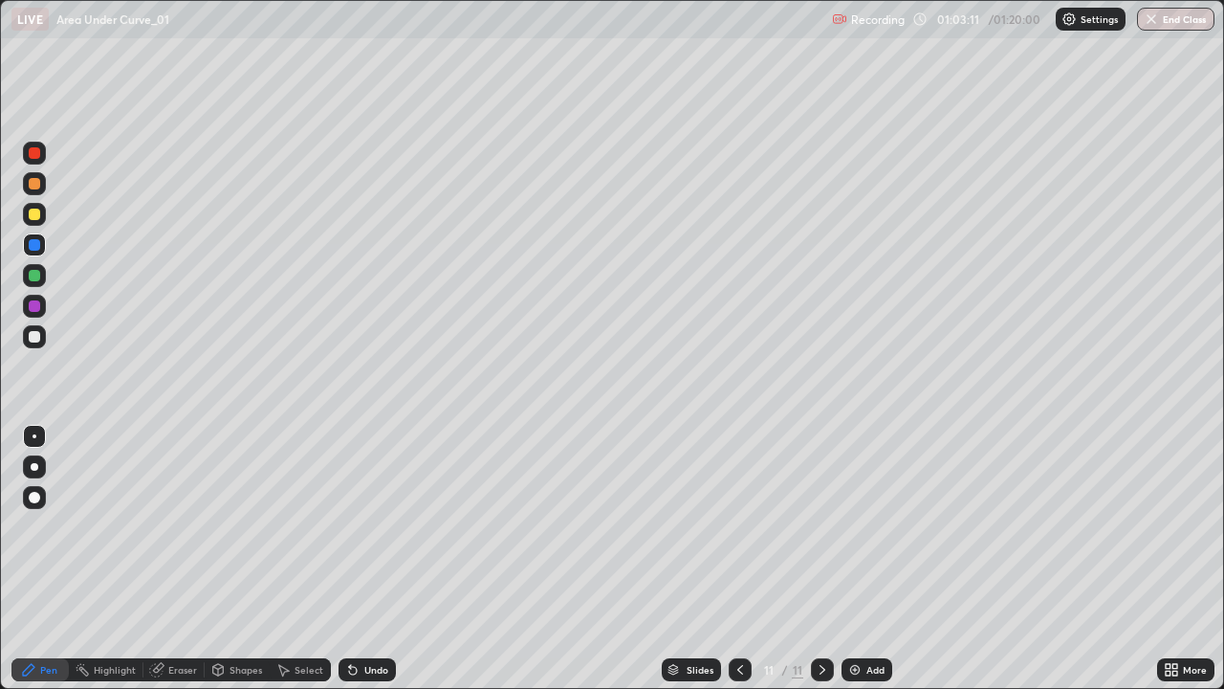
click at [369, 559] on div "Undo" at bounding box center [367, 669] width 57 height 23
click at [363, 559] on div "Undo" at bounding box center [367, 669] width 57 height 23
click at [362, 559] on div "Undo" at bounding box center [367, 669] width 57 height 23
click at [738, 559] on icon at bounding box center [740, 669] width 15 height 15
click at [820, 559] on icon at bounding box center [822, 669] width 15 height 15
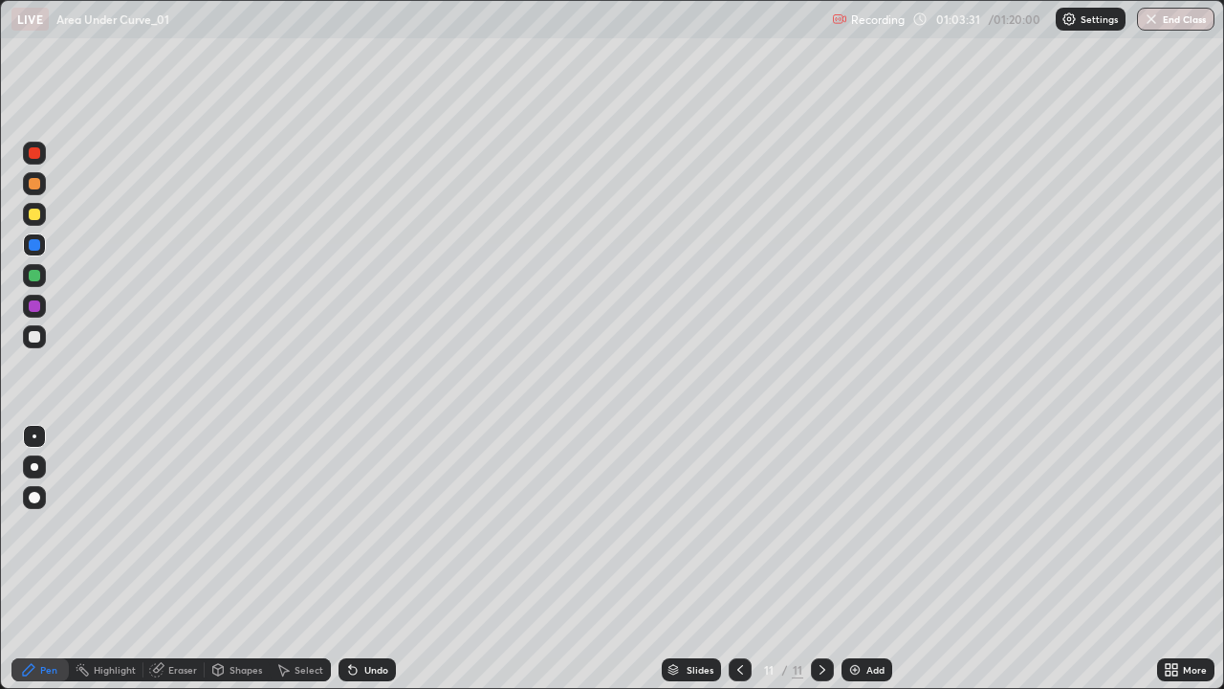
click at [194, 559] on div "Eraser" at bounding box center [182, 670] width 29 height 10
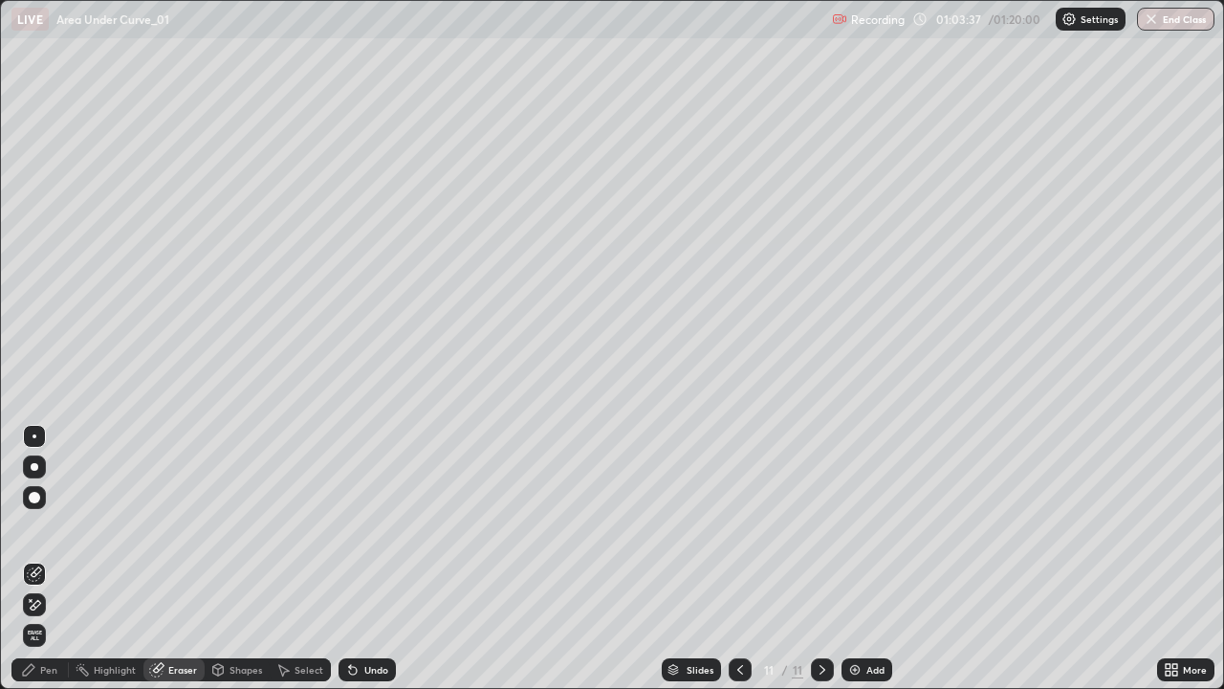
click at [734, 559] on icon at bounding box center [740, 669] width 15 height 15
click at [818, 559] on div at bounding box center [822, 669] width 23 height 23
click at [50, 559] on div "Pen" at bounding box center [48, 670] width 17 height 10
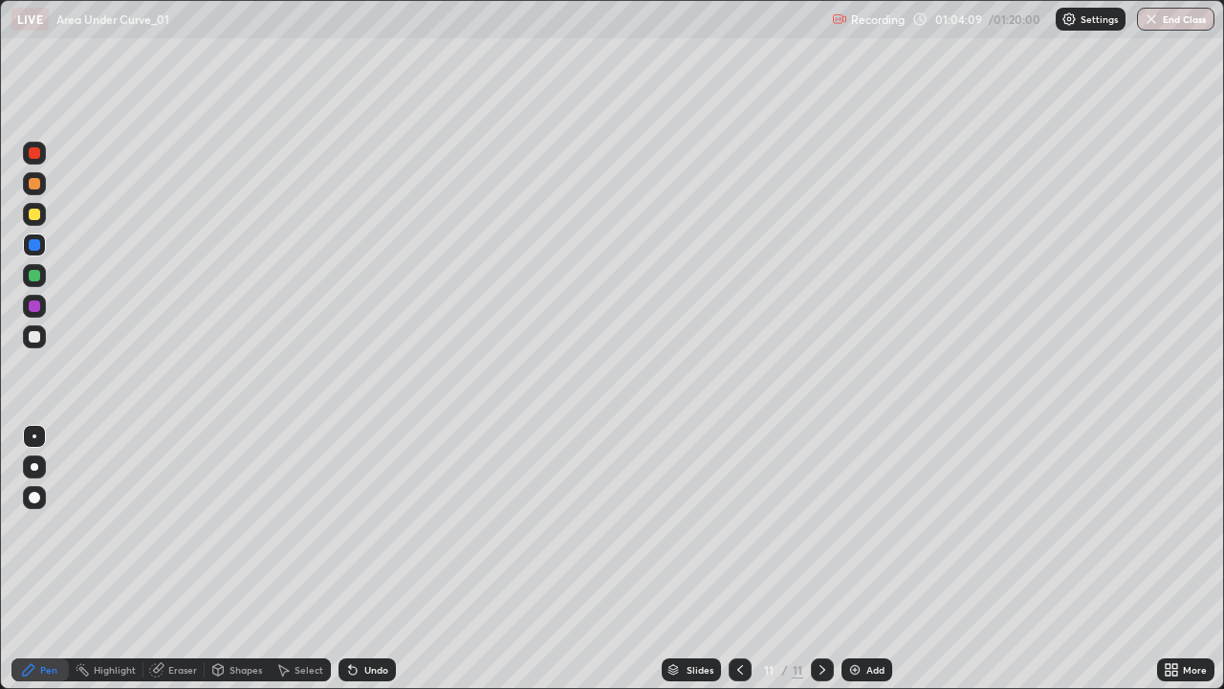
click at [738, 559] on icon at bounding box center [740, 669] width 15 height 15
click at [822, 559] on div at bounding box center [822, 669] width 23 height 38
click at [865, 559] on div "Add" at bounding box center [867, 669] width 51 height 23
click at [35, 182] on div at bounding box center [34, 183] width 11 height 11
click at [179, 559] on div "Eraser" at bounding box center [173, 669] width 61 height 23
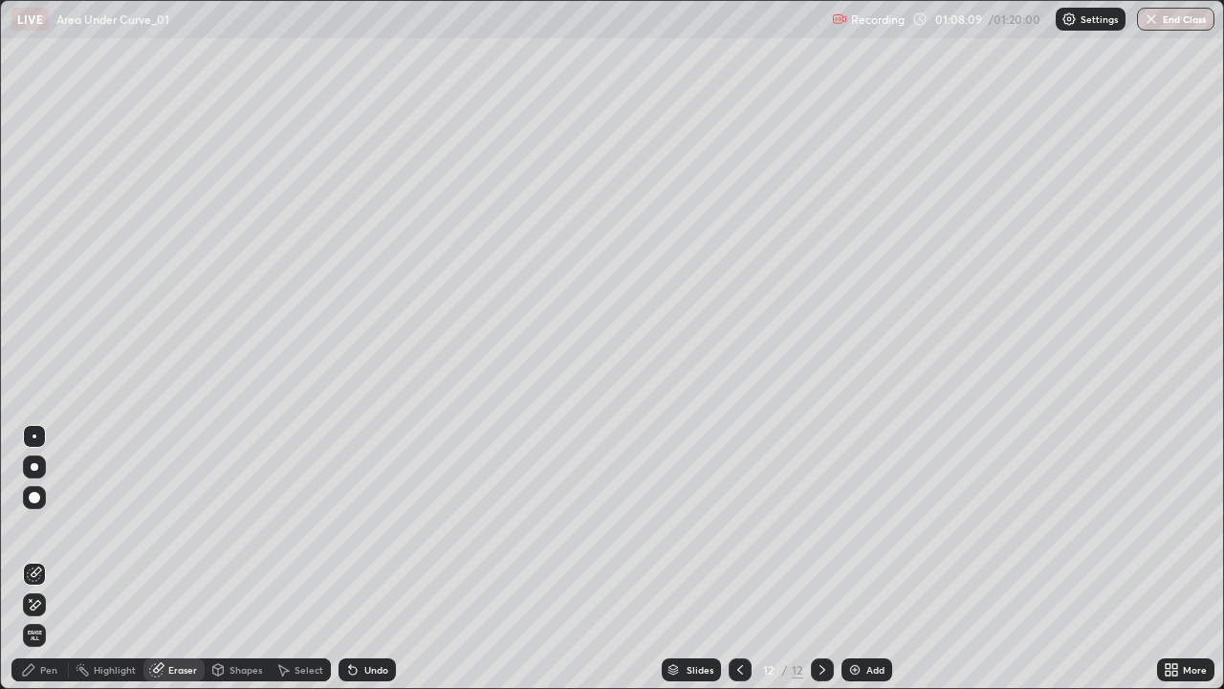
click at [48, 559] on div "Pen" at bounding box center [48, 670] width 17 height 10
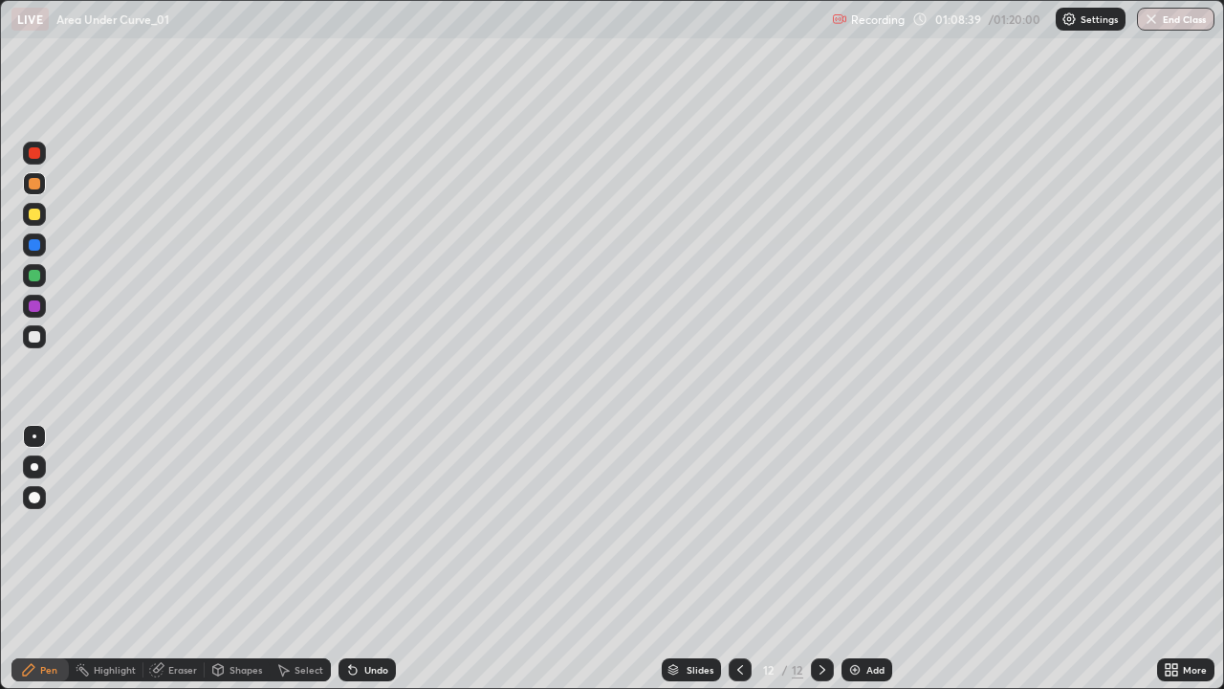
click at [36, 218] on div at bounding box center [34, 213] width 11 height 11
click at [376, 559] on div "Undo" at bounding box center [376, 670] width 24 height 10
click at [370, 559] on div "Undo" at bounding box center [367, 669] width 57 height 23
click at [38, 304] on div at bounding box center [34, 305] width 11 height 11
click at [34, 184] on div at bounding box center [34, 183] width 11 height 11
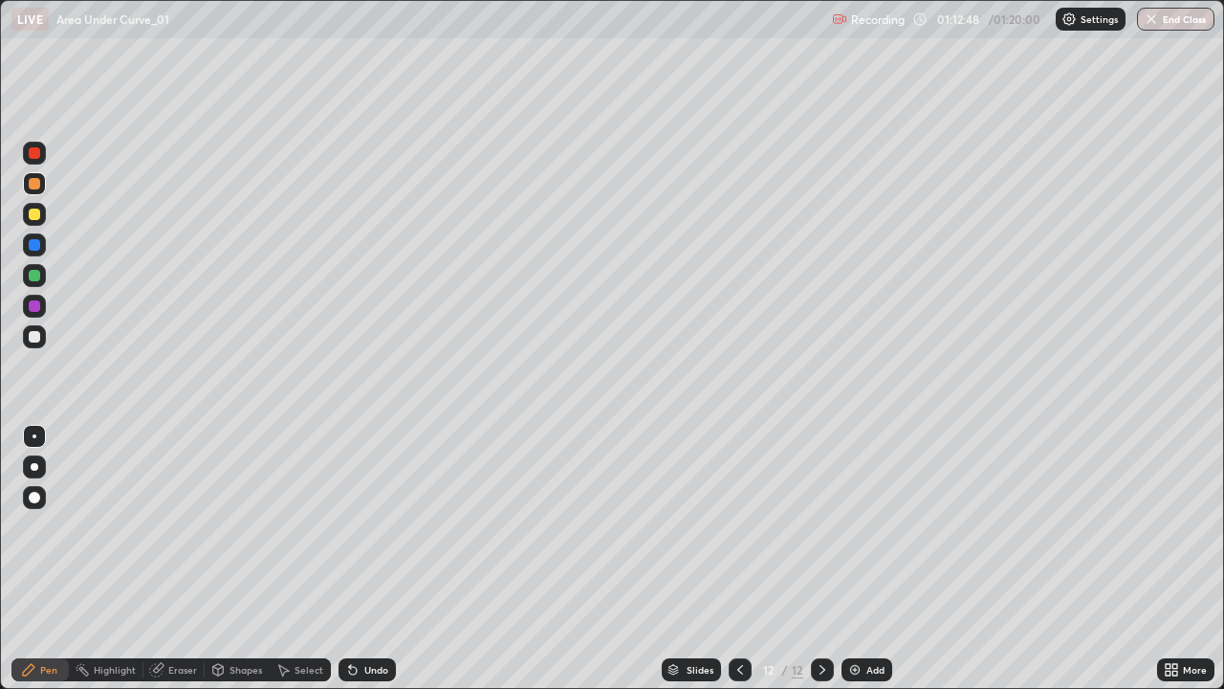
click at [36, 247] on div at bounding box center [34, 244] width 11 height 11
click at [34, 249] on div at bounding box center [34, 244] width 11 height 11
click at [36, 286] on div at bounding box center [34, 275] width 23 height 23
click at [364, 559] on div "Undo" at bounding box center [376, 670] width 24 height 10
click at [39, 222] on div at bounding box center [34, 214] width 23 height 23
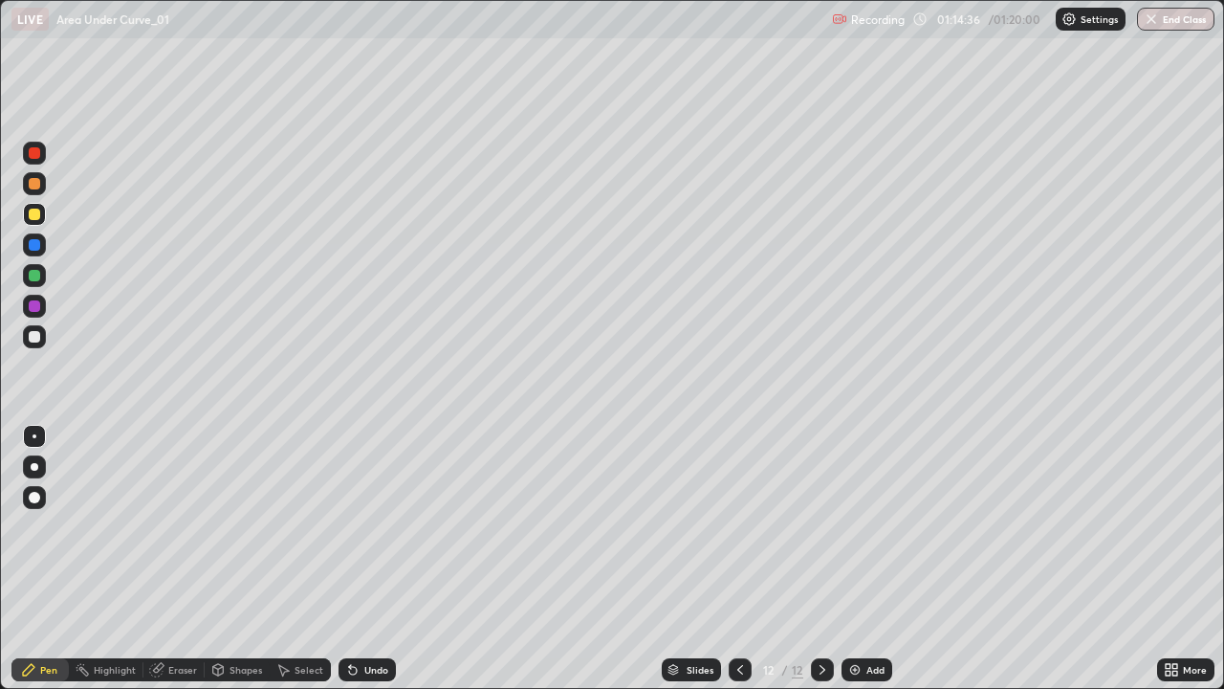
click at [380, 559] on div "Undo" at bounding box center [367, 669] width 57 height 23
click at [40, 346] on div at bounding box center [34, 336] width 23 height 23
click at [34, 306] on div at bounding box center [34, 305] width 11 height 11
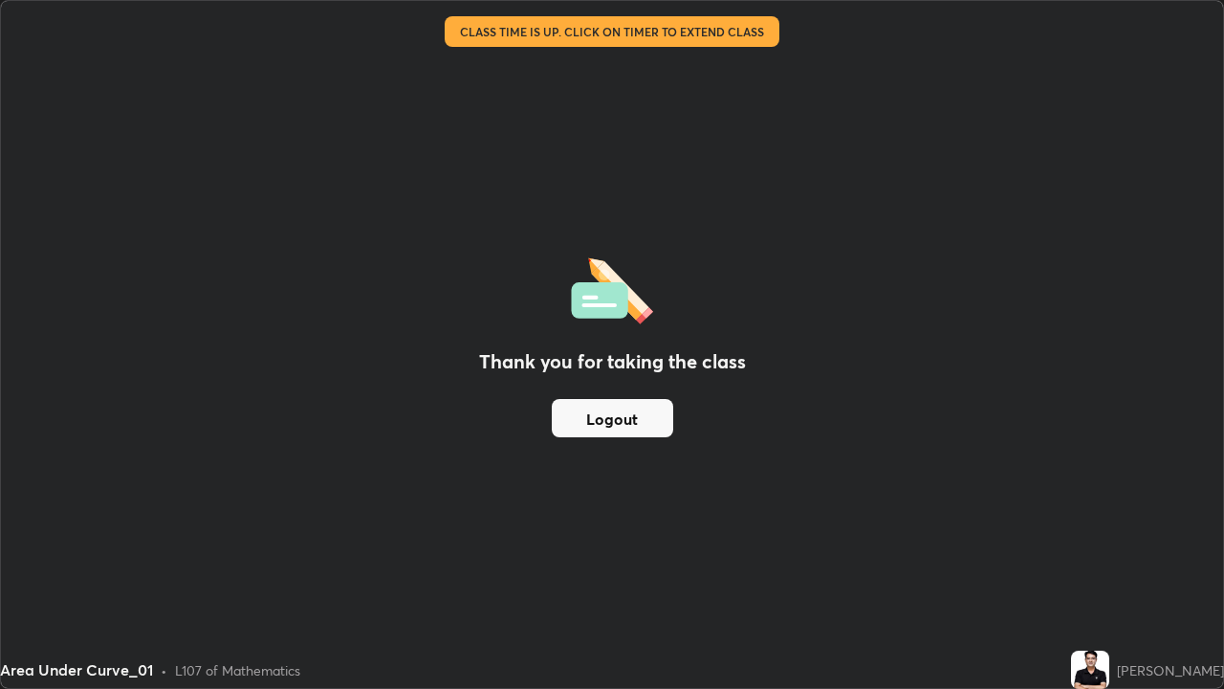
click at [637, 415] on button "Logout" at bounding box center [612, 418] width 121 height 38
click at [632, 411] on button "Logout" at bounding box center [612, 418] width 121 height 38
click at [623, 411] on button "Logout" at bounding box center [612, 418] width 121 height 38
click at [618, 415] on button "Logout" at bounding box center [612, 418] width 121 height 38
click at [616, 415] on button "Logout" at bounding box center [612, 418] width 121 height 38
